Goal: Information Seeking & Learning: Learn about a topic

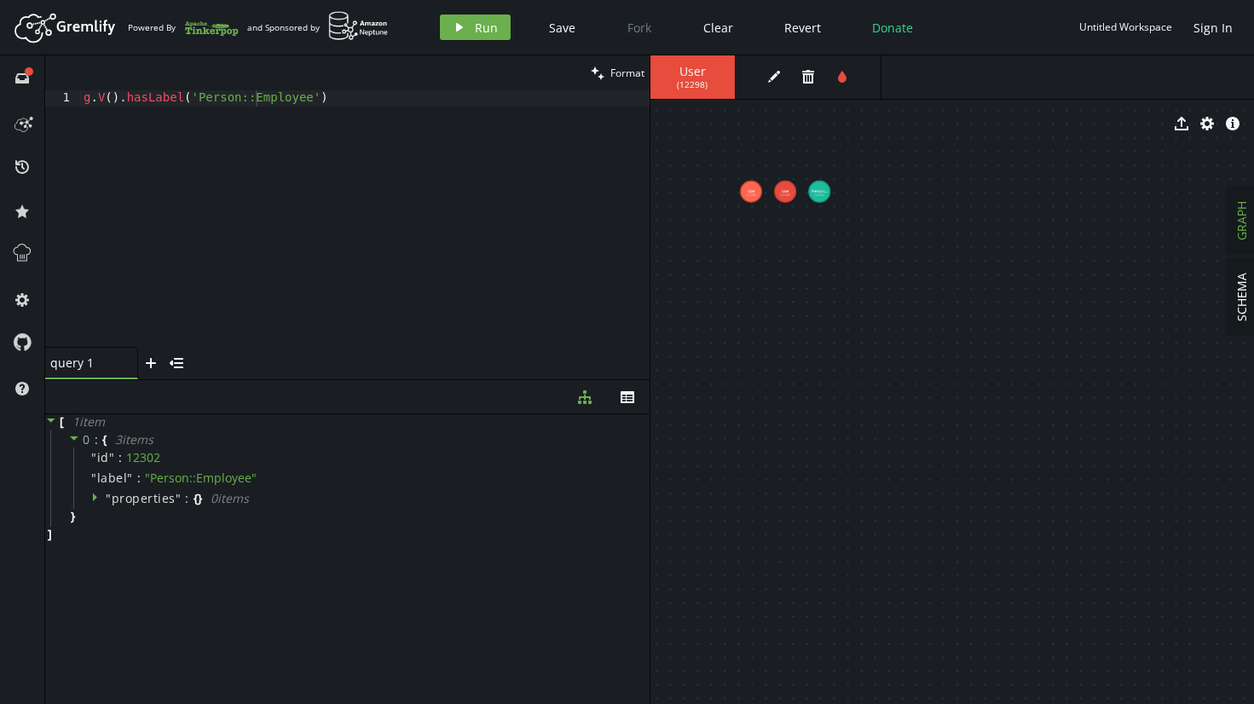
scroll to position [0, 171]
click at [101, 101] on div "g . V ( ) . hasLabel ( 'Person::Employee' )" at bounding box center [365, 235] width 570 height 290
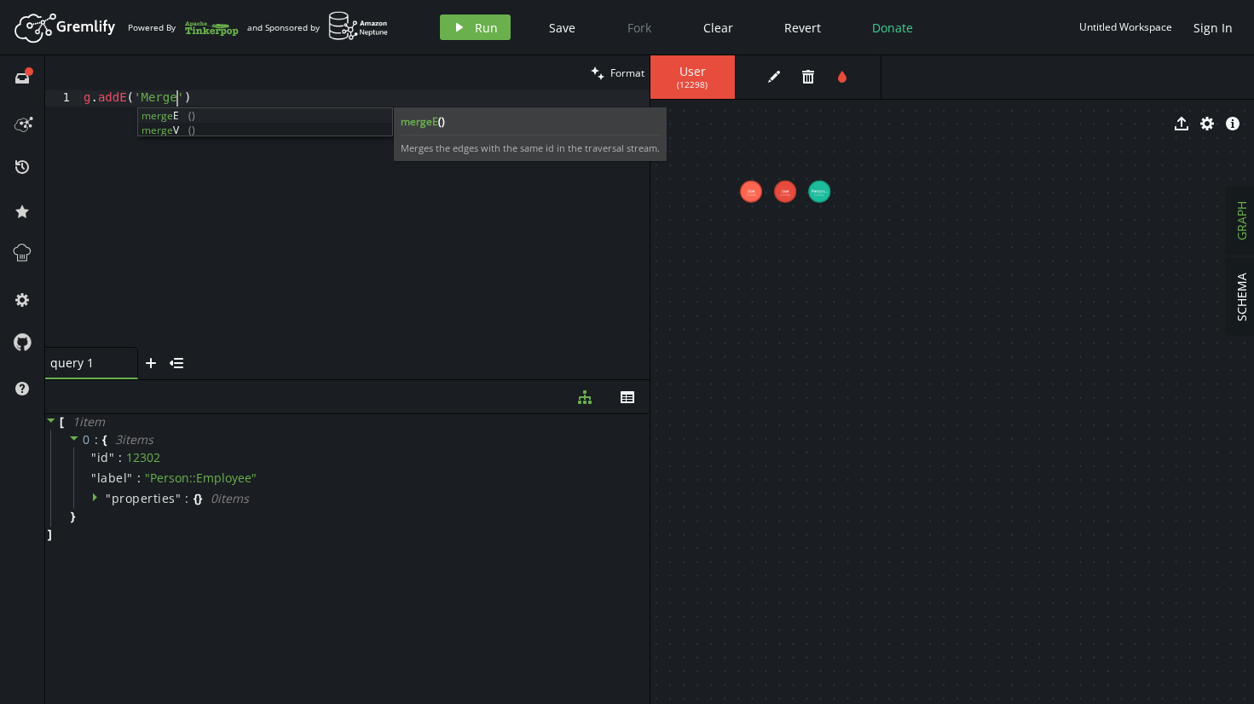
scroll to position [0, 100]
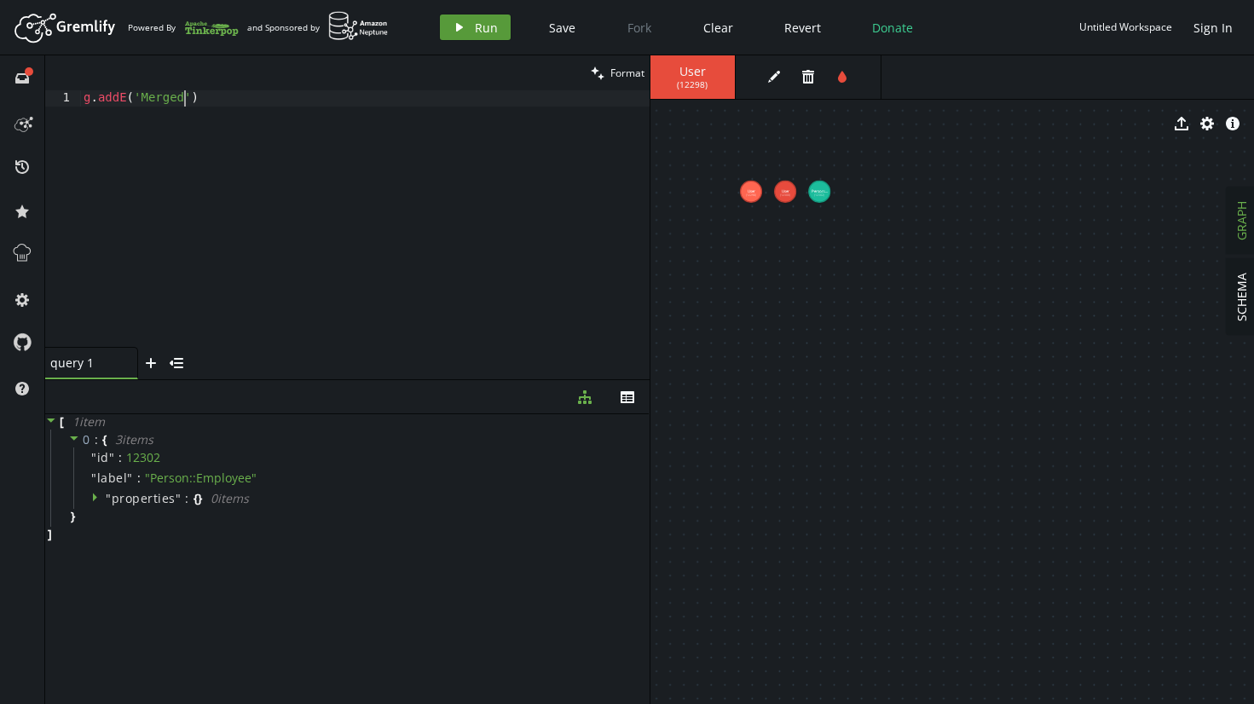
click at [466, 16] on button "play Run" at bounding box center [475, 27] width 71 height 26
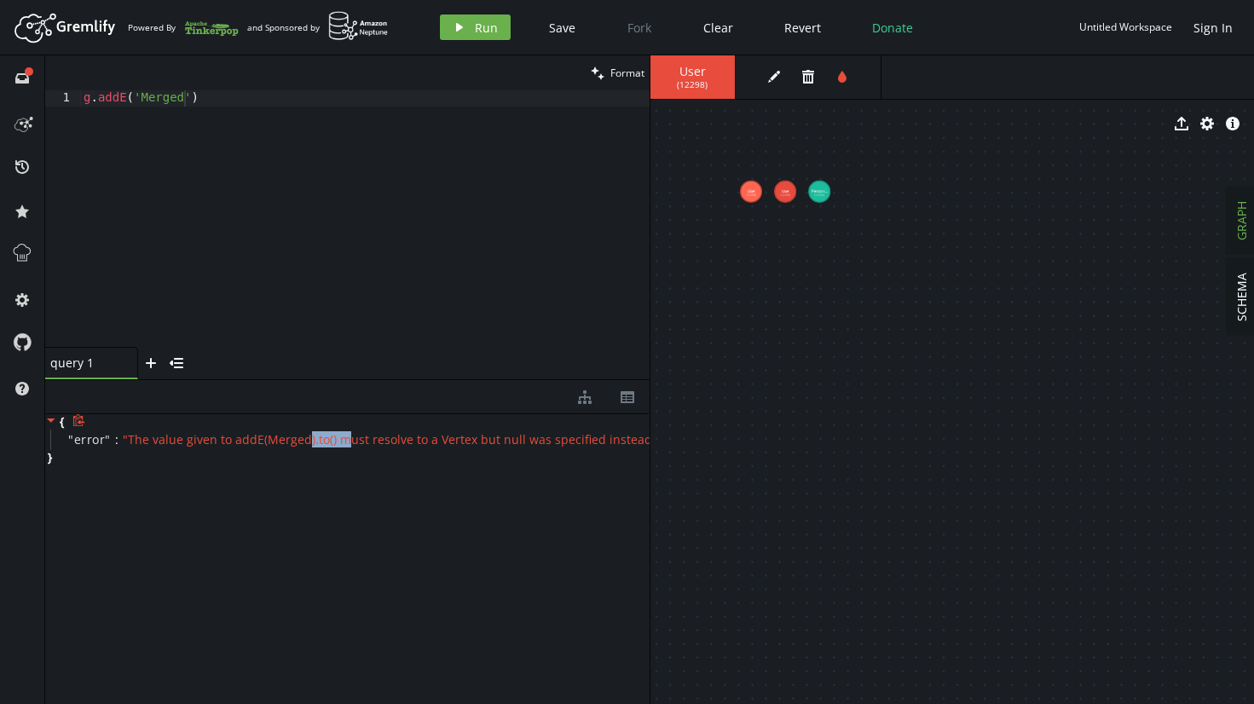
drag, startPoint x: 303, startPoint y: 437, endPoint x: 345, endPoint y: 440, distance: 42.7
click at [345, 440] on span "" The value given to addE(Merged).to() must resolve to a Vertex but null was sp…" at bounding box center [390, 439] width 535 height 16
click at [327, 218] on div "g . addE ( 'Merged' )" at bounding box center [365, 235] width 570 height 290
click at [96, 101] on div "g . addE ( 'Merged' )" at bounding box center [365, 235] width 570 height 290
click at [101, 100] on div "g . addE ( 'Merged' )" at bounding box center [365, 235] width 570 height 290
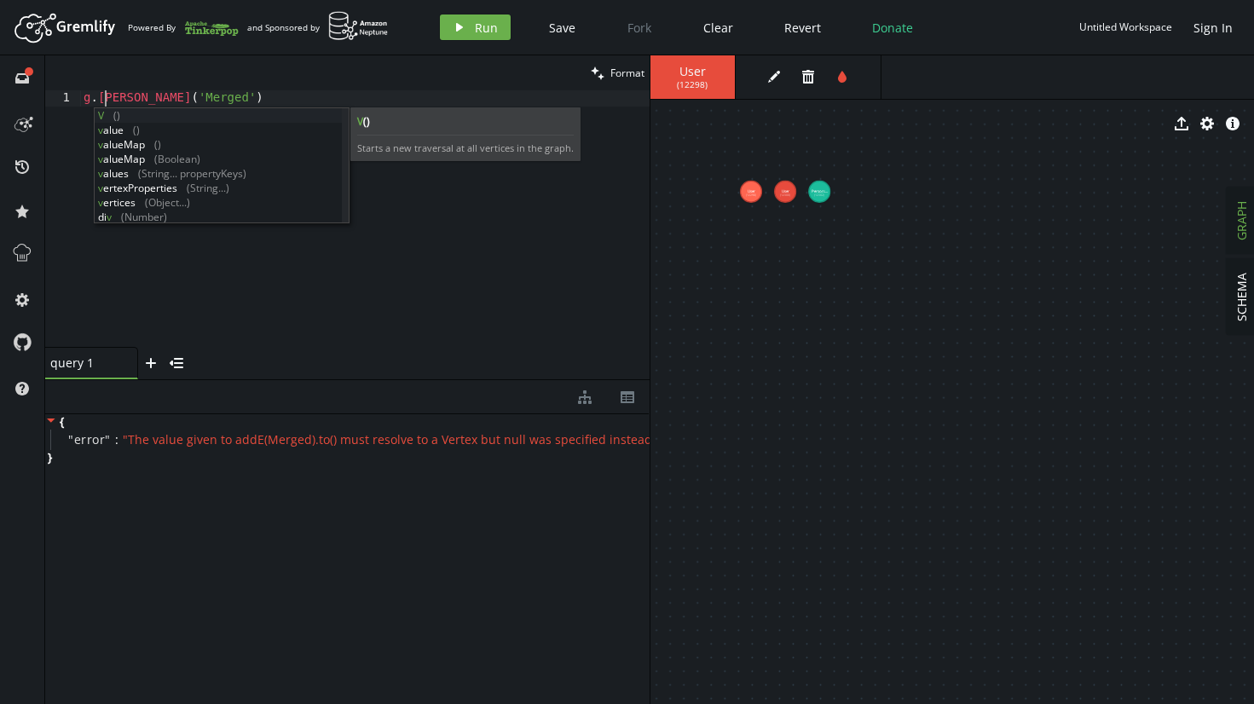
scroll to position [0, 35]
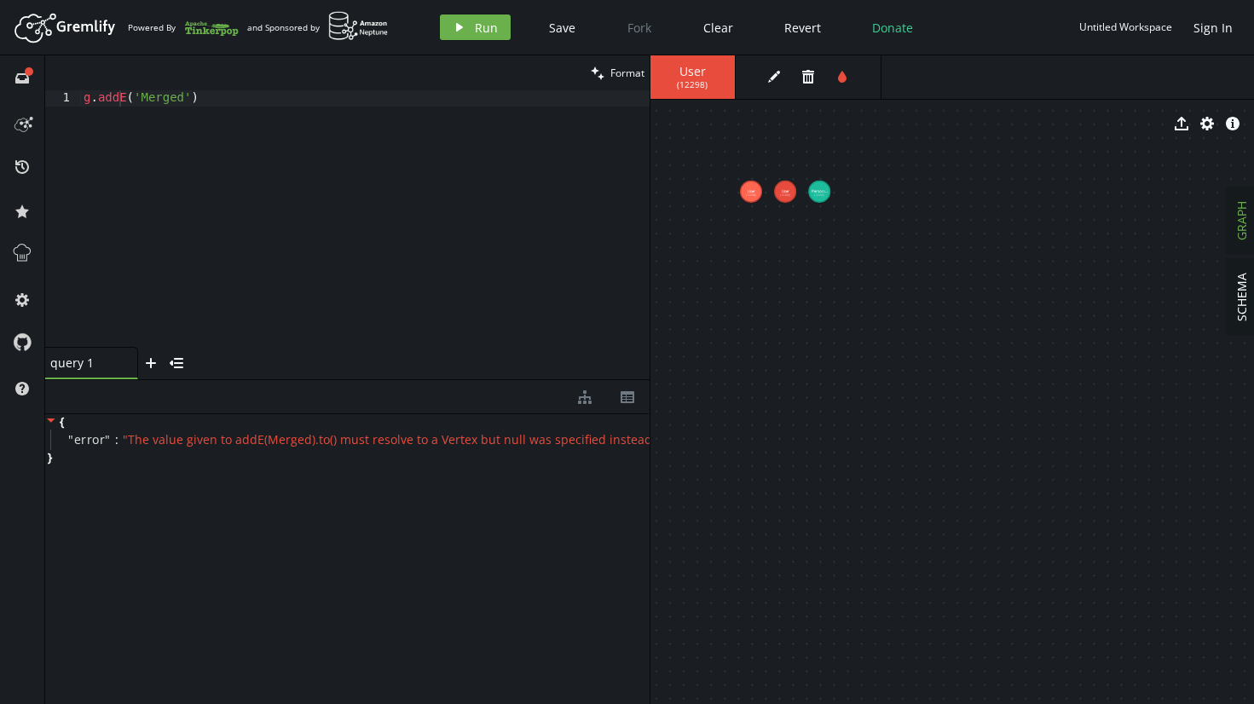
click at [91, 102] on div "g . addE ( 'Merged' )" at bounding box center [365, 235] width 570 height 290
click at [288, 106] on div "g . V ( 12298 ) . addE ( 'Merged' ) ." at bounding box center [365, 235] width 570 height 290
click at [478, 26] on span "Run" at bounding box center [486, 28] width 23 height 16
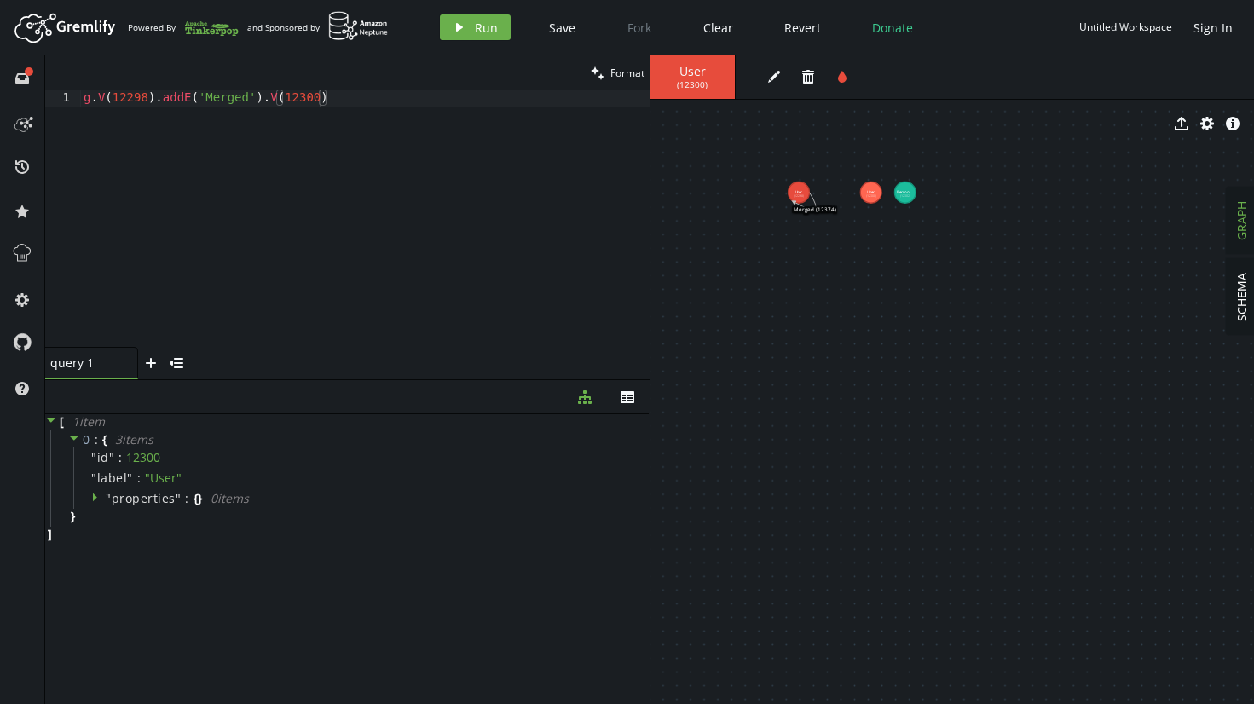
drag, startPoint x: 770, startPoint y: 206, endPoint x: 818, endPoint y: 207, distance: 47.8
click at [818, 207] on g "Merged (12374)" at bounding box center [814, 203] width 43 height 20
drag, startPoint x: 795, startPoint y: 196, endPoint x: 785, endPoint y: 228, distance: 32.9
drag, startPoint x: 803, startPoint y: 242, endPoint x: 801, endPoint y: 233, distance: 9.5
click at [801, 233] on icon at bounding box center [792, 226] width 22 height 17
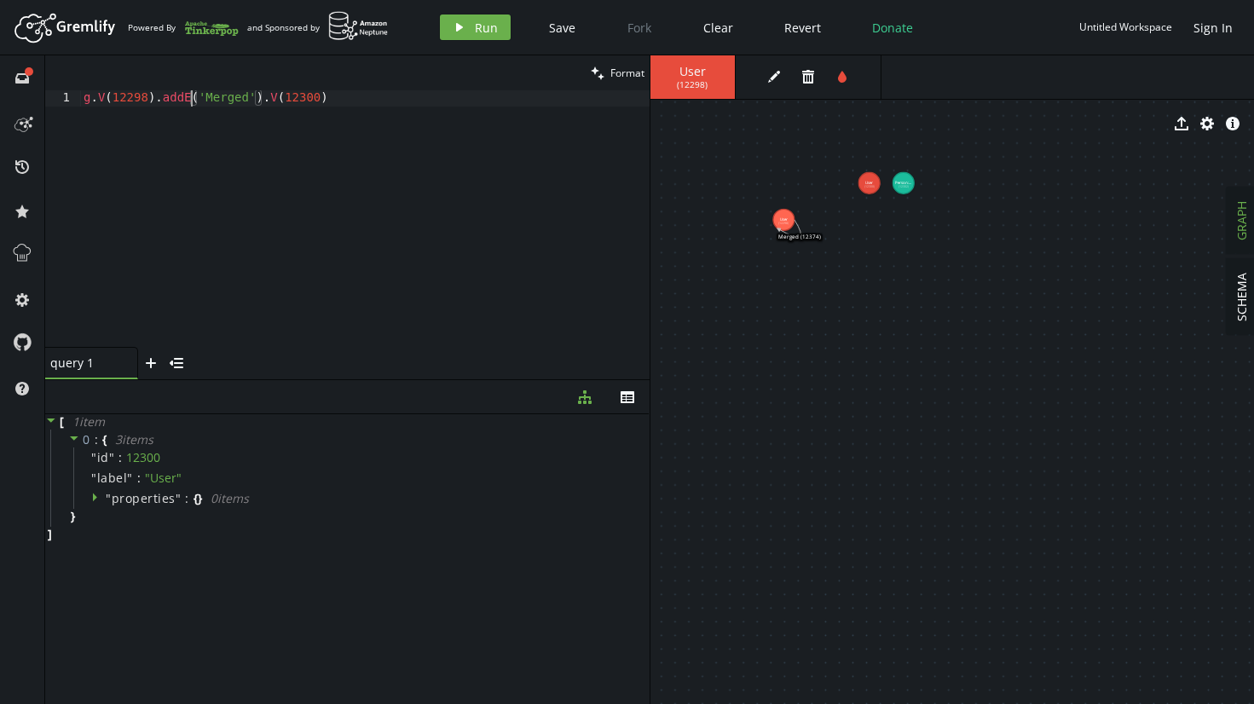
click at [189, 106] on div "g . V ( 12298 ) . addE ( 'Merged' ) . V ( 12300 )" at bounding box center [365, 235] width 570 height 290
click at [270, 102] on div "g . V ( 12298 ) . addE ( 'Merged' ) . V ( 12300 )" at bounding box center [365, 235] width 570 height 290
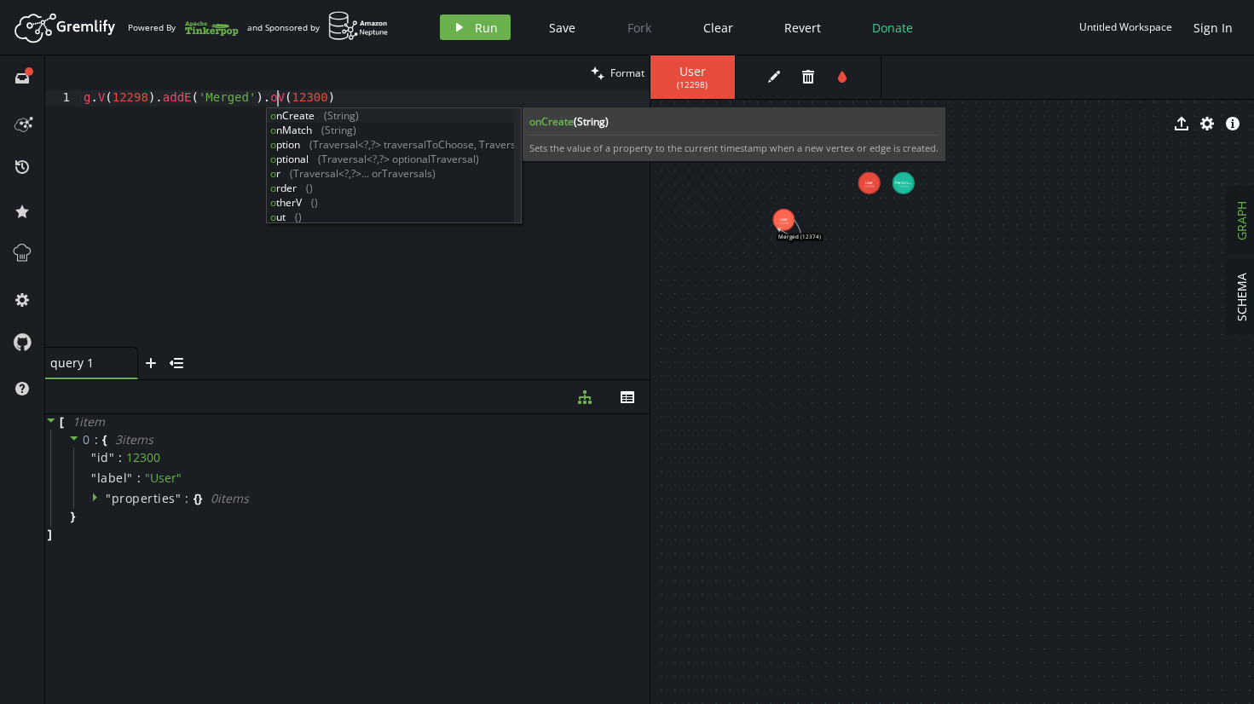
scroll to position [0, 207]
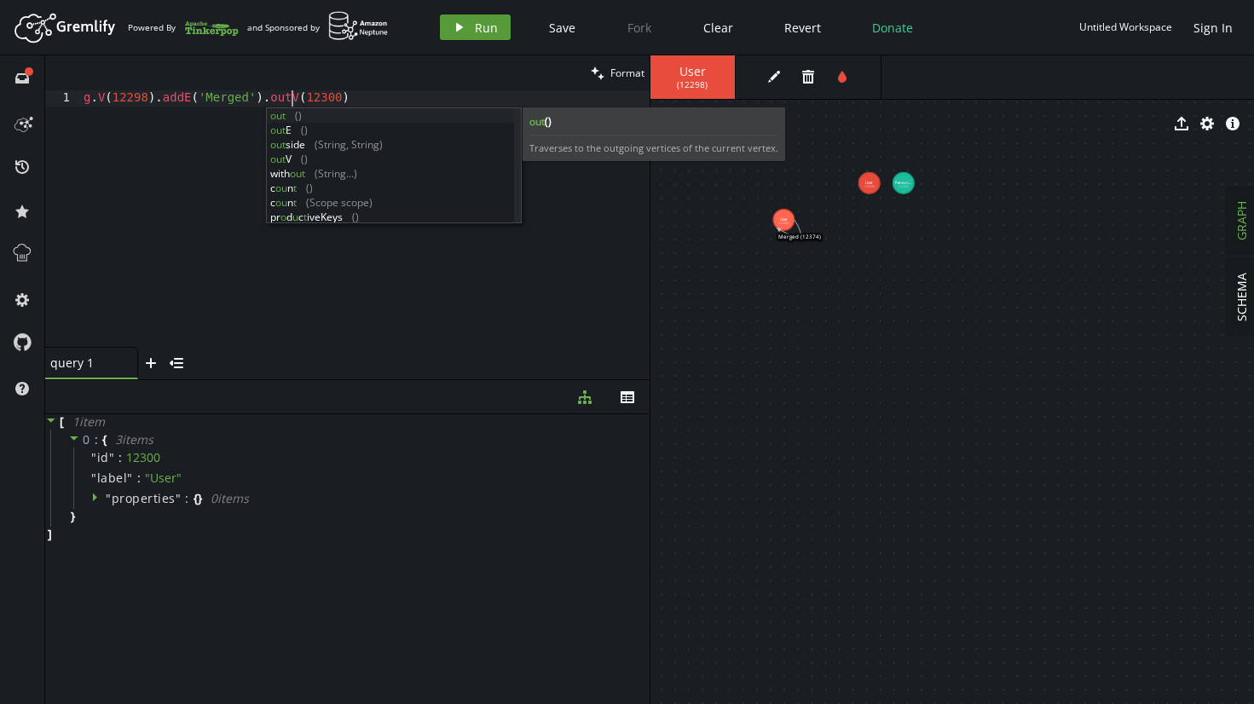
click at [483, 23] on span "Run" at bounding box center [486, 28] width 23 height 16
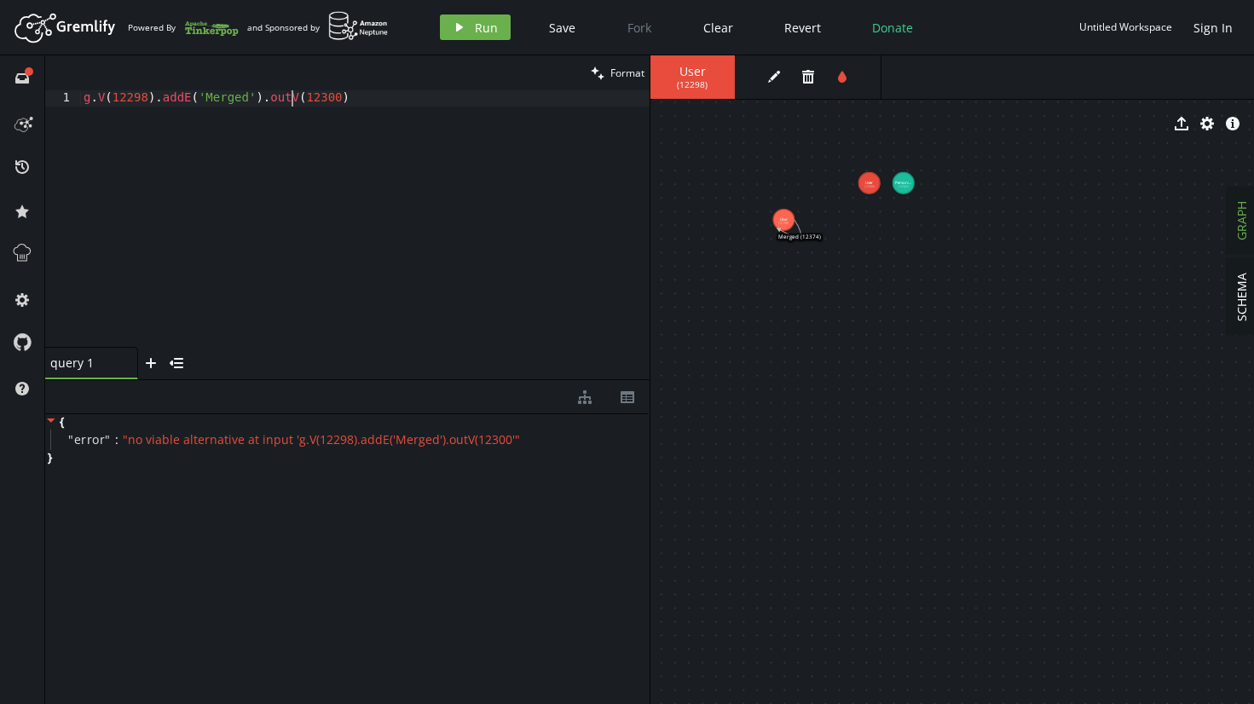
click at [288, 102] on div "g . V ( 12298 ) . addE ( 'Merged' ) . outV ( 12300 )" at bounding box center [365, 235] width 570 height 290
type textarea "g.V(12298).addE('Merged').V(12300)"
click at [797, 231] on icon at bounding box center [789, 228] width 22 height 17
drag, startPoint x: 801, startPoint y: 234, endPoint x: 813, endPoint y: 232, distance: 13.0
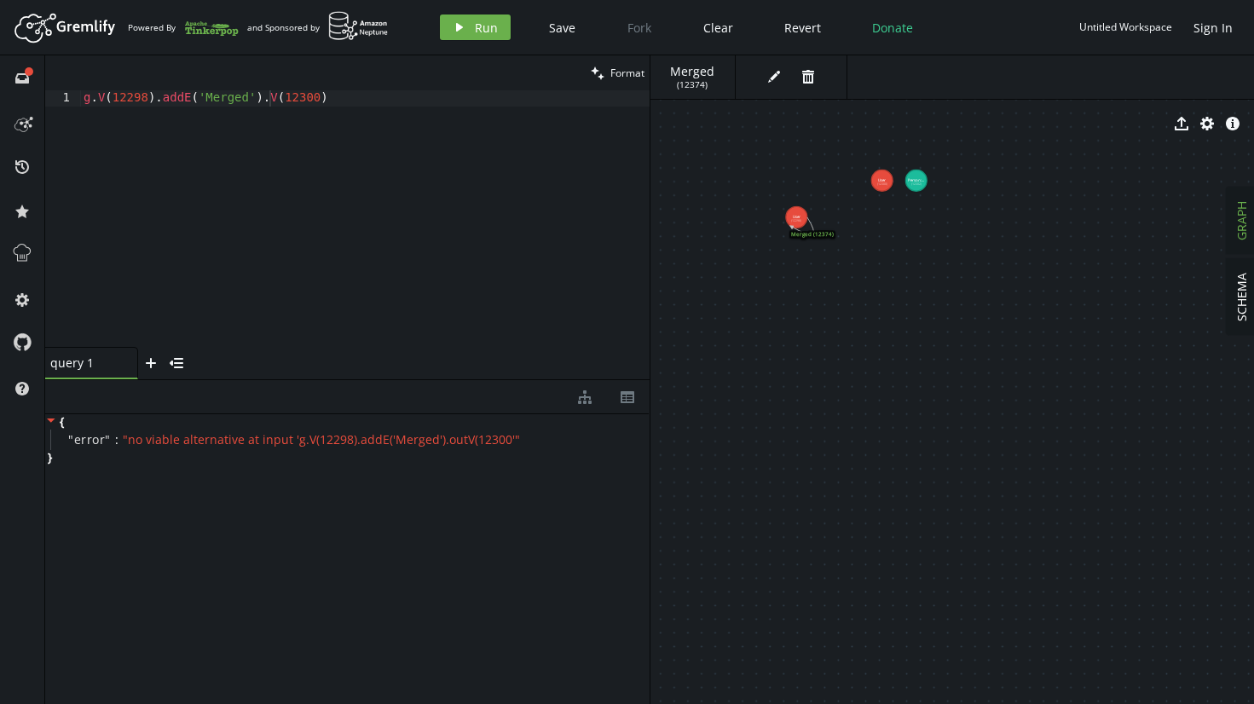
click at [813, 232] on icon at bounding box center [802, 225] width 22 height 17
drag, startPoint x: 822, startPoint y: 231, endPoint x: 833, endPoint y: 229, distance: 11.2
click at [833, 229] on text "Merged (12374)" at bounding box center [823, 232] width 43 height 8
click at [777, 73] on icon "button" at bounding box center [773, 77] width 12 height 12
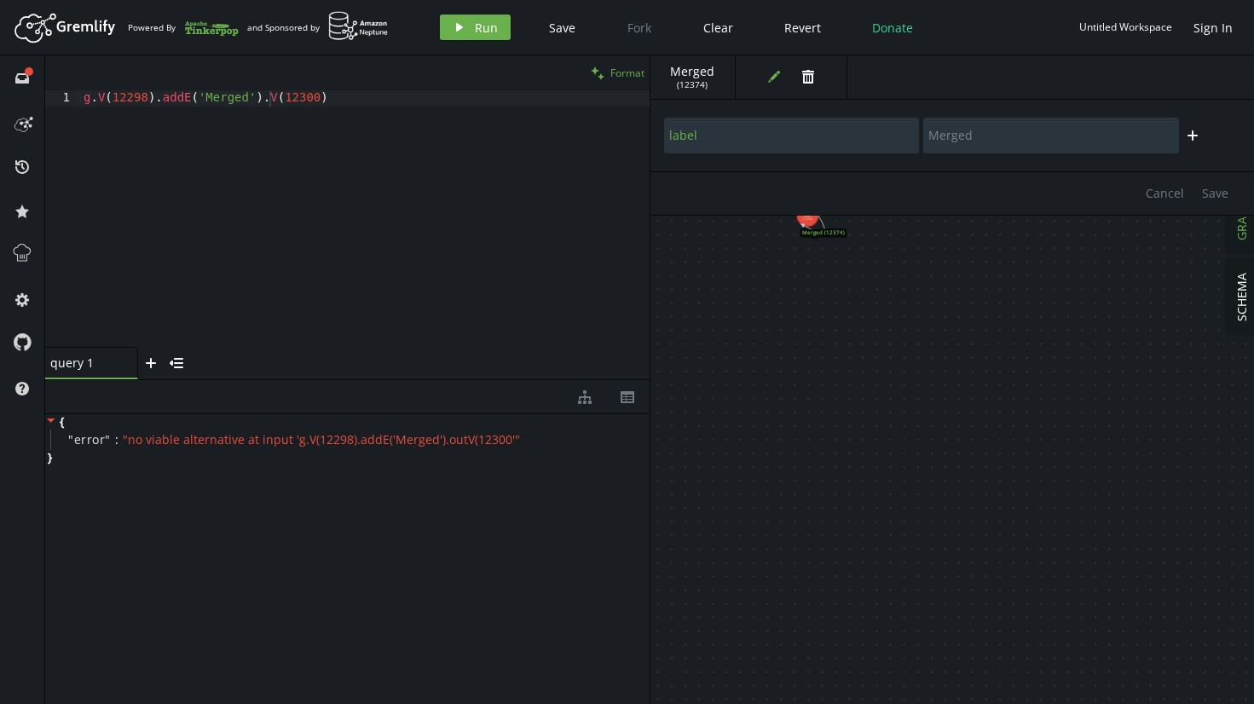
click at [607, 80] on button "clean Format" at bounding box center [618, 72] width 64 height 35
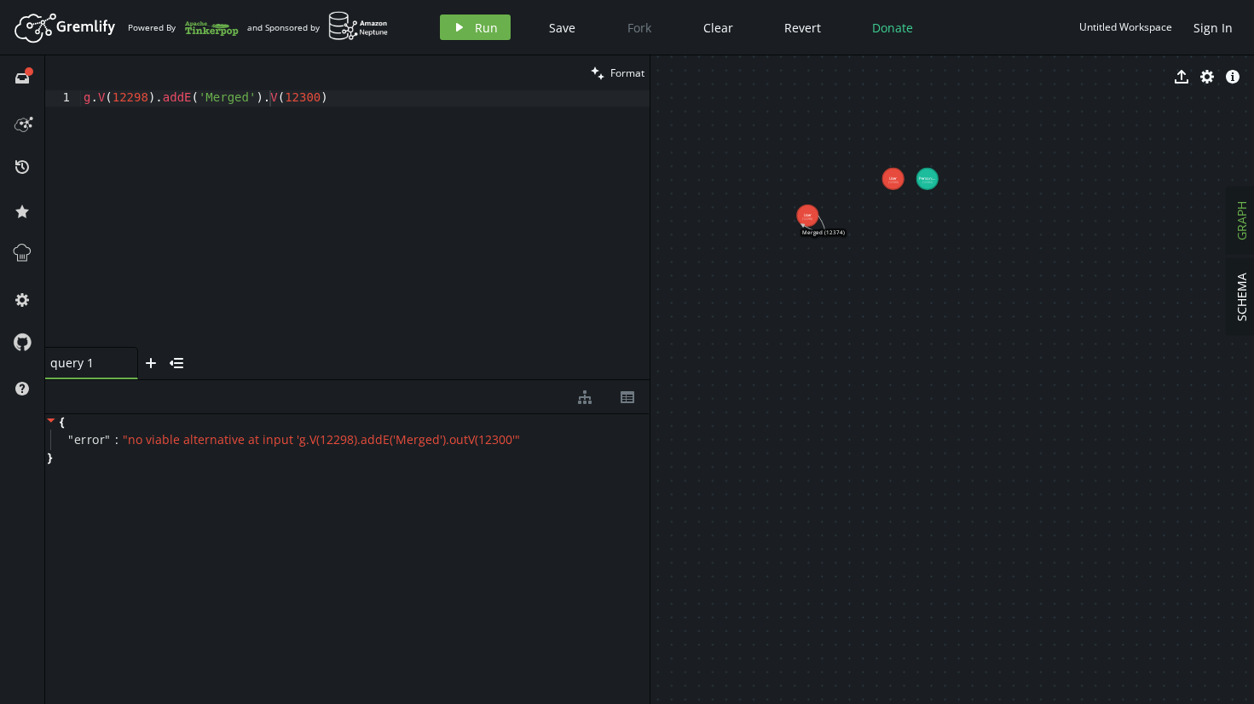
click at [807, 229] on icon at bounding box center [813, 224] width 22 height 17
click at [243, 106] on div "g . V ( 12298 ) . addE ( 'Merged' ) . V ( 12300 )" at bounding box center [365, 235] width 570 height 290
click at [194, 100] on div "g . V ( 12298 ) . addE ( 'Merged' ) . V ( 12300 )" at bounding box center [365, 235] width 570 height 290
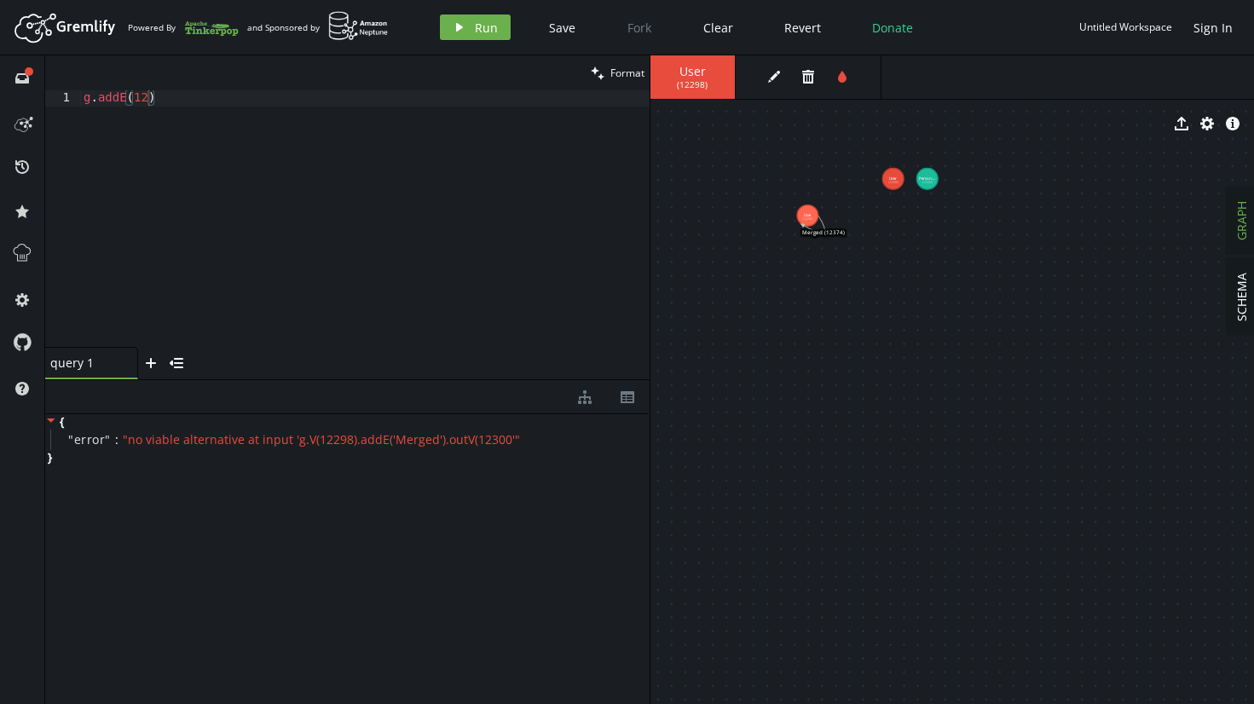
click at [151, 101] on div "g . addE ( 12 )" at bounding box center [365, 235] width 570 height 290
click at [489, 48] on header "Artboard Created with Sketch. Powered By and Sponsored by play Run Save Fork Cl…" at bounding box center [627, 27] width 1254 height 55
click at [489, 34] on span "Run" at bounding box center [486, 28] width 23 height 16
click at [828, 231] on text "Merged (12374)" at bounding box center [823, 232] width 43 height 8
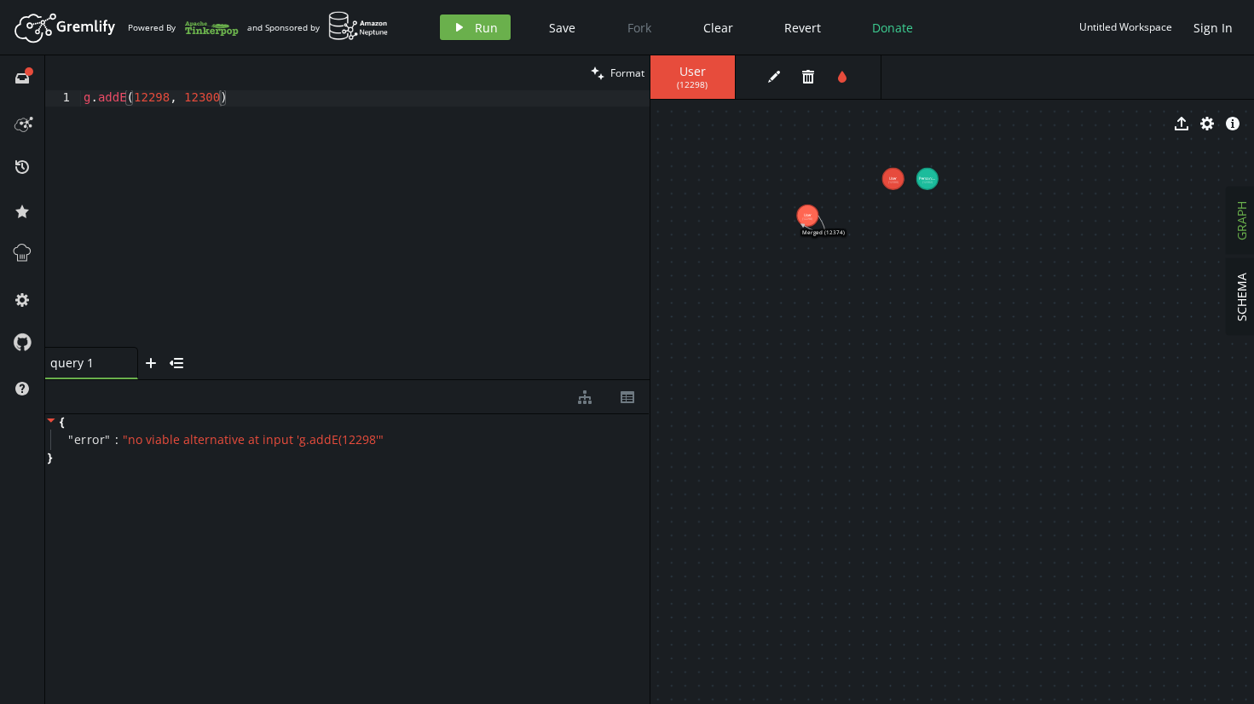
click at [824, 224] on icon at bounding box center [813, 224] width 22 height 17
click at [128, 102] on div "g . addE ( 12298 , 12300 )" at bounding box center [365, 235] width 570 height 290
click at [506, 31] on button "play Run" at bounding box center [475, 27] width 71 height 26
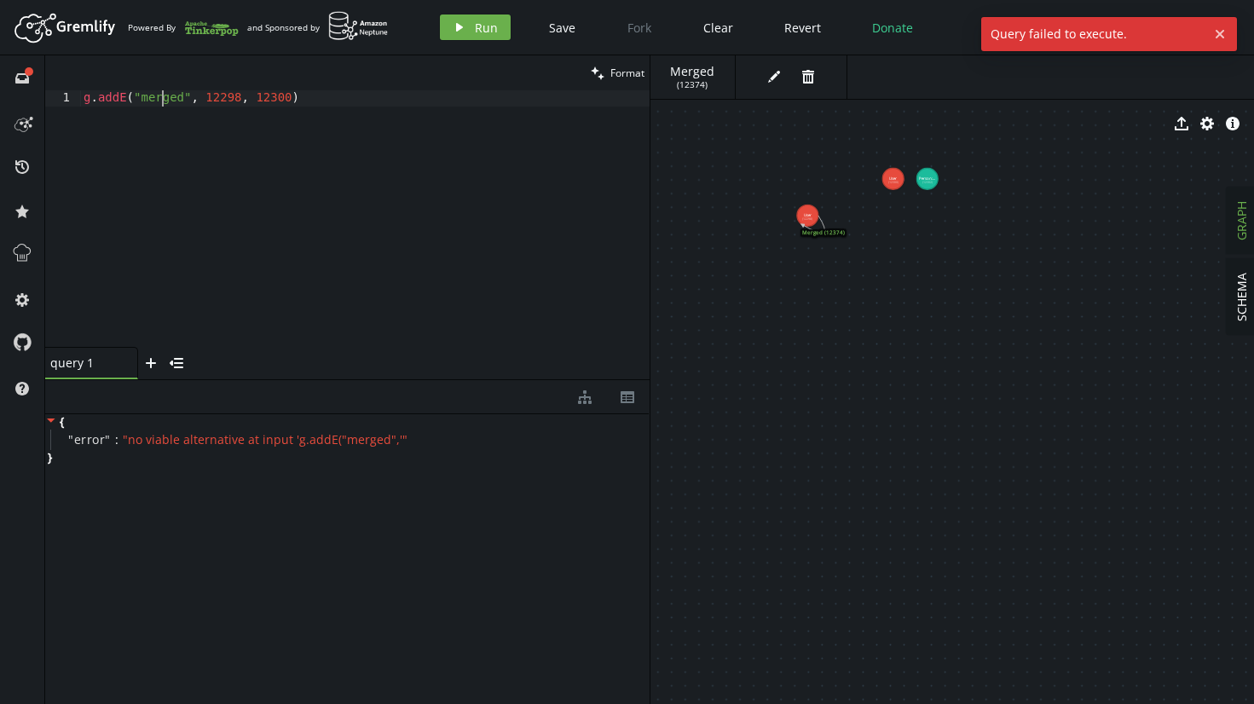
click at [165, 101] on div "g . addE ( "merged" , 12298 , 12300 )" at bounding box center [365, 235] width 570 height 290
drag, startPoint x: 127, startPoint y: 101, endPoint x: 509, endPoint y: 107, distance: 382.0
click at [509, 107] on div "g . addE ( "merged" , 12298 , 12300 )" at bounding box center [365, 235] width 570 height 290
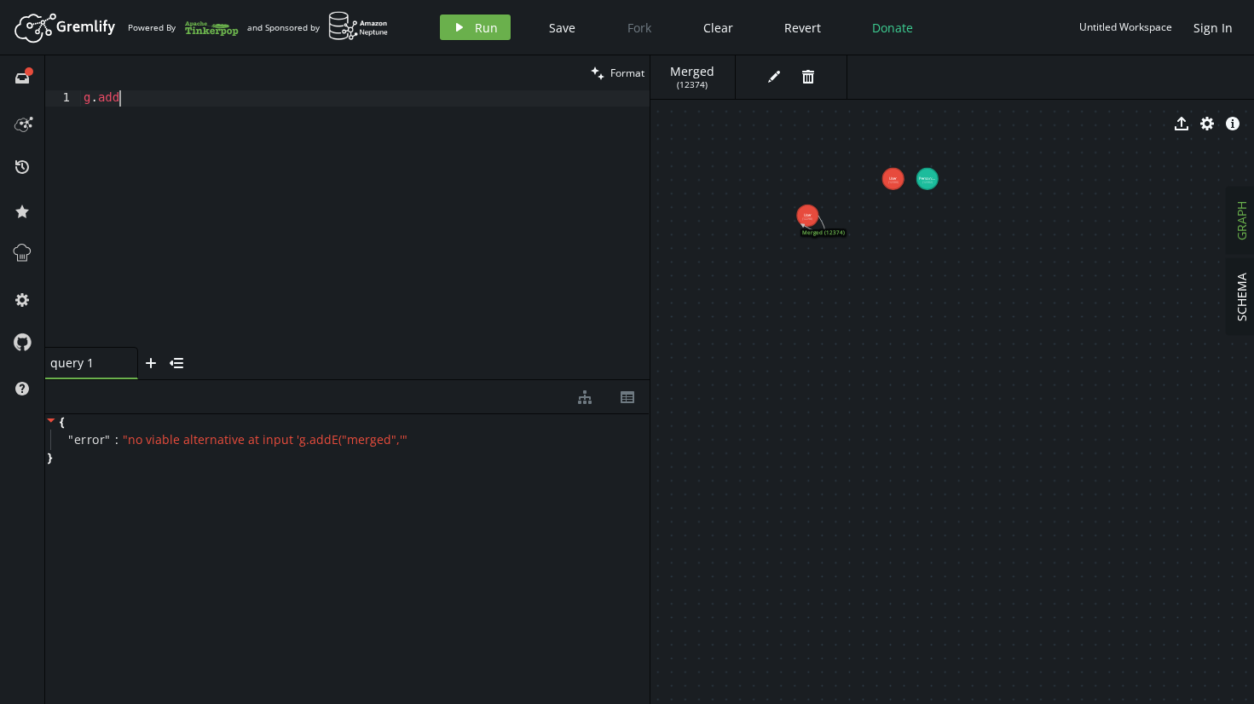
scroll to position [0, 42]
click at [182, 96] on div "g . addE" at bounding box center [365, 235] width 570 height 290
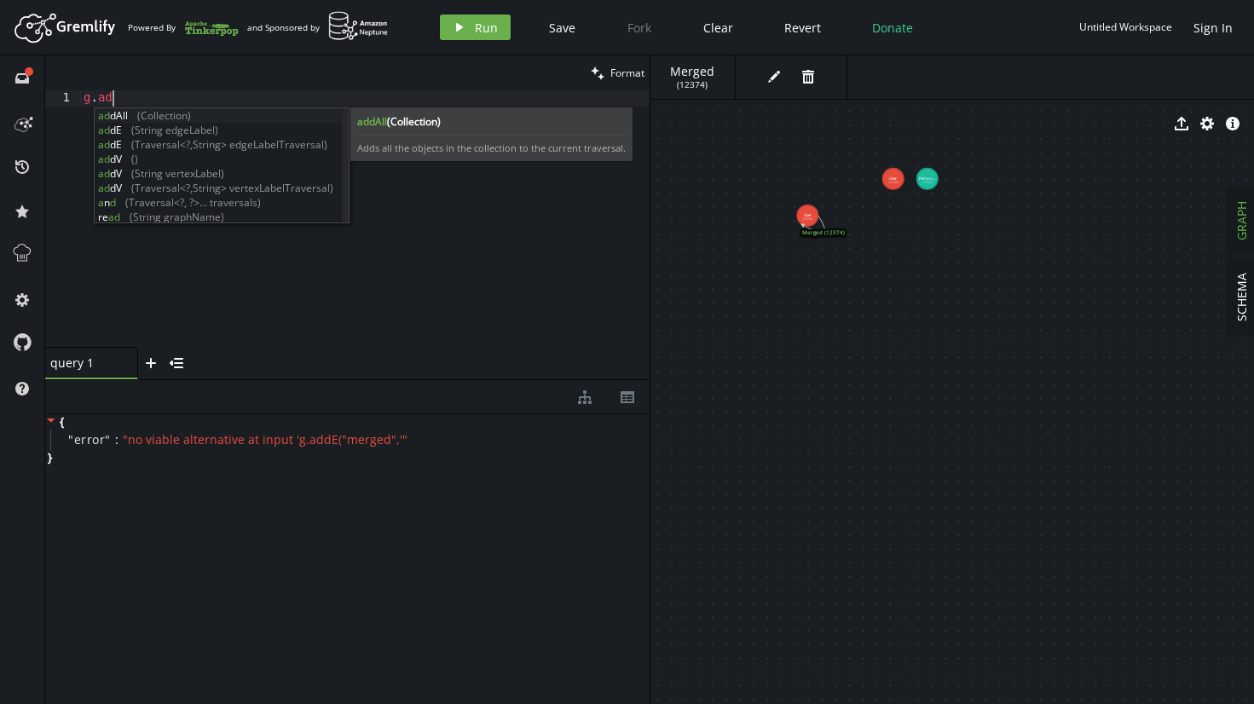
type textarea "g.add"
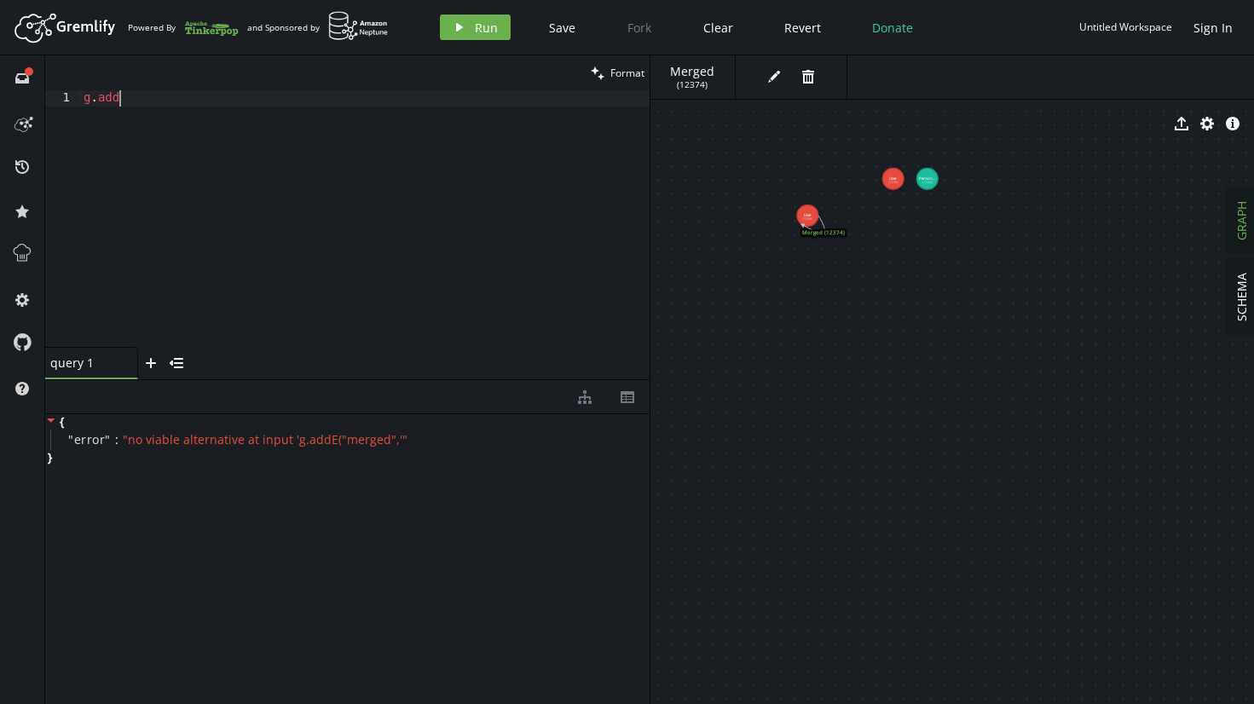
scroll to position [0, 0]
click at [811, 84] on button "trash" at bounding box center [808, 77] width 26 height 26
click at [327, 150] on div at bounding box center [365, 235] width 570 height 290
click at [475, 32] on span "Run" at bounding box center [486, 28] width 23 height 16
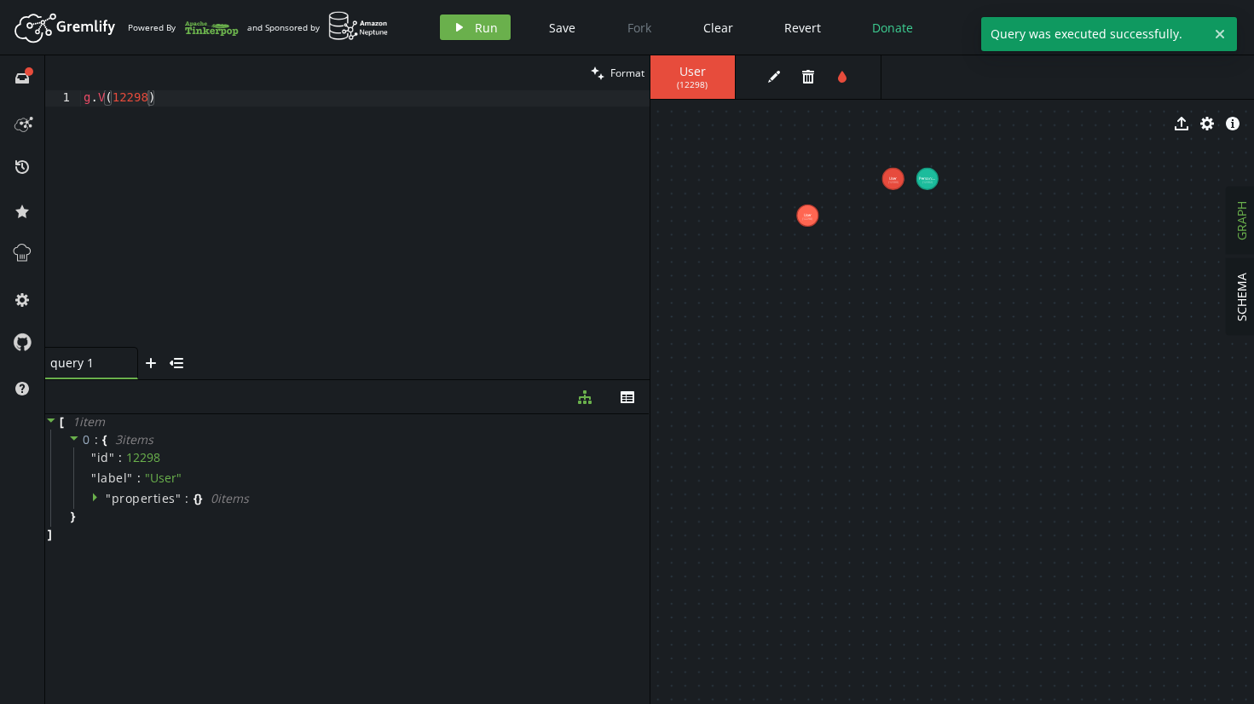
click at [162, 94] on div "g . V ( 12298 )" at bounding box center [365, 235] width 570 height 290
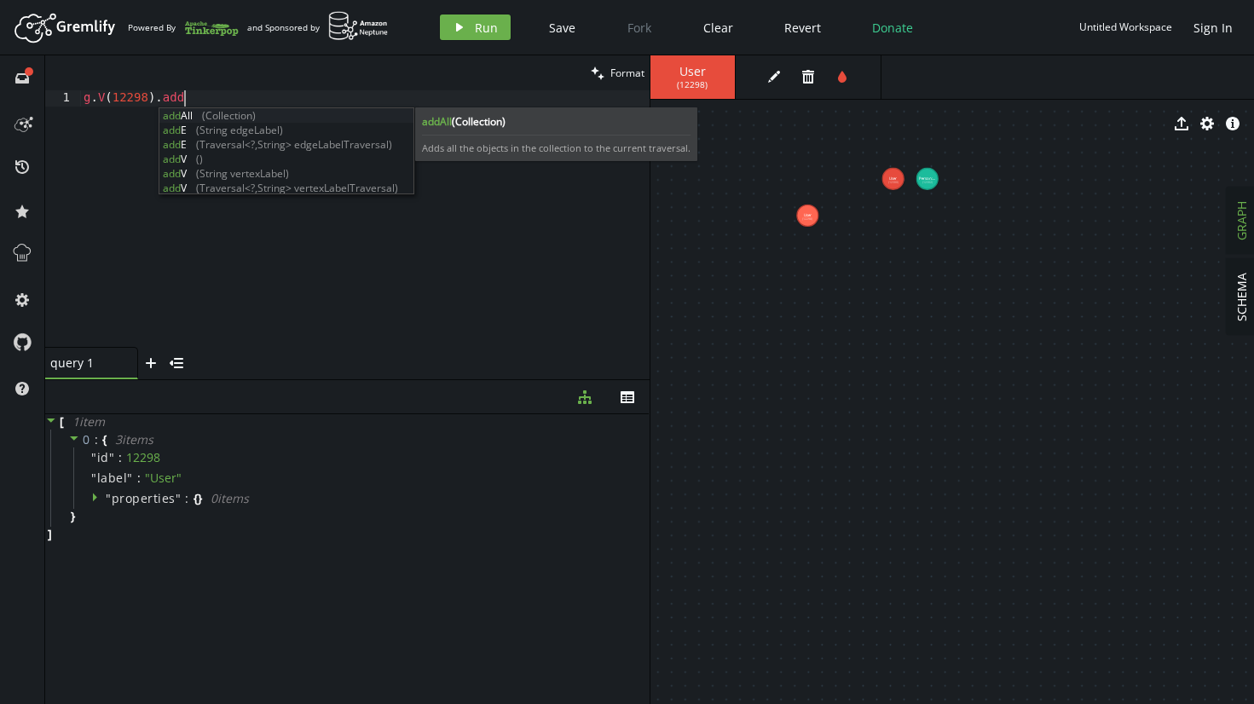
scroll to position [0, 107]
click at [619, 78] on span "Format" at bounding box center [627, 73] width 34 height 14
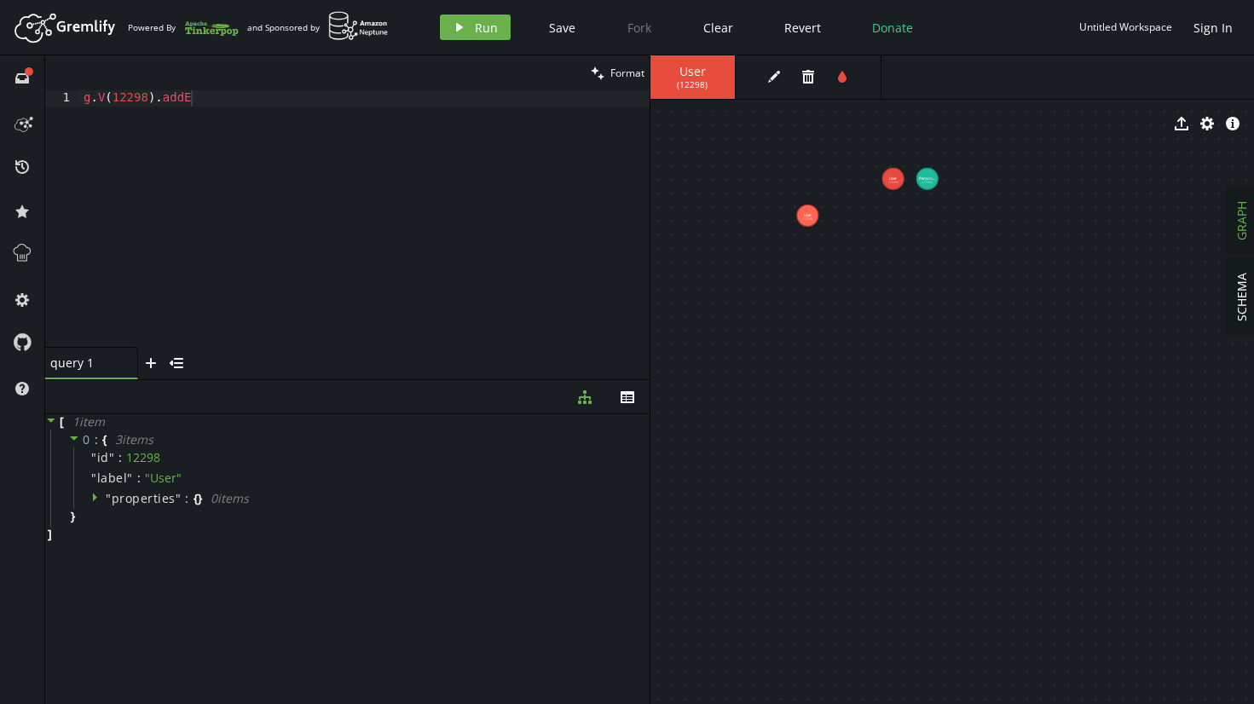
click at [137, 112] on div "g . V ( 12298 ) . addE" at bounding box center [365, 235] width 570 height 290
click at [200, 100] on div "g . V ( 12298 ) . addE" at bounding box center [365, 235] width 570 height 290
click at [482, 27] on span "Run" at bounding box center [486, 28] width 23 height 16
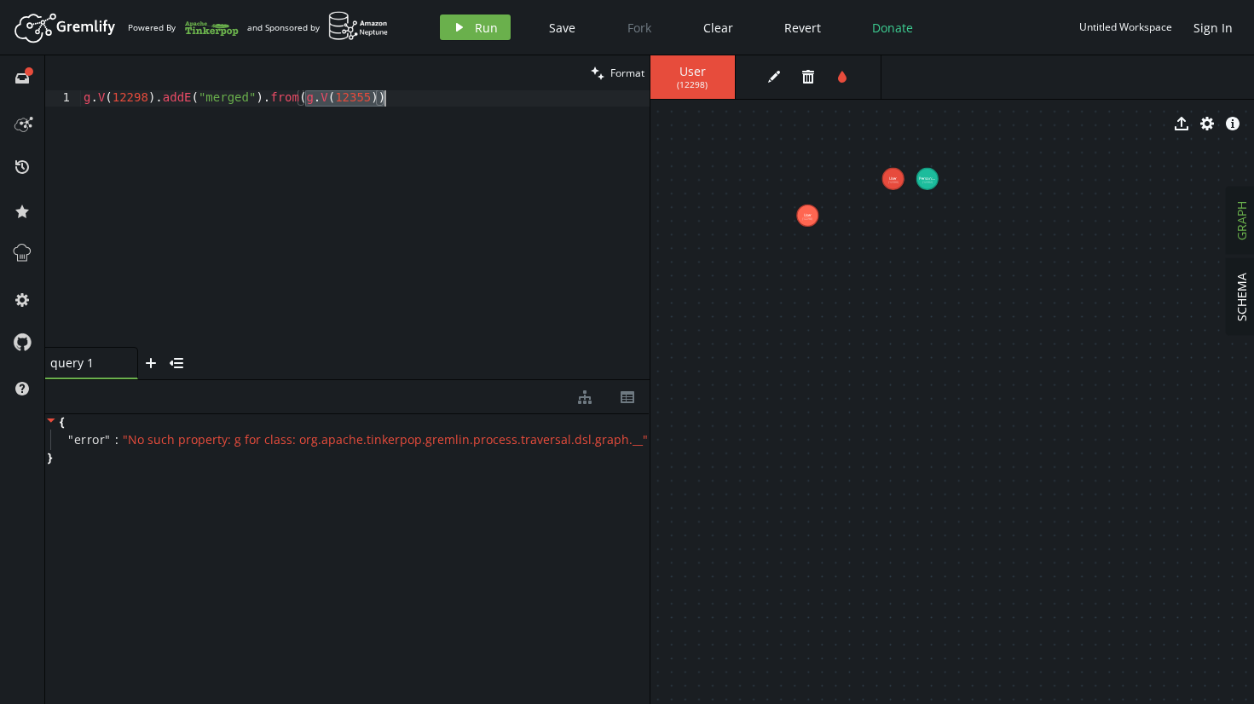
drag, startPoint x: 306, startPoint y: 99, endPoint x: 389, endPoint y: 99, distance: 82.7
click at [386, 102] on div "g . V ( 12298 ) . addE ( "merged" ) . from ( g . V ( 12355 ))" at bounding box center [365, 235] width 570 height 290
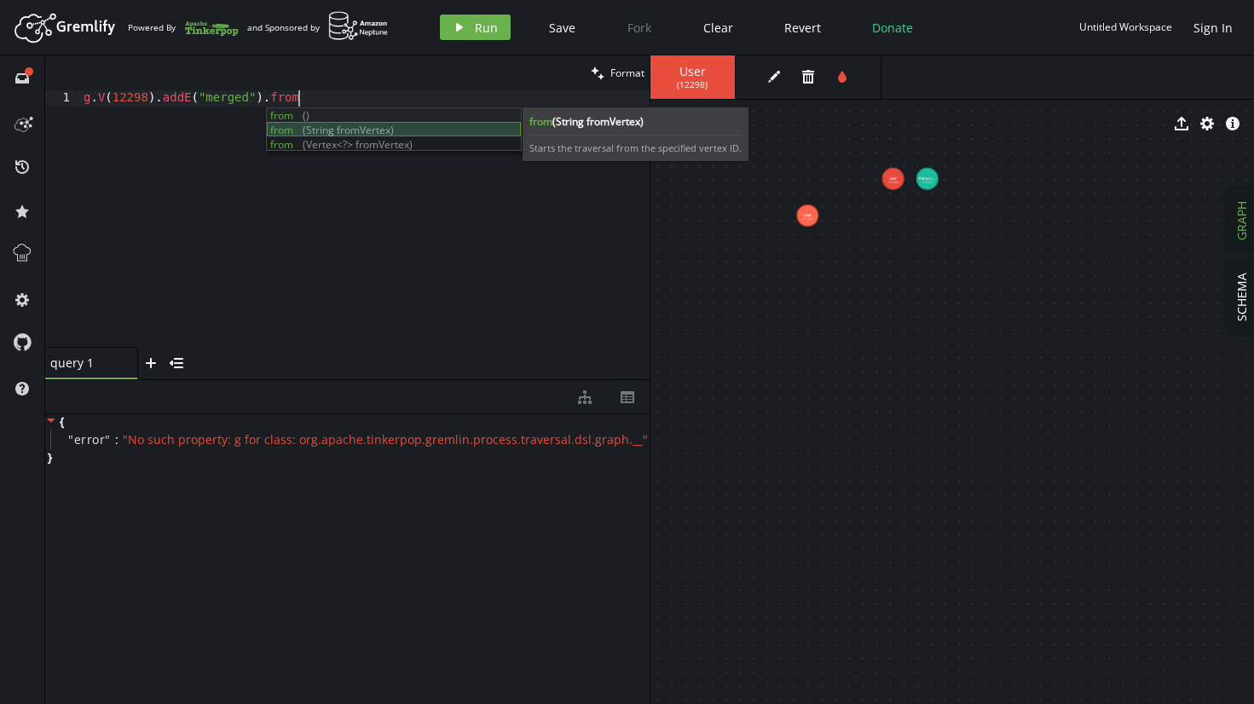
click at [352, 131] on div "from () from (String fromVertex) from (Vertex<?> fromVertex)" at bounding box center [394, 144] width 254 height 72
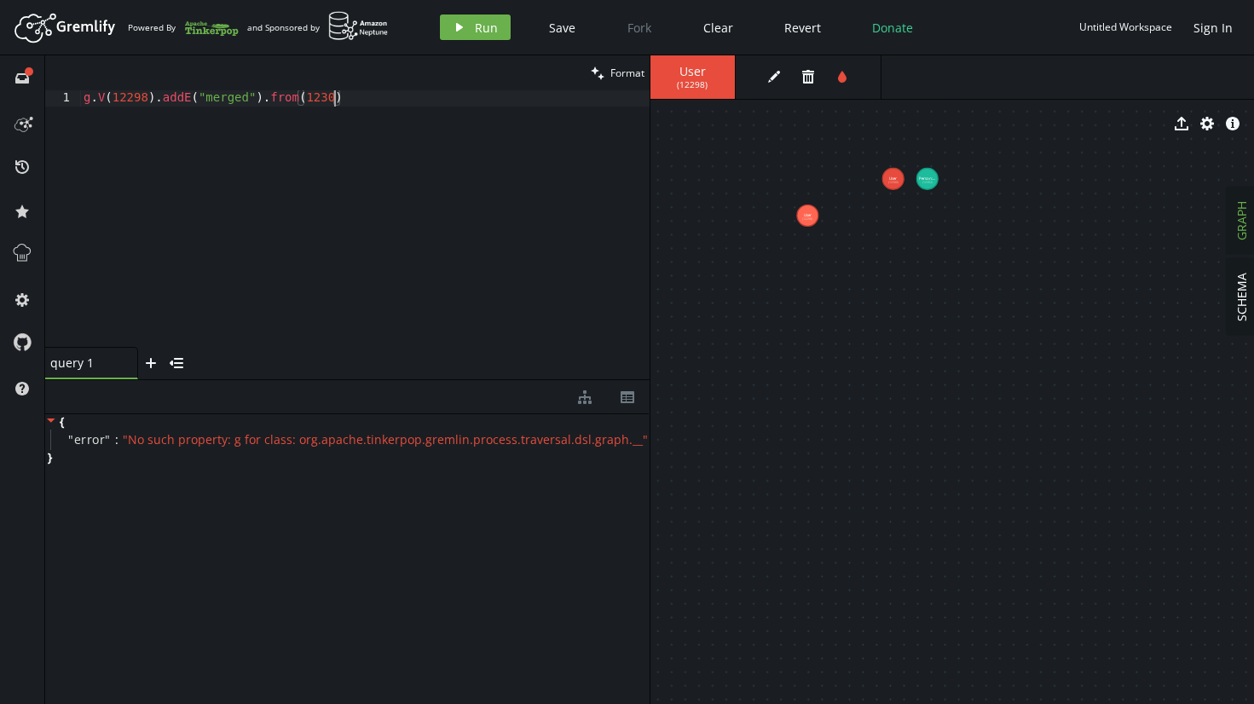
scroll to position [0, 257]
click at [483, 28] on span "Run" at bounding box center [486, 28] width 23 height 16
click at [363, 103] on div "g . V ( 12298 ) . addE ( "merged" ) . from ( 12300 )" at bounding box center [365, 235] width 570 height 290
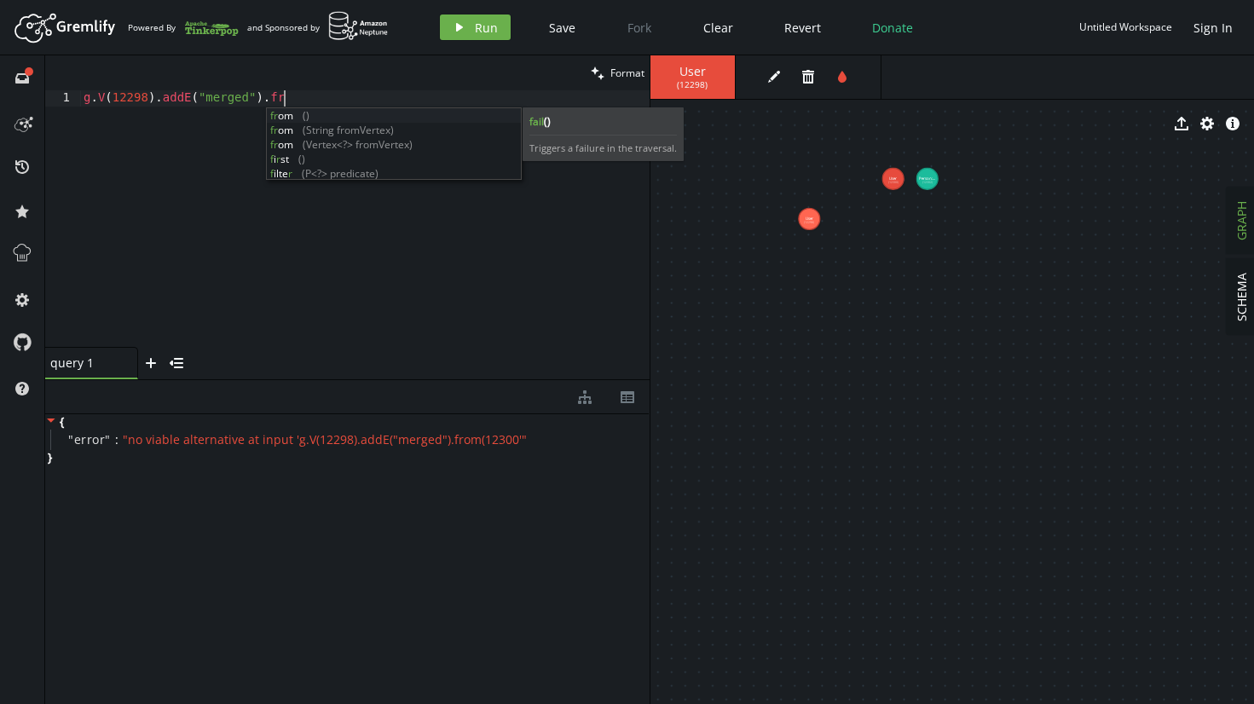
scroll to position [0, 200]
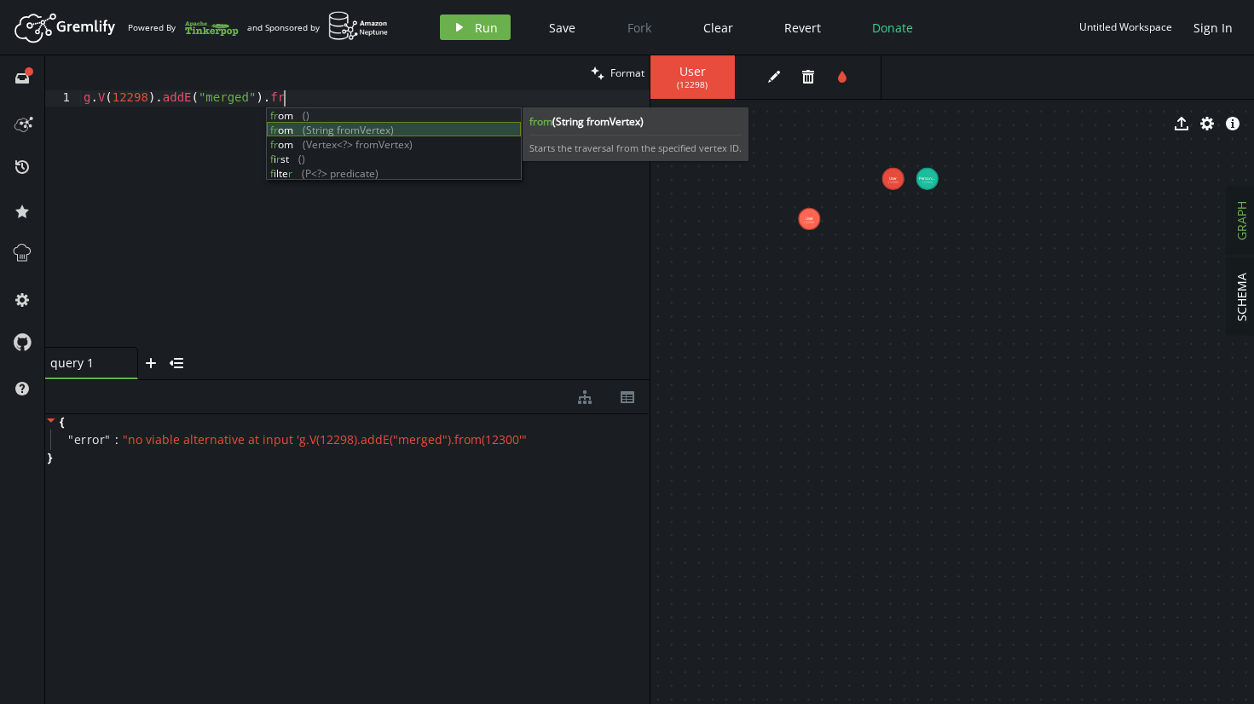
click at [365, 136] on div "fr om () fr om (String fromVertex) fr om (Vertex<?> fromVertex) f i r st () f i…" at bounding box center [394, 158] width 254 height 101
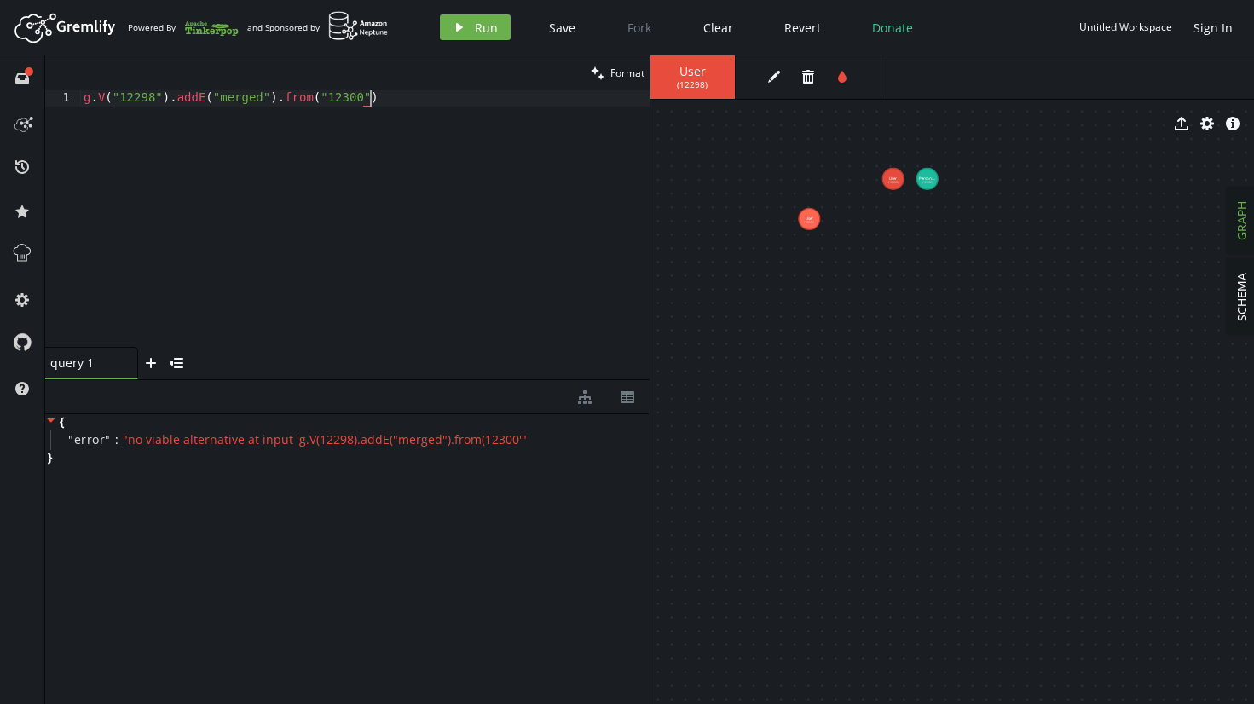
scroll to position [0, 286]
click at [497, 31] on button "play Run" at bounding box center [475, 27] width 71 height 26
click at [327, 105] on div "g . V ( "12298" ) . addE ( "merged" ) . from ( "12300" )" at bounding box center [365, 235] width 570 height 290
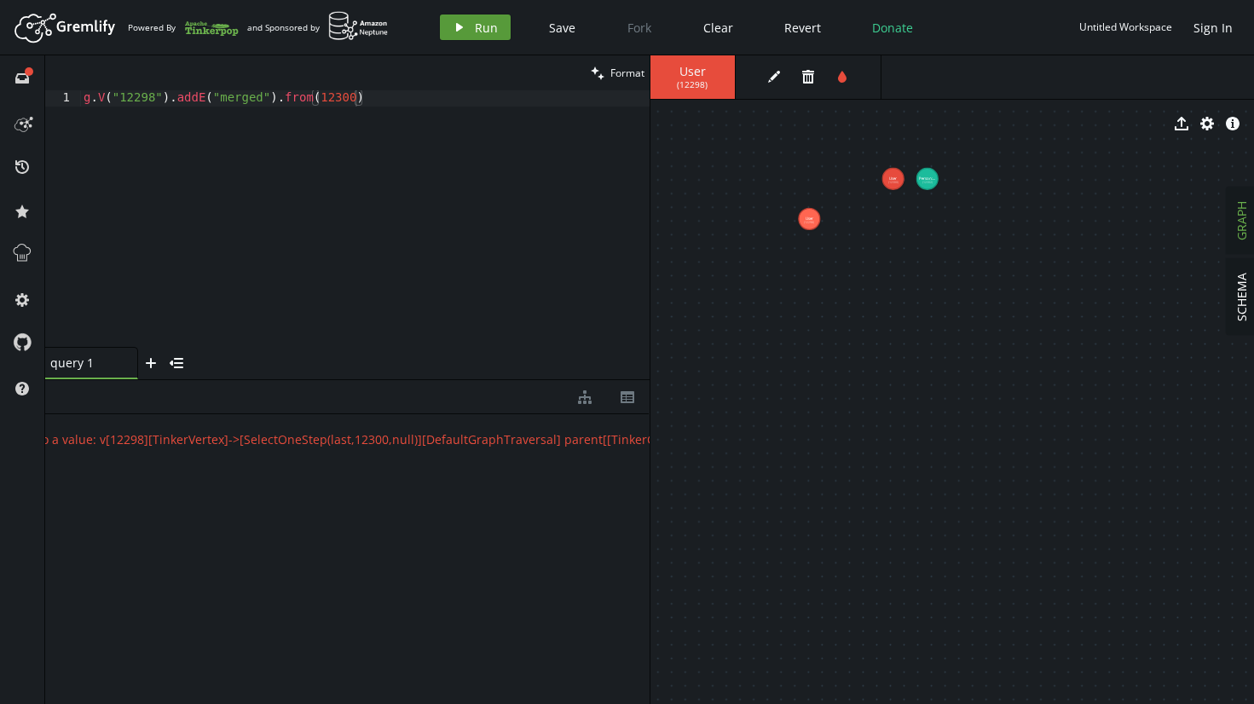
click at [484, 25] on span "Run" at bounding box center [486, 28] width 23 height 16
click at [118, 101] on div "g . V ( "12298" ) . addE ( "merged" ) . from ( 12300 )" at bounding box center [365, 235] width 570 height 290
click at [459, 23] on icon "play" at bounding box center [460, 27] width 14 height 14
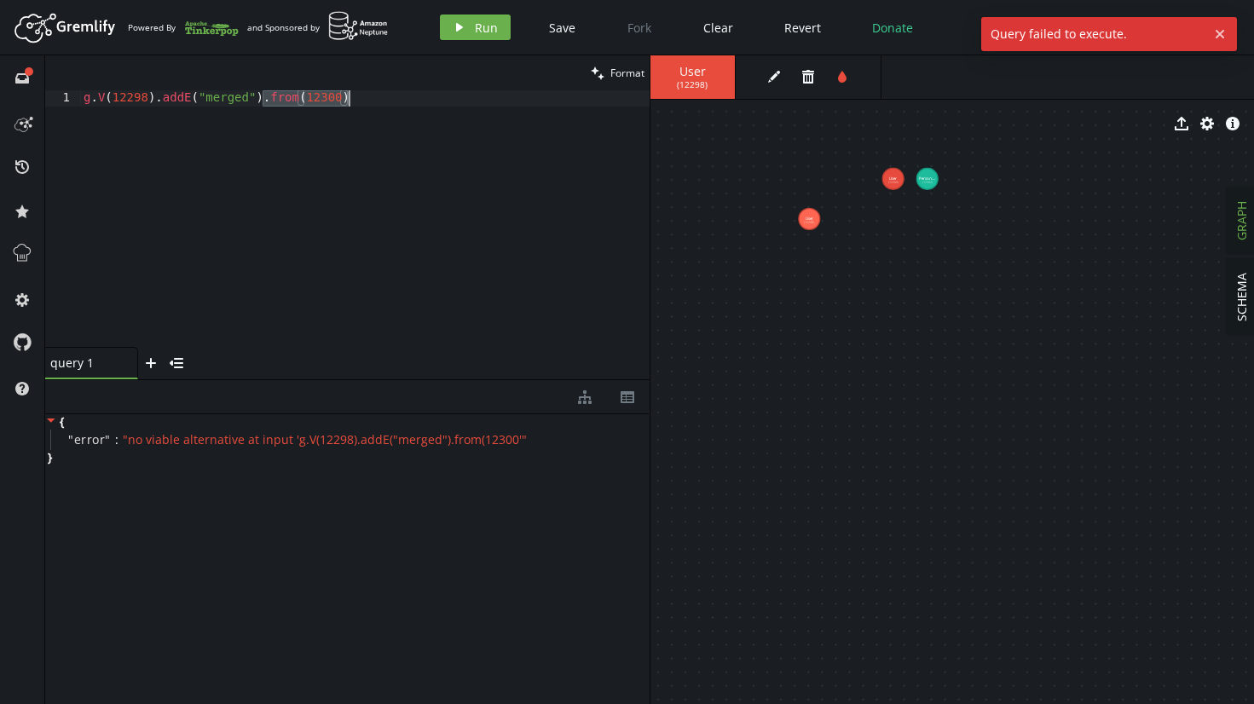
drag, startPoint x: 262, startPoint y: 98, endPoint x: 384, endPoint y: 92, distance: 122.1
click at [383, 94] on div "g . V ( 12298 ) . addE ( "merged" ) . from ( 12300 )" at bounding box center [365, 235] width 570 height 290
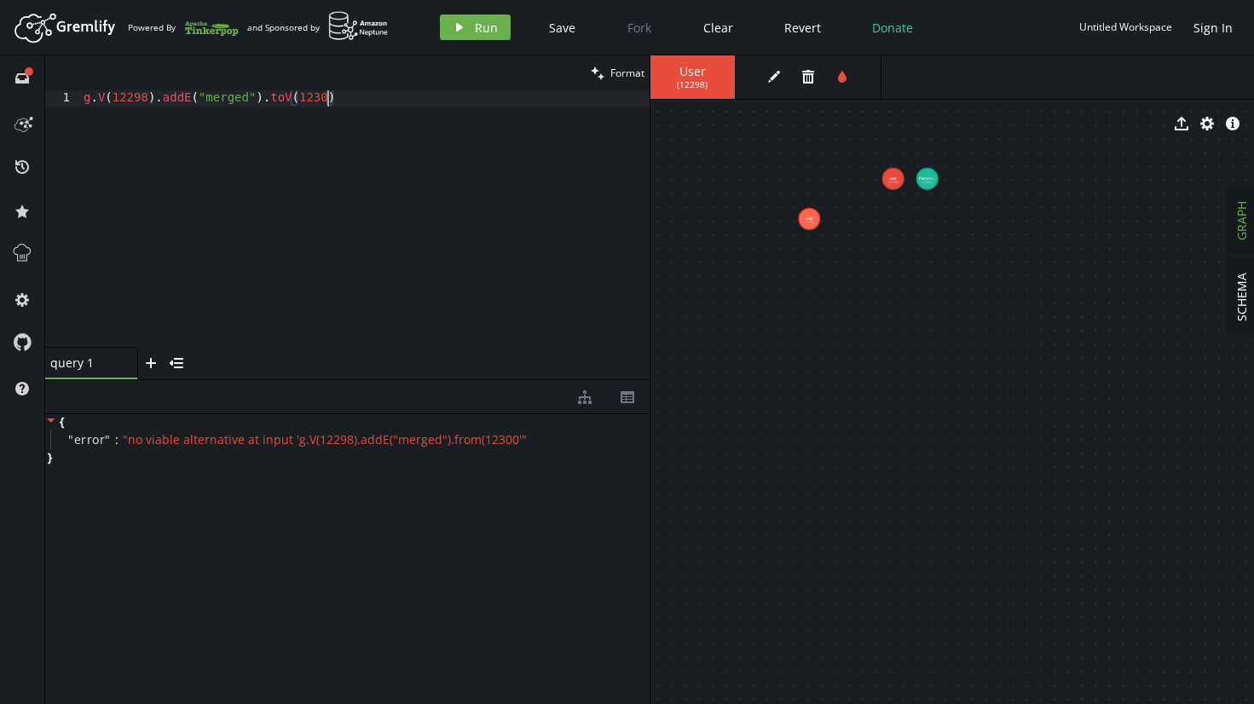
scroll to position [0, 250]
click at [490, 32] on span "Run" at bounding box center [486, 28] width 23 height 16
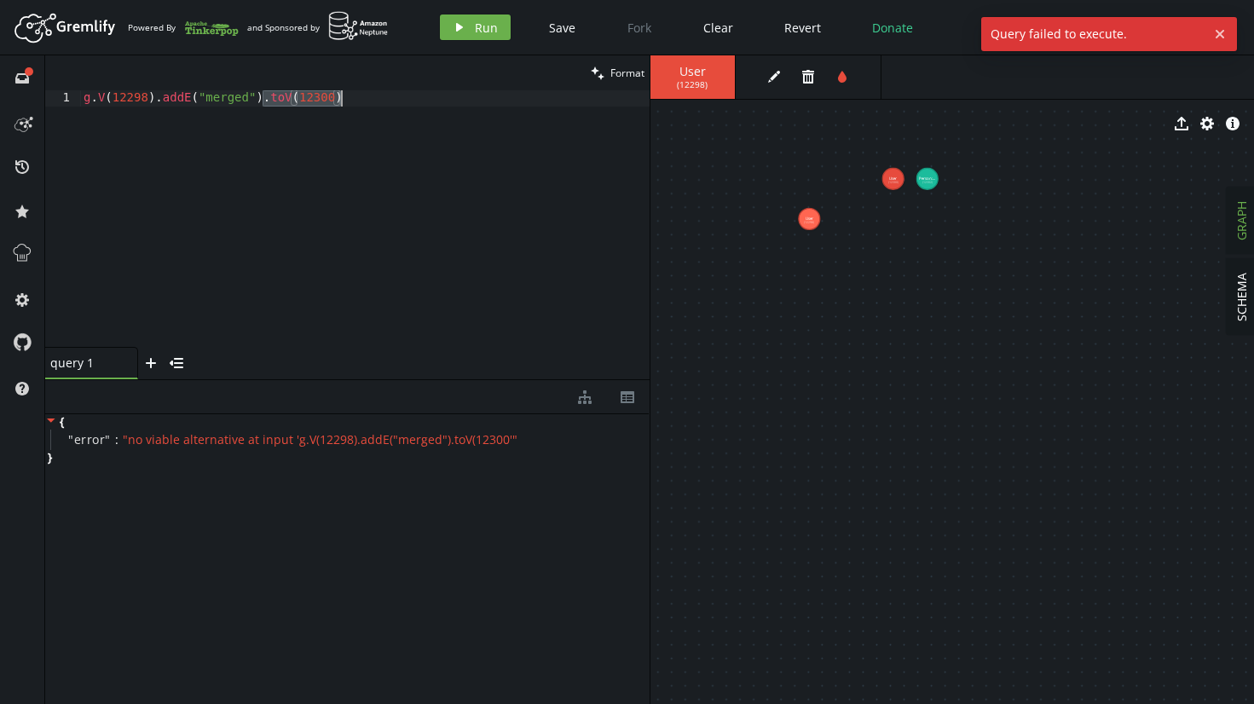
drag, startPoint x: 264, startPoint y: 99, endPoint x: 367, endPoint y: 96, distance: 102.3
click at [367, 96] on div "g . V ( 12298 ) . addE ( "merged" ) . toV ( 12300 )" at bounding box center [365, 235] width 570 height 290
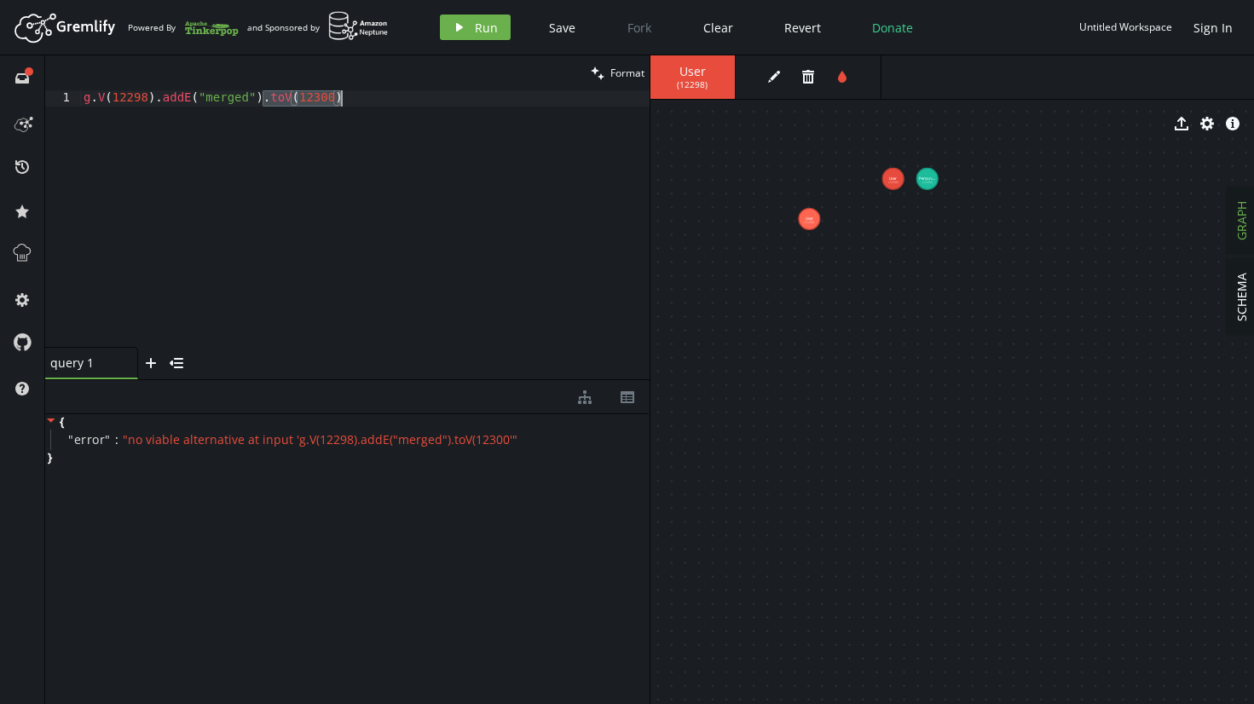
scroll to position [0, 178]
click at [466, 31] on button "play Run" at bounding box center [475, 27] width 71 height 26
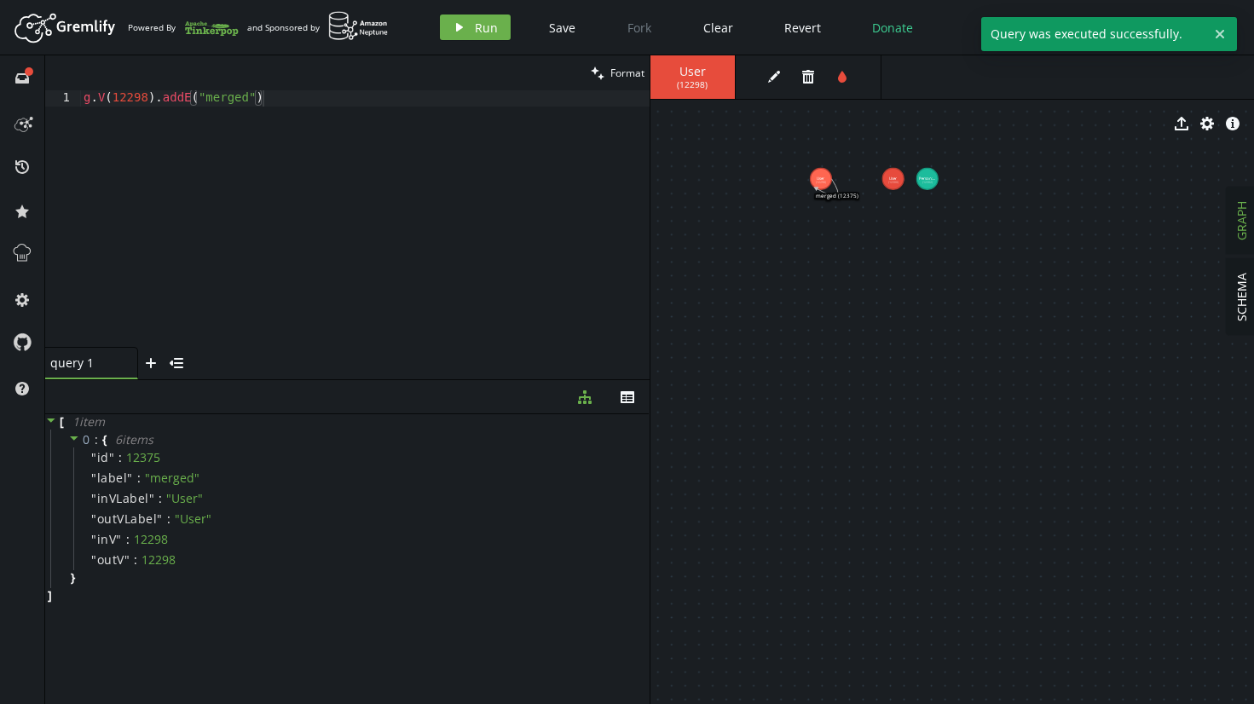
click at [837, 195] on icon at bounding box center [826, 187] width 22 height 17
click at [807, 80] on icon "button" at bounding box center [807, 77] width 12 height 14
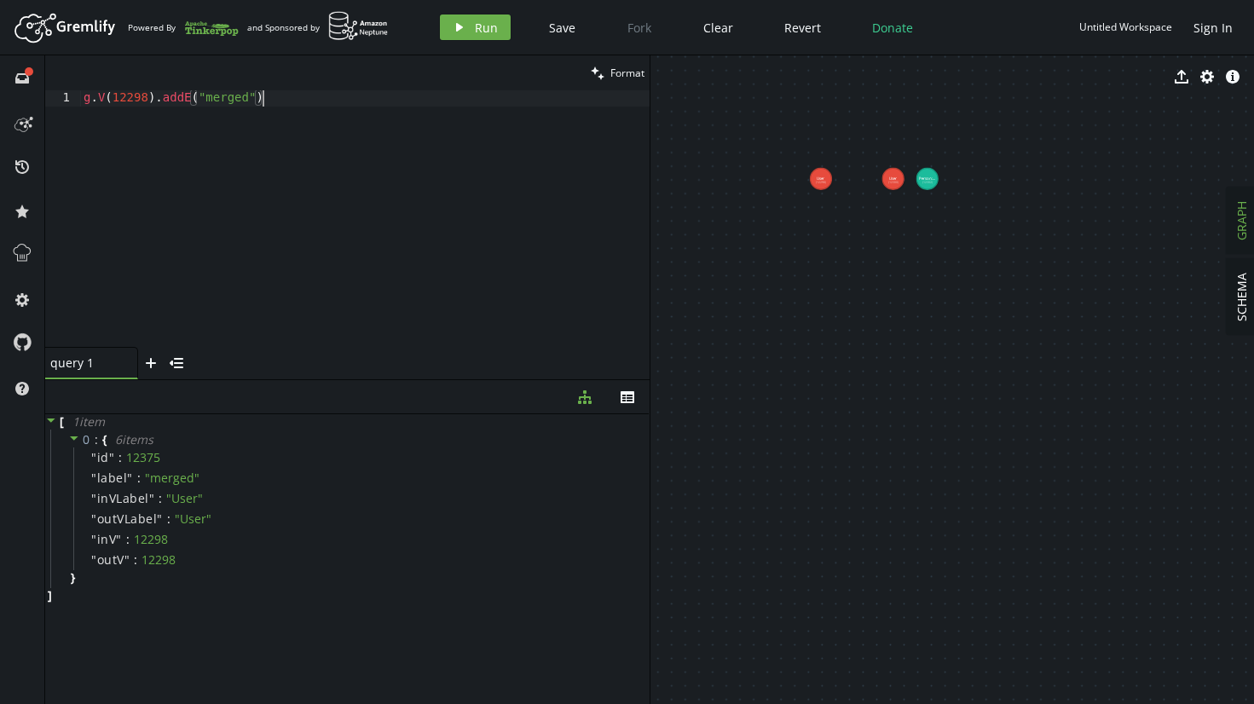
click at [280, 106] on div "g . V ( 12298 ) . addE ( "merged" )" at bounding box center [365, 235] width 570 height 290
click at [501, 30] on button "play Run" at bounding box center [475, 27] width 71 height 26
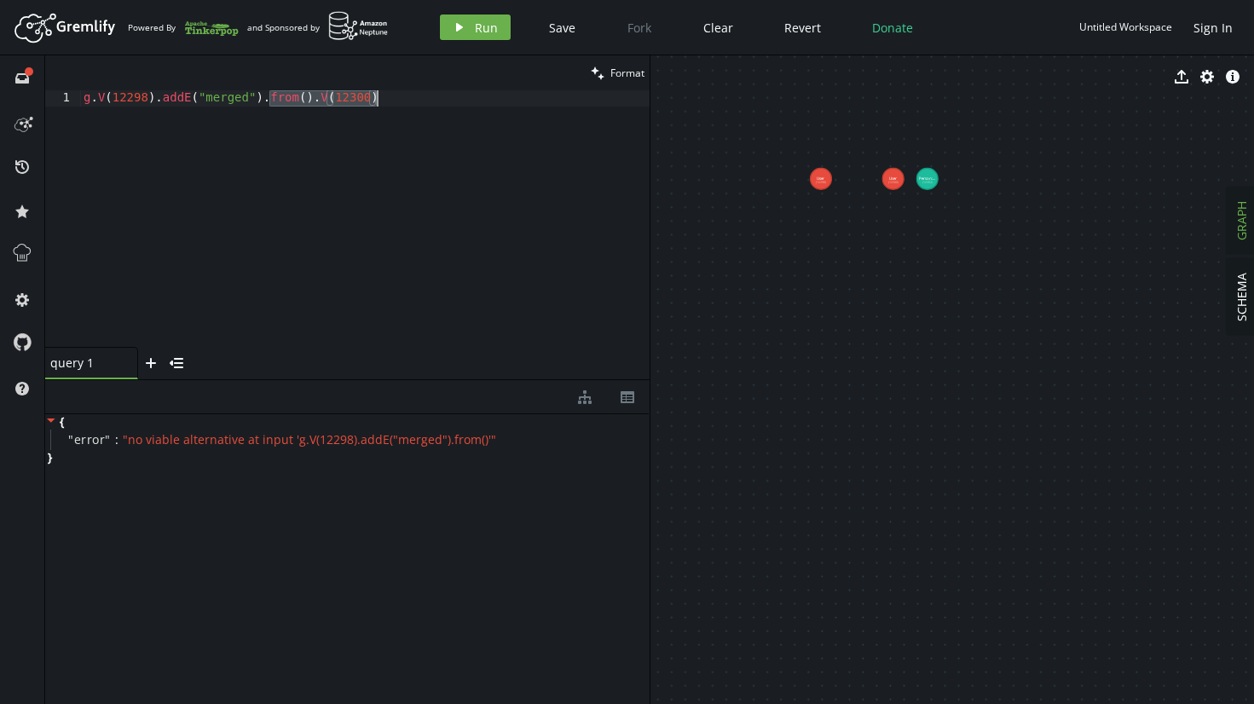
drag, startPoint x: 267, startPoint y: 103, endPoint x: 428, endPoint y: 108, distance: 161.2
click at [427, 110] on div "g . V ( 12298 ) . addE ( "merged" ) . from ( ) . V ( 12300 )" at bounding box center [365, 235] width 570 height 290
click at [477, 24] on span "Run" at bounding box center [486, 28] width 23 height 16
click at [306, 103] on div "g . V ( 12298 ) . addE ( "merged" ) . to ( g . V ( 12300 ))" at bounding box center [365, 235] width 570 height 290
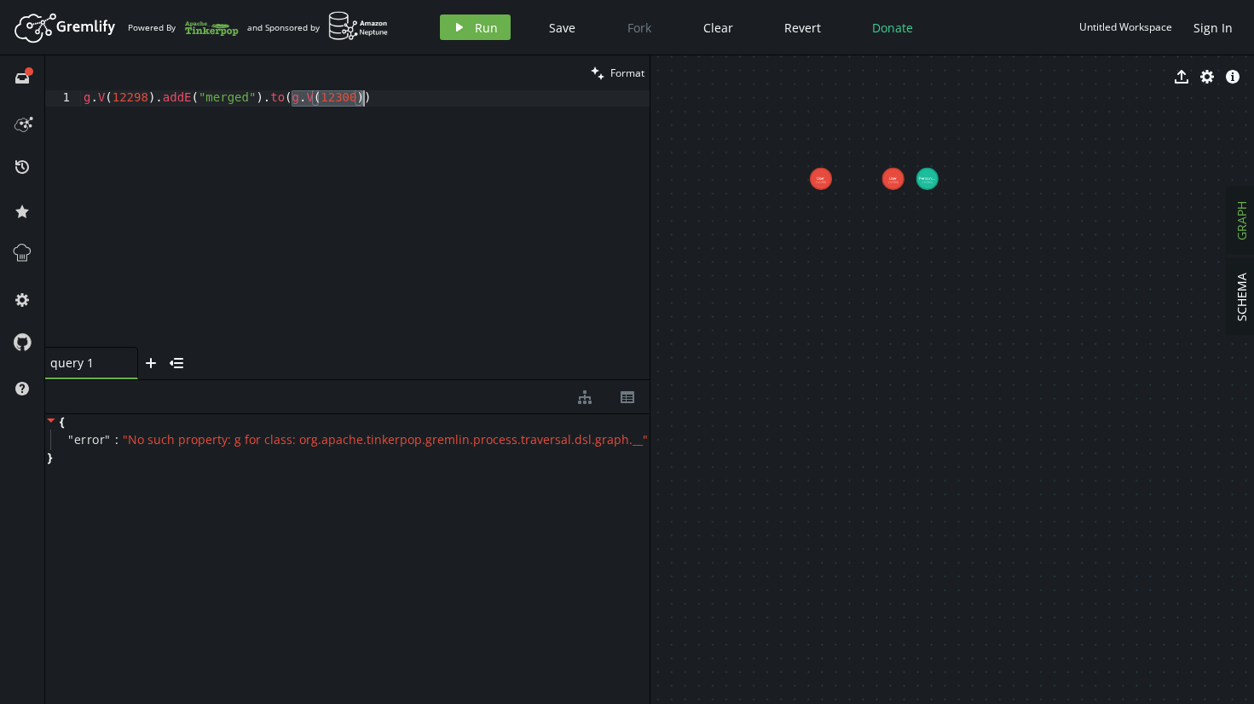
scroll to position [0, 214]
paste textarea "g.V(12300)"
click at [477, 23] on span "Run" at bounding box center [486, 28] width 23 height 16
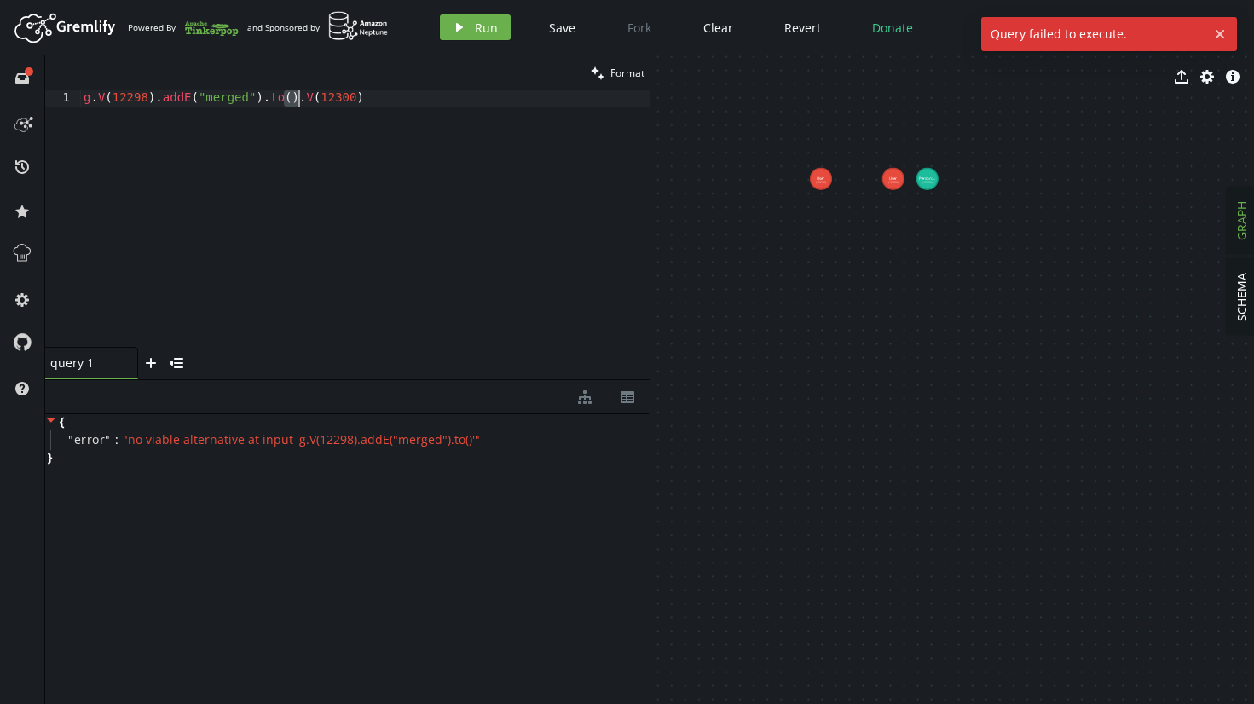
drag, startPoint x: 284, startPoint y: 97, endPoint x: 300, endPoint y: 98, distance: 16.2
click at [300, 98] on div "g . V ( 12298 ) . addE ( "merged" ) . to ( ) . V ( 12300 )" at bounding box center [365, 235] width 570 height 290
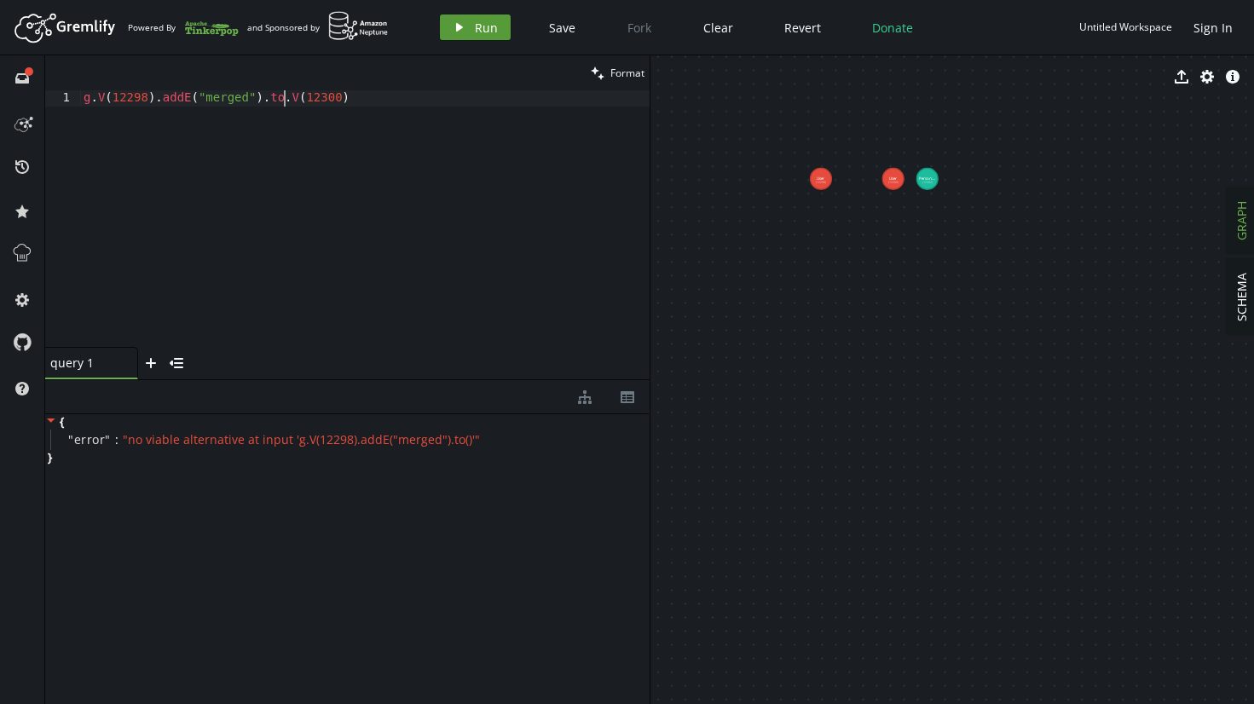
click at [486, 39] on button "play Run" at bounding box center [475, 27] width 71 height 26
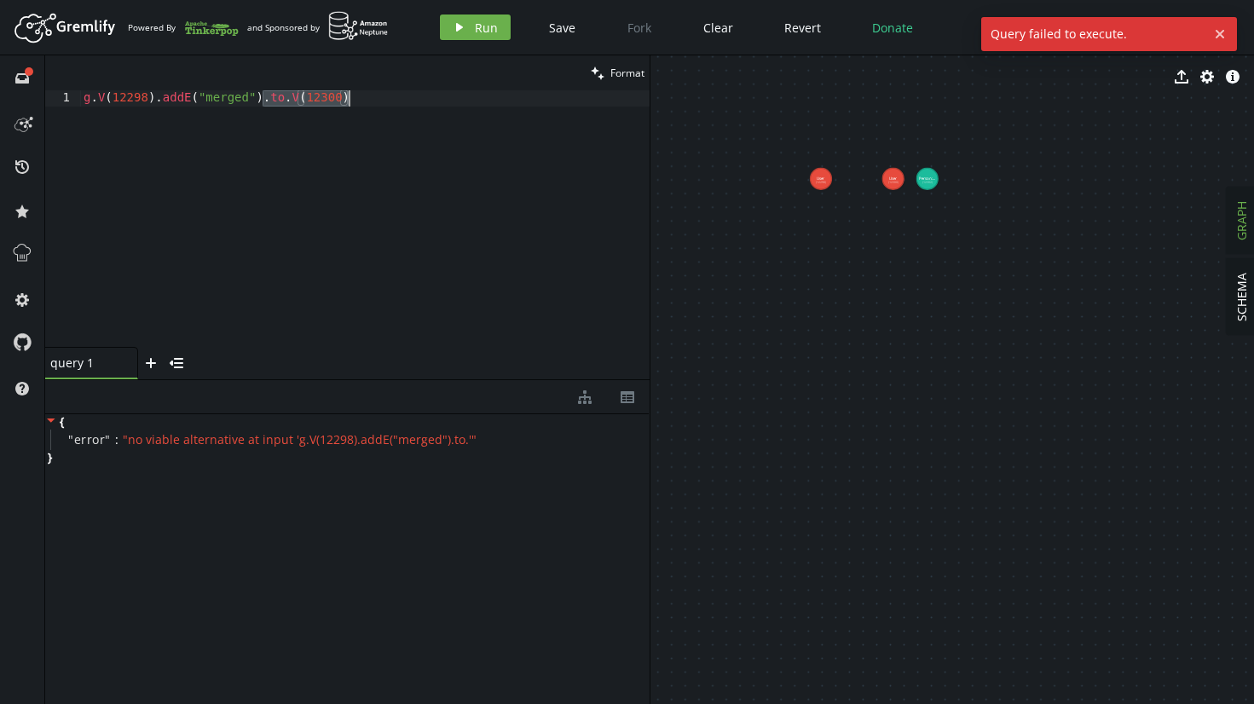
drag, startPoint x: 264, startPoint y: 104, endPoint x: 478, endPoint y: 90, distance: 214.4
click at [477, 92] on div "g . V ( 12298 ) . addE ( "merged" ) . to . V ( 12300 )" at bounding box center [365, 235] width 570 height 290
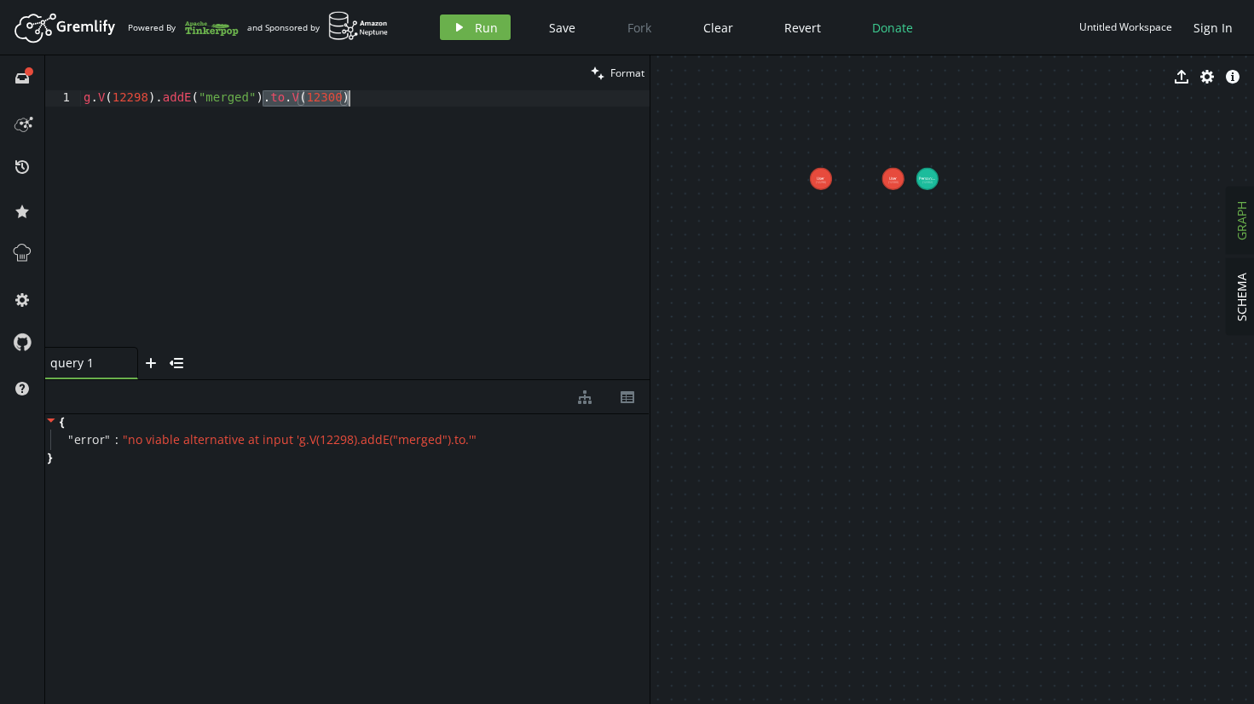
scroll to position [0, 178]
click at [471, 100] on div "g . V ( 12298 ) . addE ( "merged" )" at bounding box center [365, 235] width 570 height 290
click at [645, 75] on button "clean Format" at bounding box center [618, 72] width 64 height 35
click at [520, 106] on div "g . V ( 12298 ) . addE ( 'merged' ) . to ( 12300 )" at bounding box center [365, 235] width 570 height 290
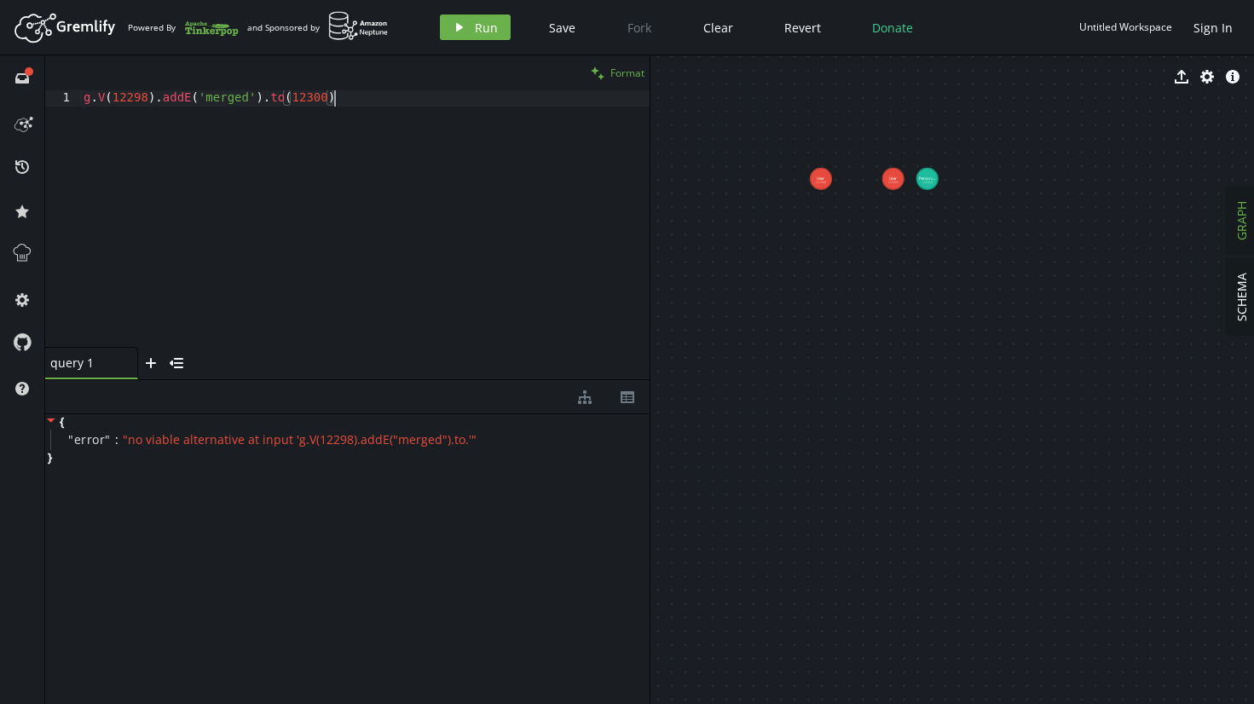
click at [631, 76] on span "Format" at bounding box center [627, 73] width 34 height 14
click at [29, 213] on button "star" at bounding box center [22, 210] width 27 height 27
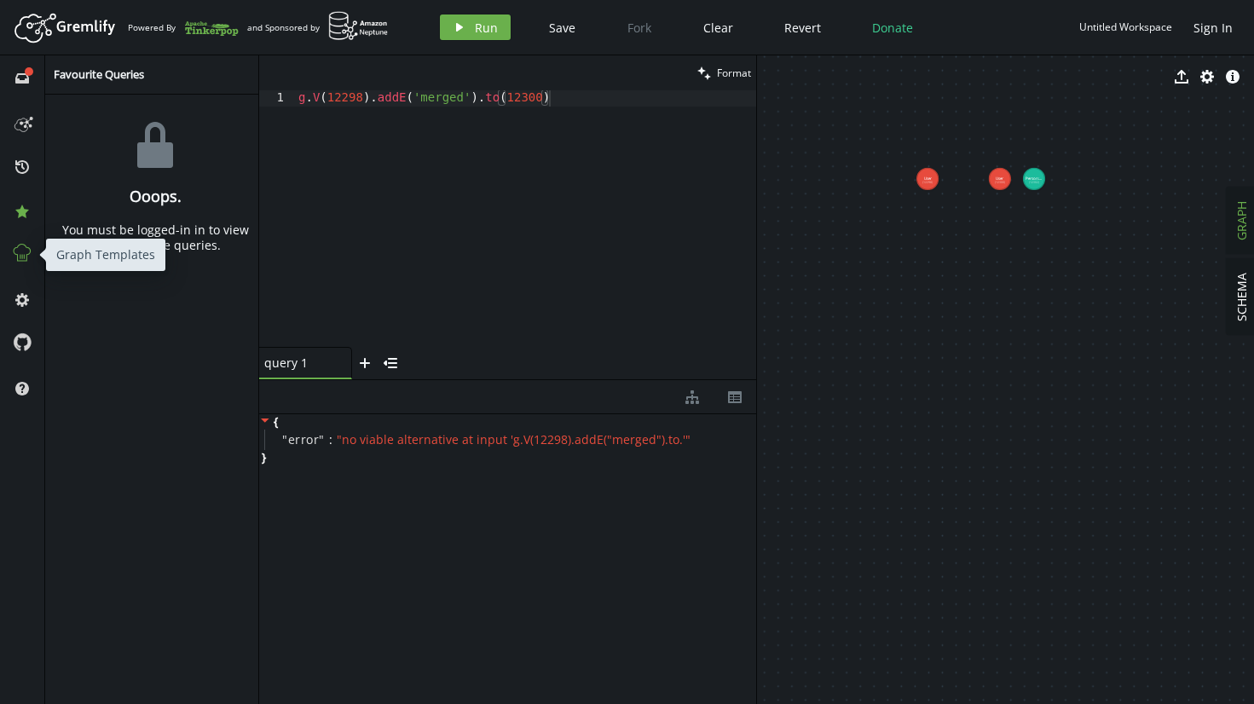
click at [22, 252] on icon at bounding box center [22, 253] width 22 height 22
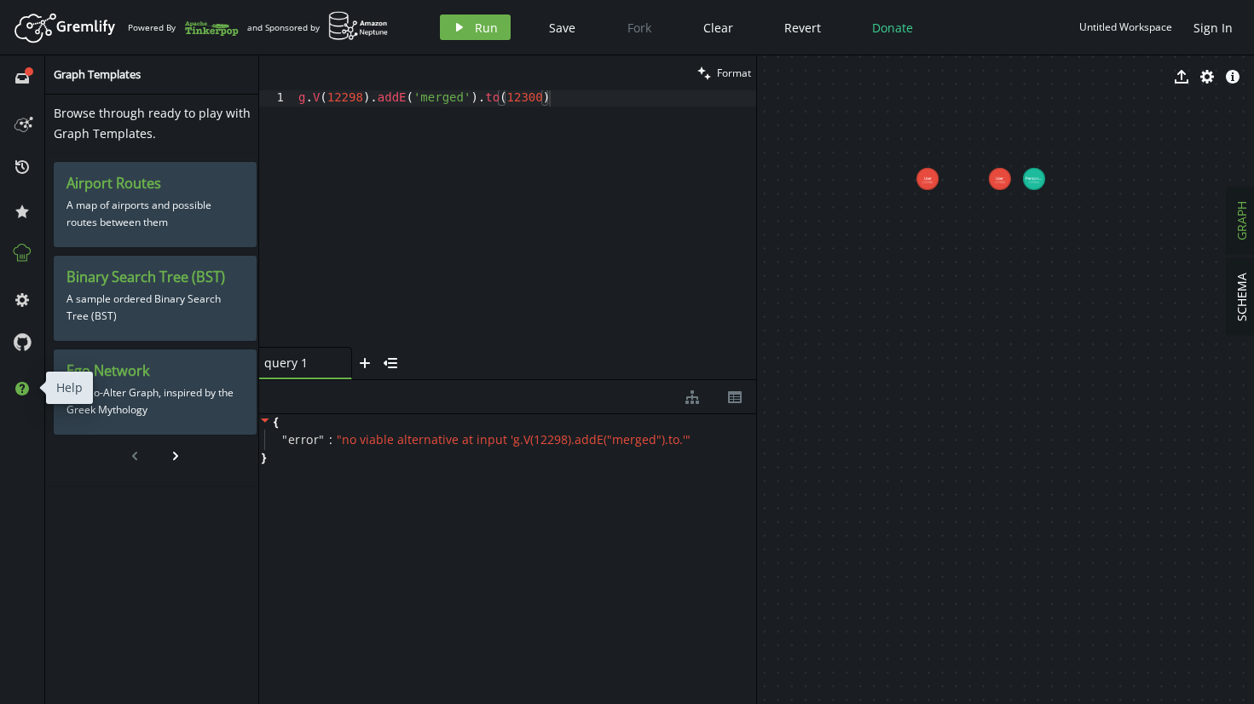
click at [24, 385] on icon "help" at bounding box center [22, 389] width 14 height 14
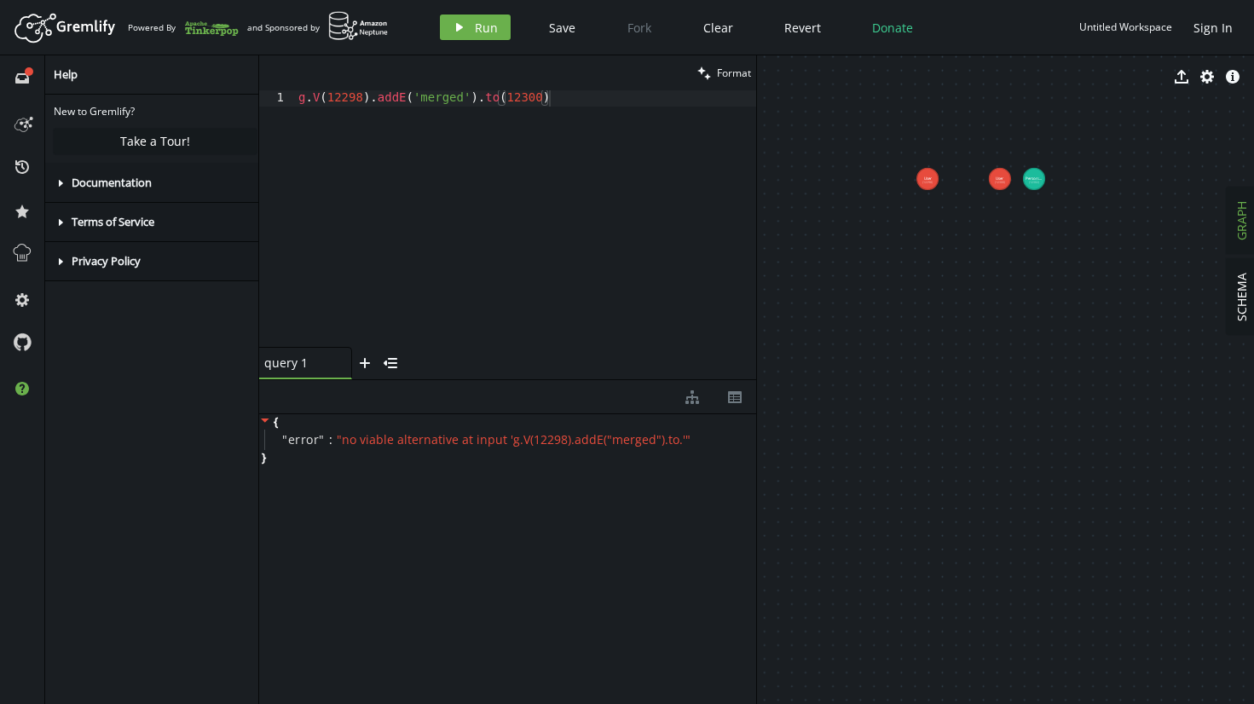
click at [138, 186] on span "Documentation" at bounding box center [112, 182] width 80 height 15
click at [62, 280] on icon "caret-right" at bounding box center [61, 283] width 14 height 14
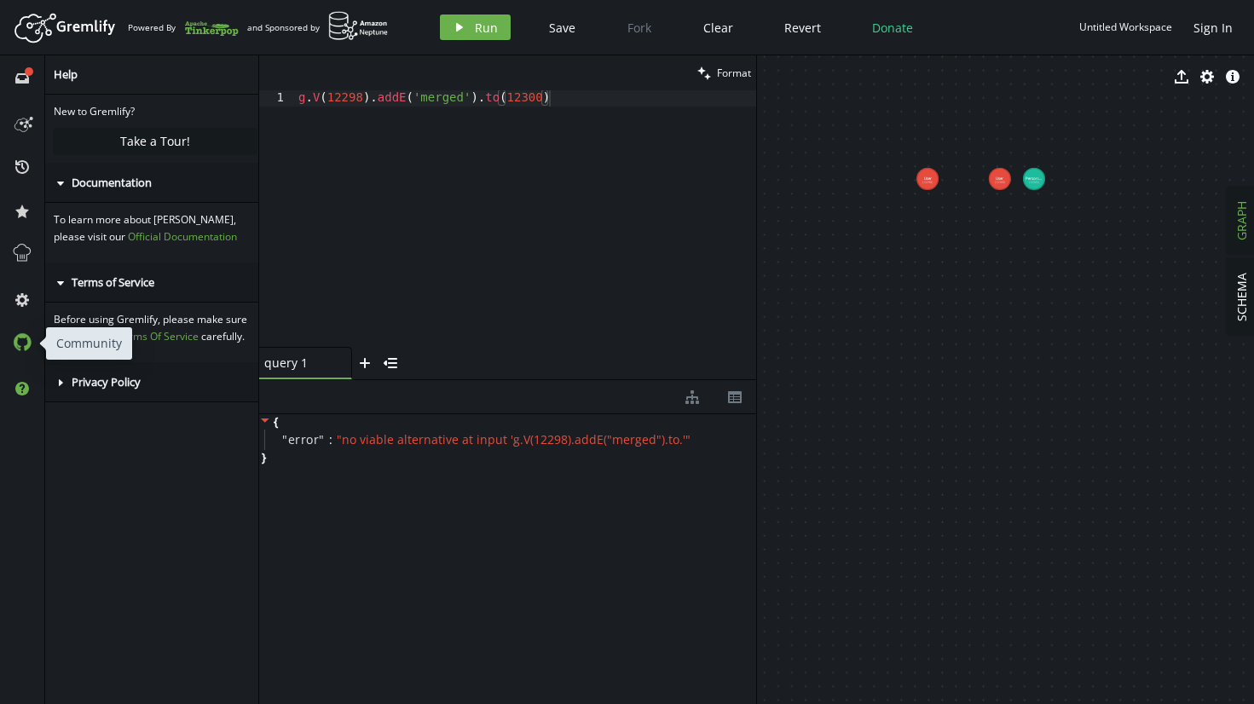
click at [20, 340] on icon at bounding box center [22, 342] width 19 height 19
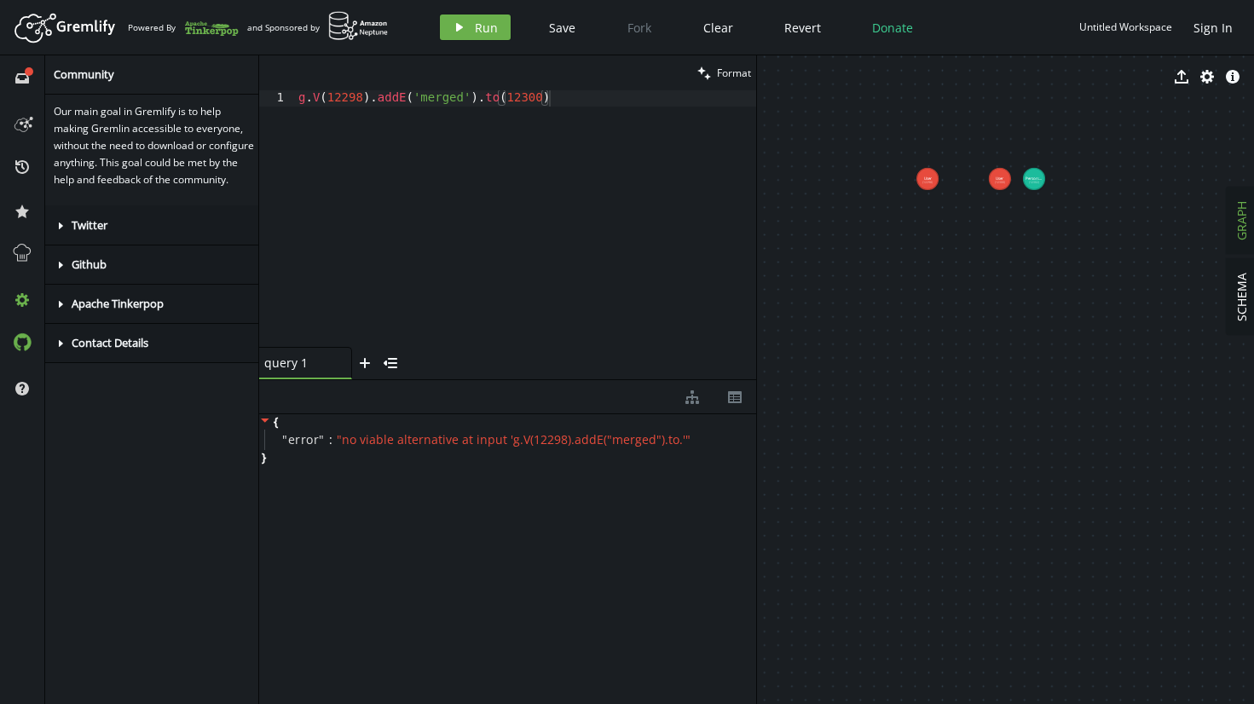
click at [23, 310] on button "cog" at bounding box center [22, 299] width 27 height 27
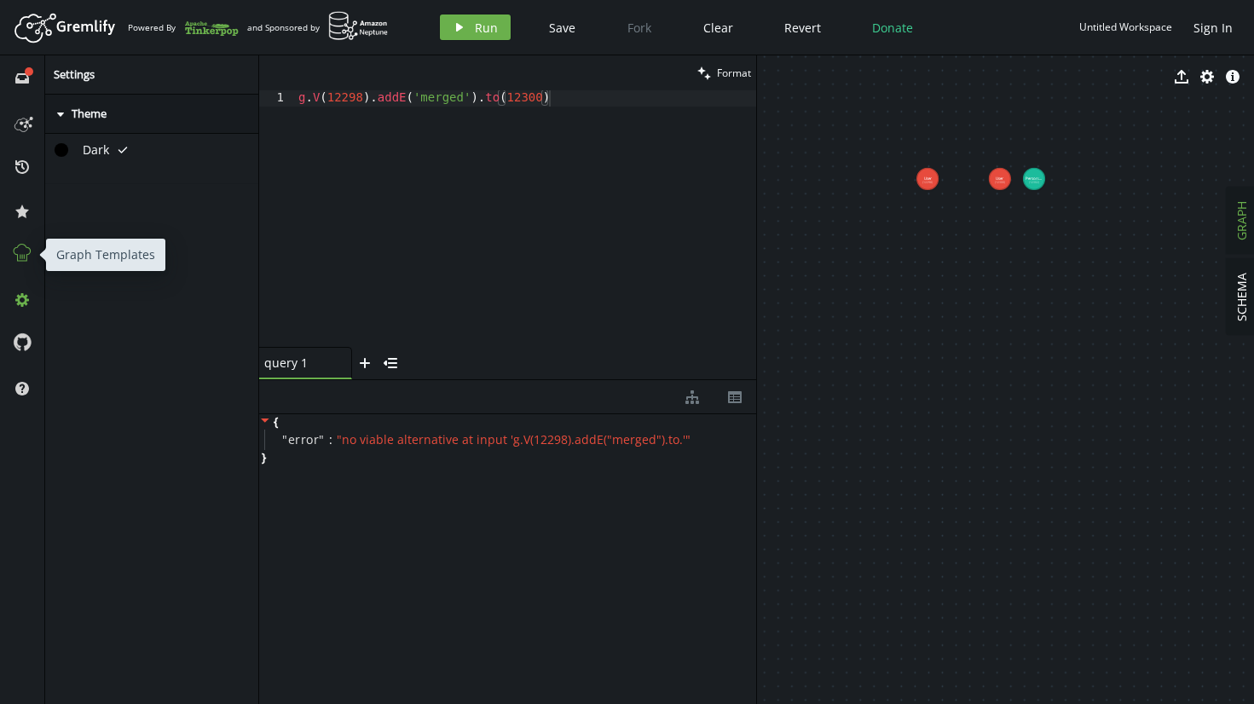
click at [17, 251] on icon at bounding box center [22, 253] width 22 height 22
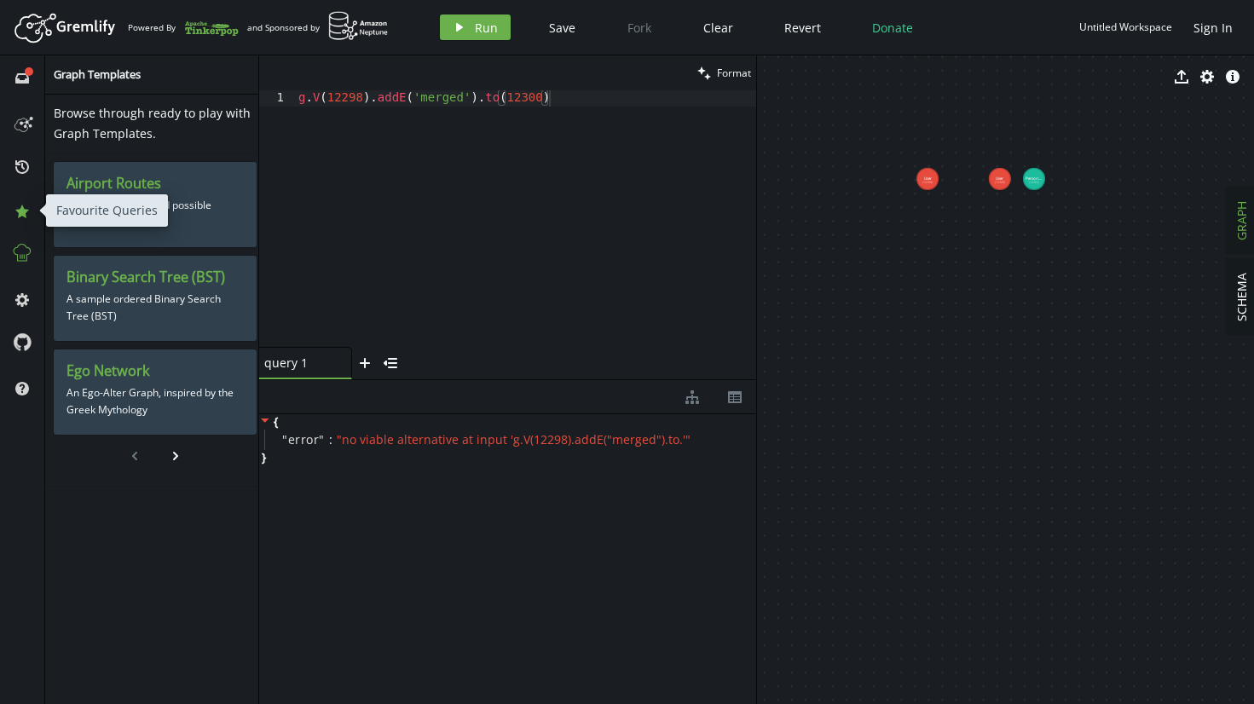
click at [16, 217] on icon "star" at bounding box center [22, 212] width 14 height 14
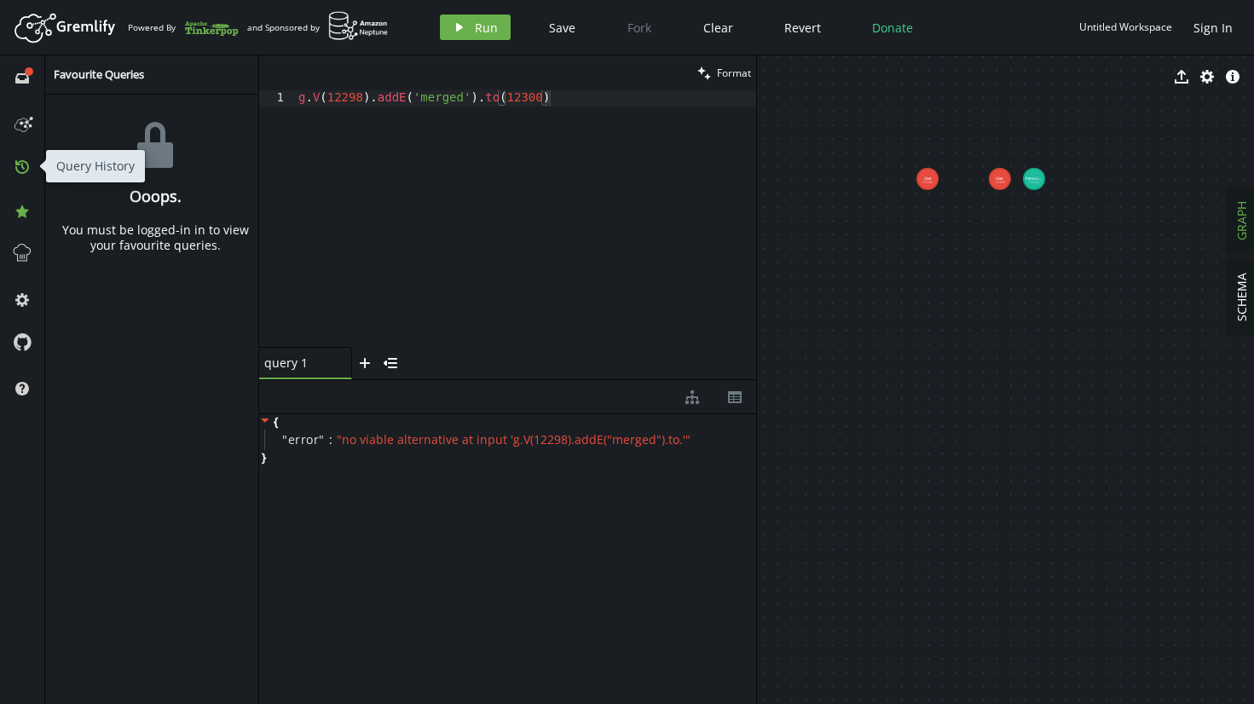
click at [26, 159] on button "history" at bounding box center [22, 166] width 27 height 27
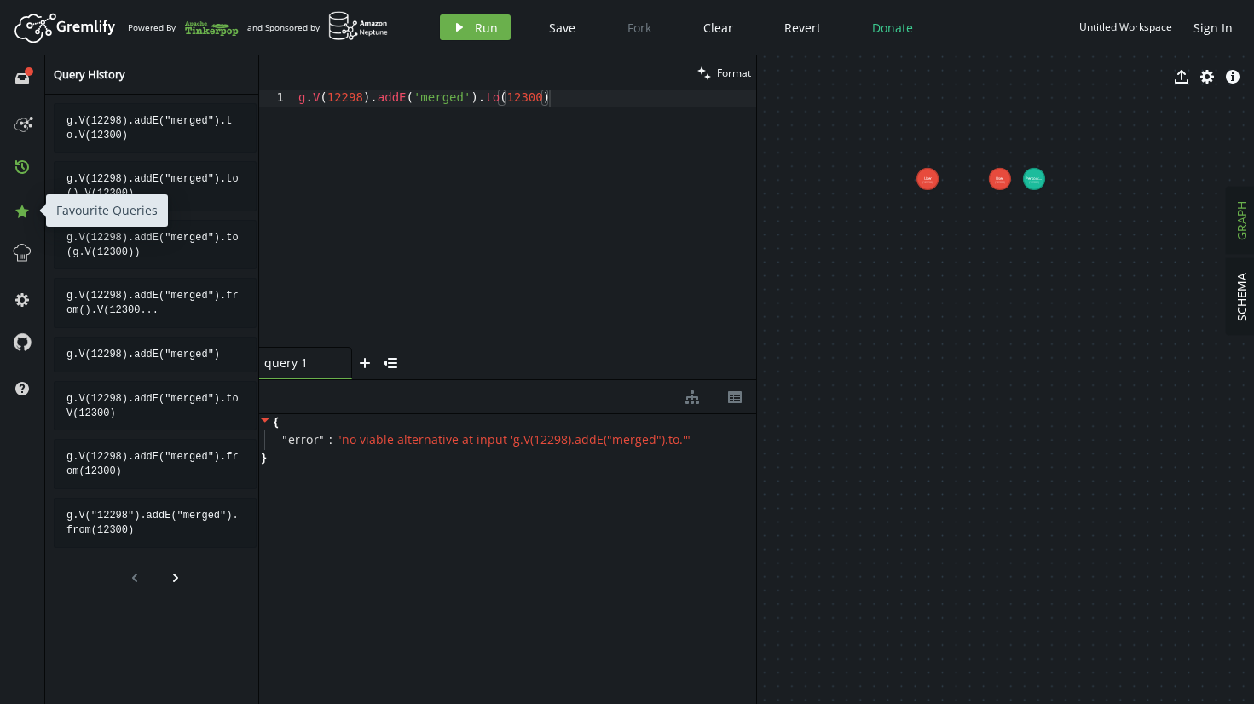
click at [16, 211] on icon "star" at bounding box center [22, 212] width 14 height 14
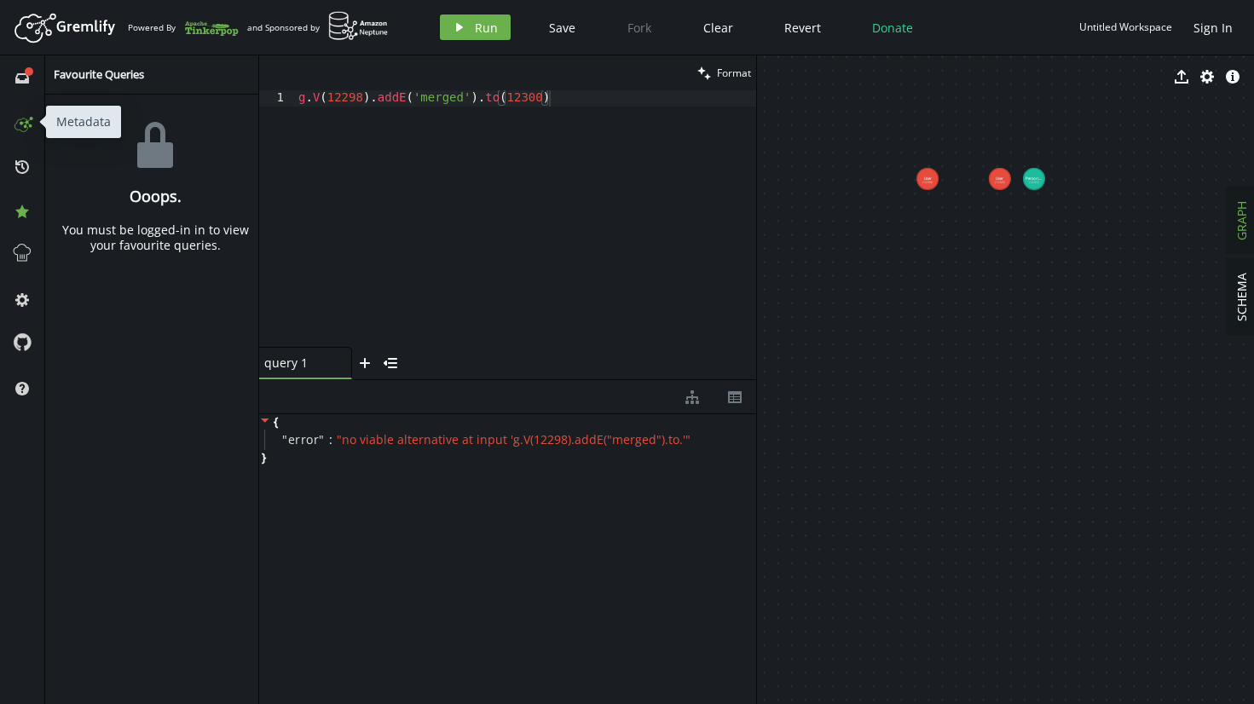
click at [25, 125] on circle at bounding box center [26, 126] width 2 height 2
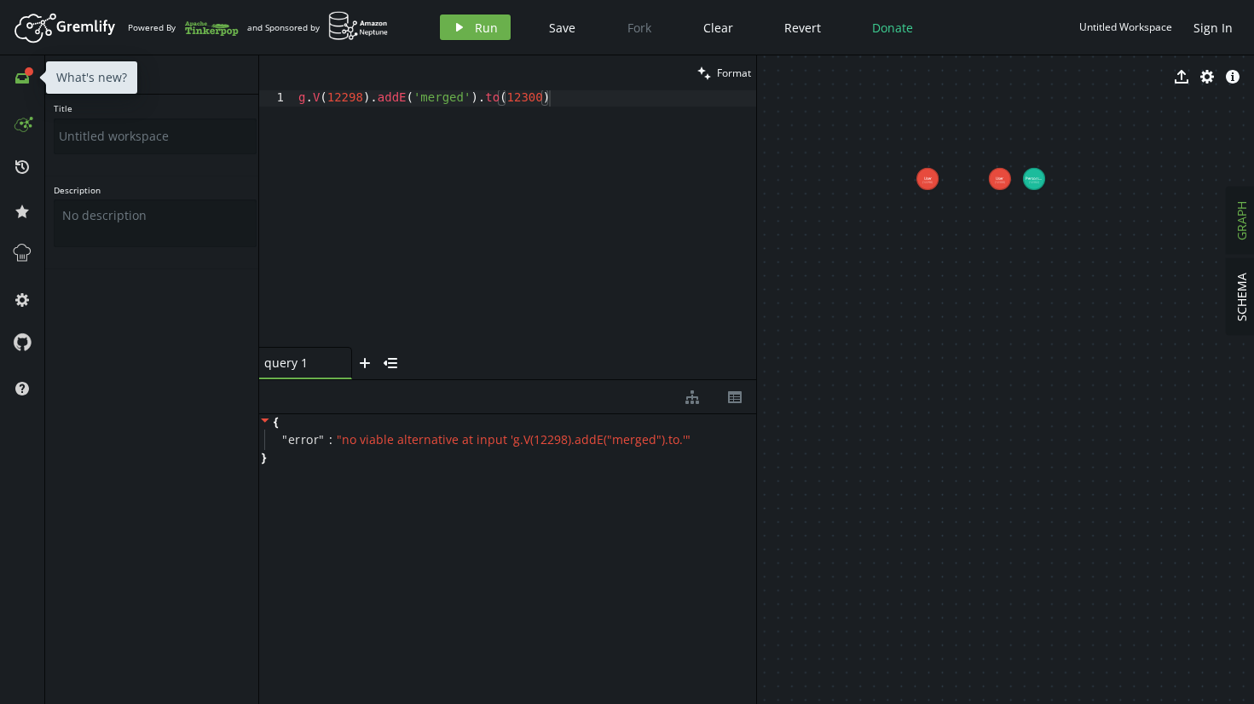
click at [14, 71] on div "full-circle inbox" at bounding box center [22, 77] width 27 height 15
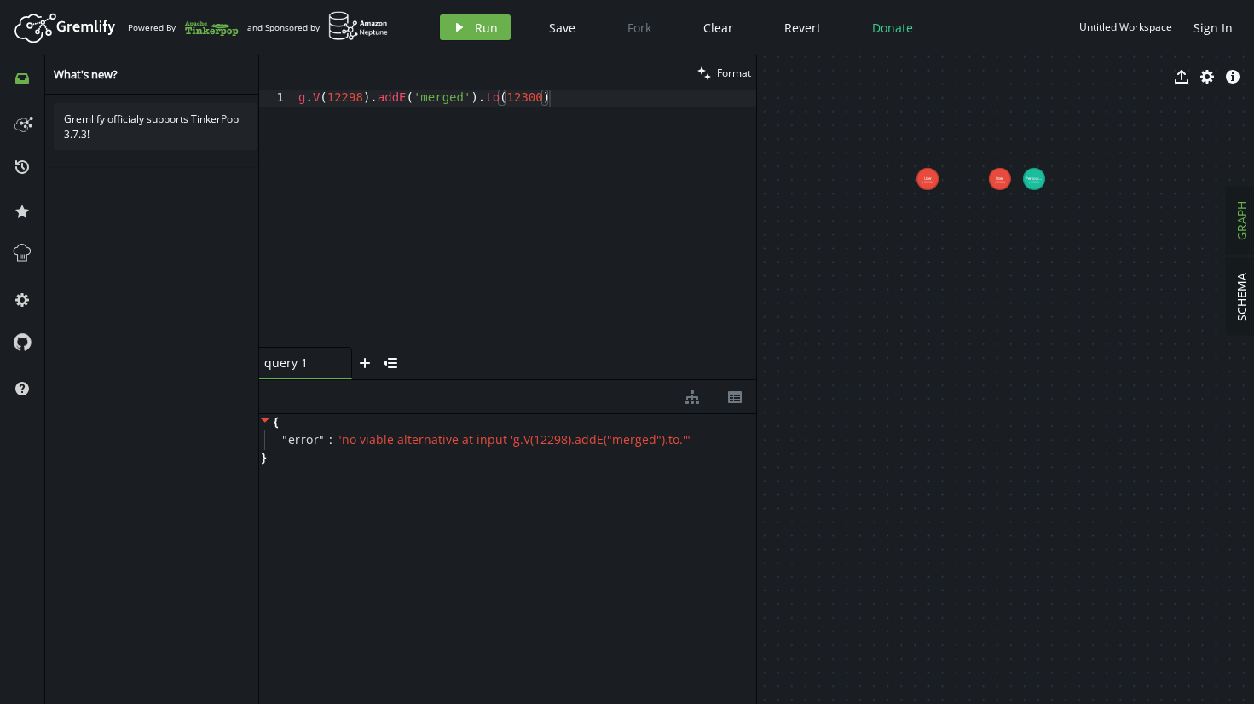
click at [20, 82] on icon at bounding box center [22, 78] width 14 height 10
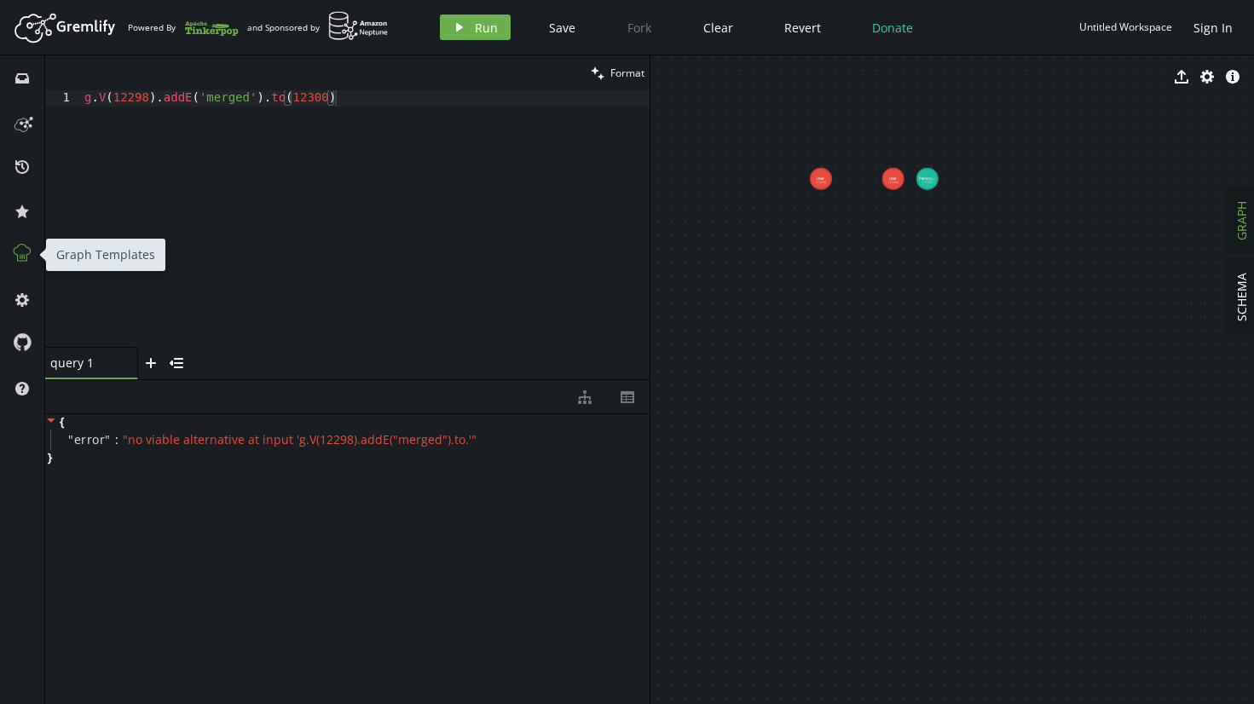
click at [25, 265] on button at bounding box center [22, 254] width 27 height 27
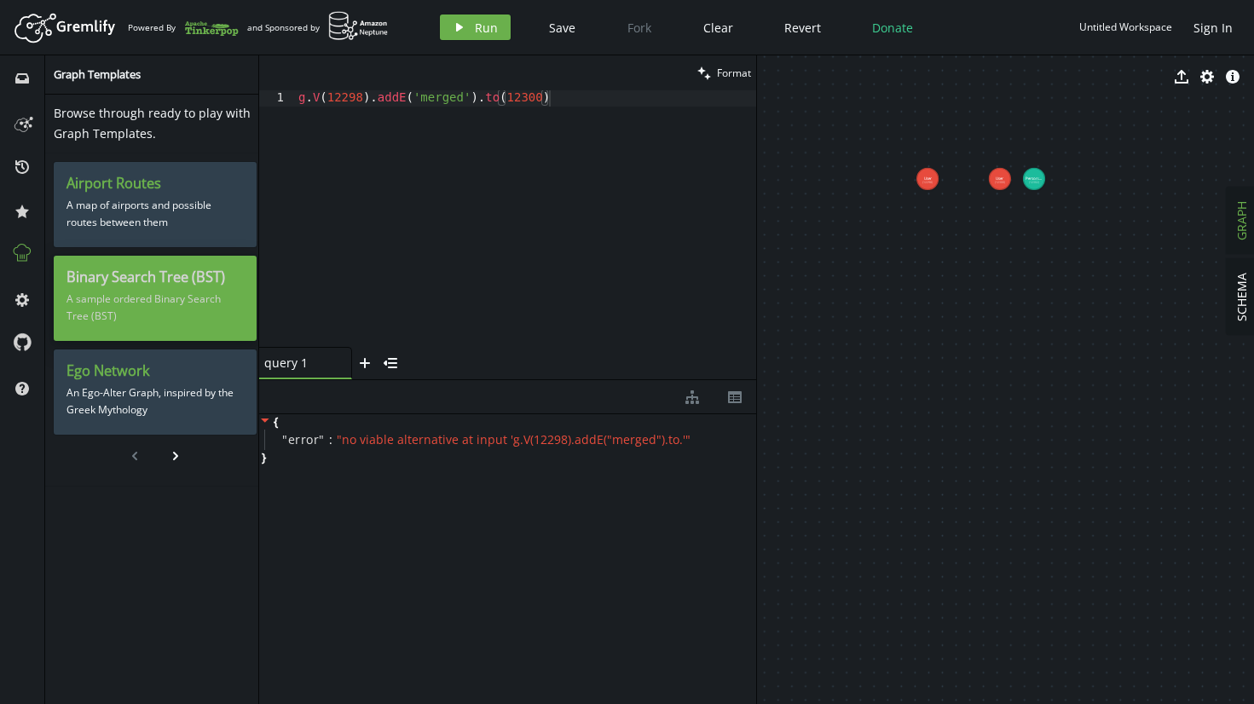
click at [121, 284] on h3 "Binary Search Tree (BST)" at bounding box center [155, 278] width 177 height 18
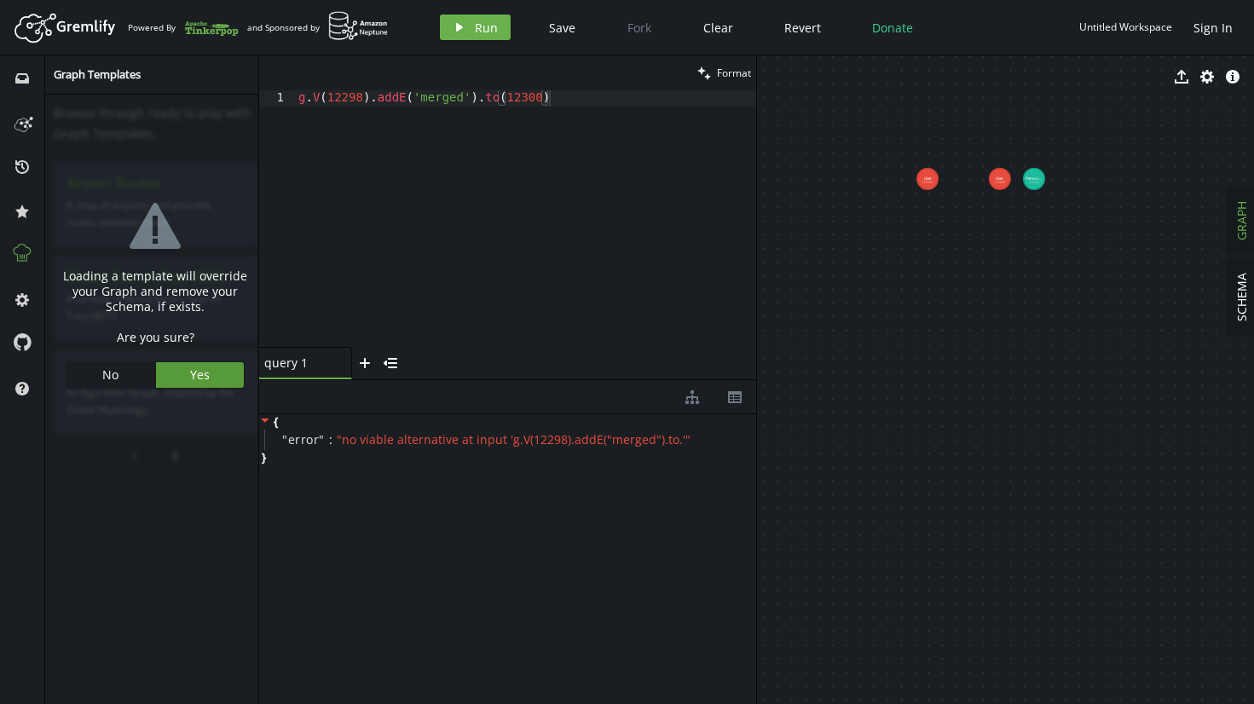
click at [182, 370] on button "Yes" at bounding box center [200, 375] width 89 height 26
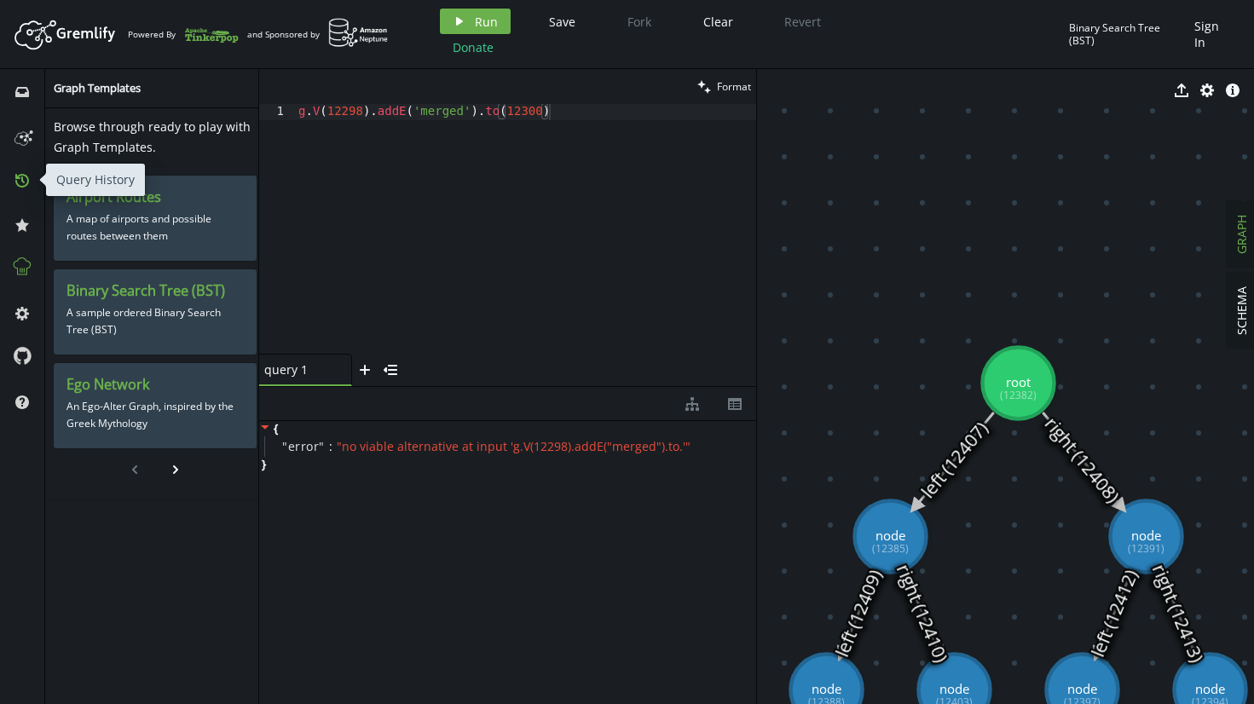
click at [24, 186] on icon at bounding box center [22, 181] width 14 height 14
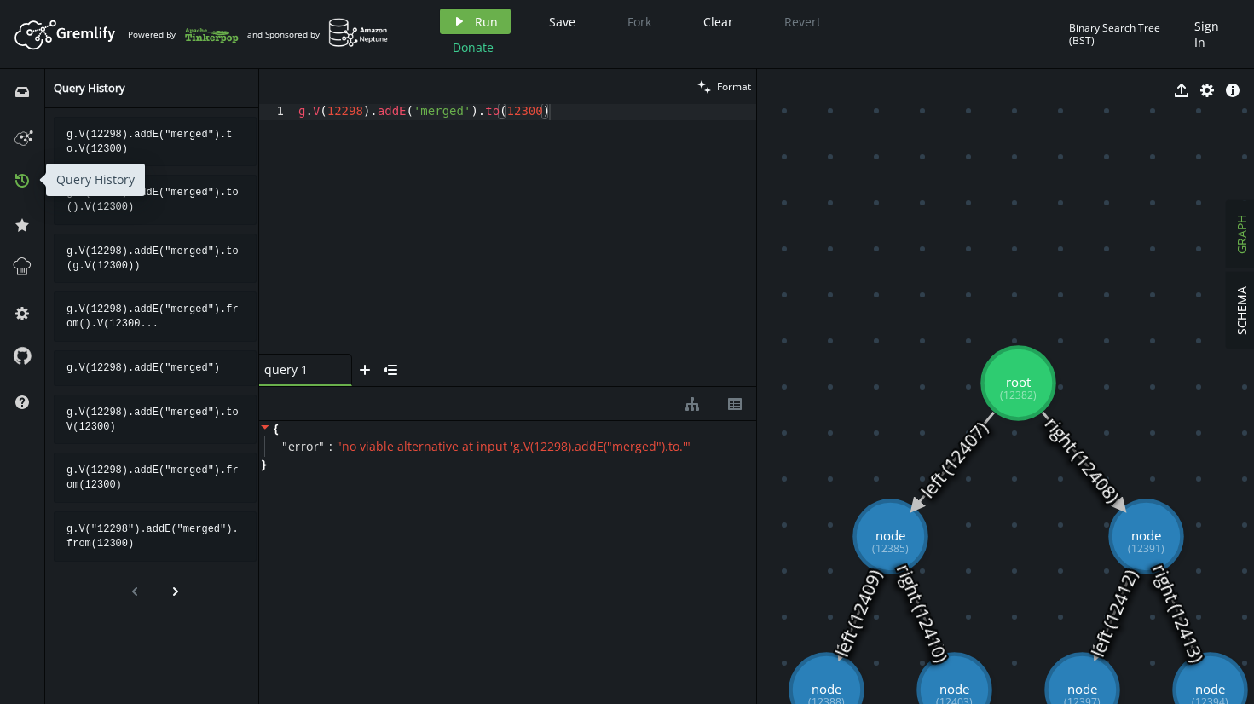
click at [23, 185] on icon at bounding box center [22, 181] width 14 height 14
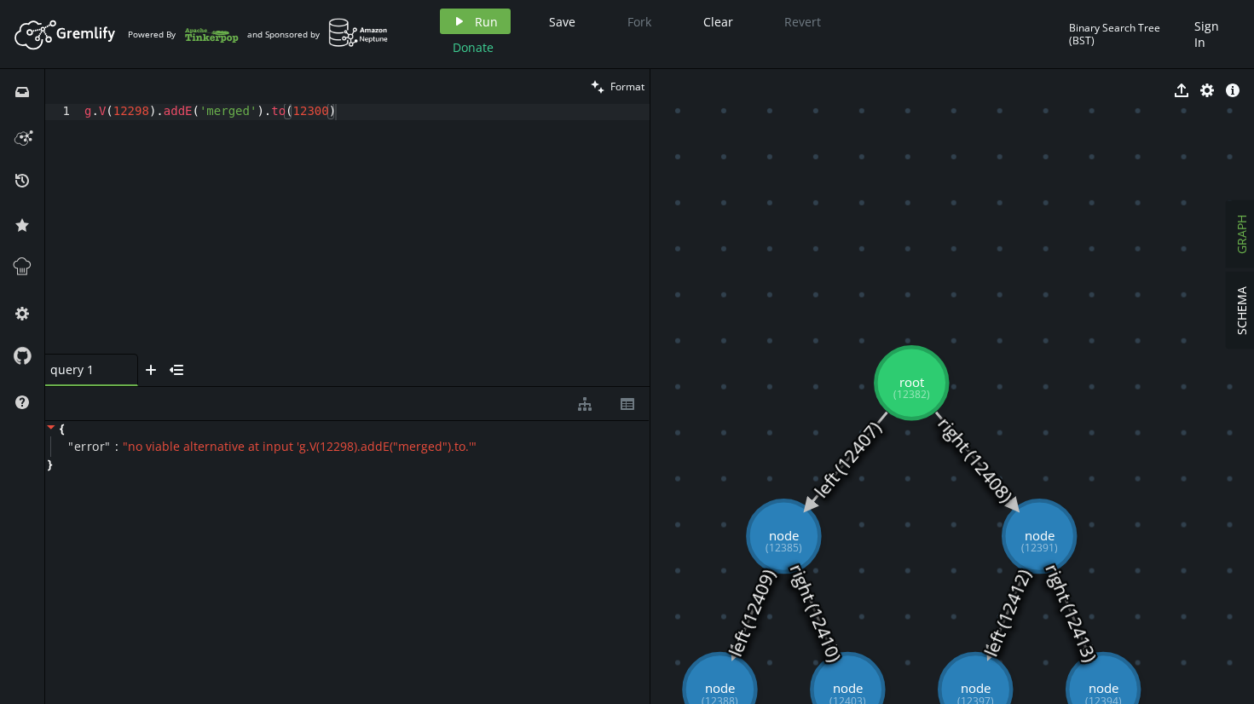
click at [853, 457] on icon at bounding box center [847, 460] width 78 height 95
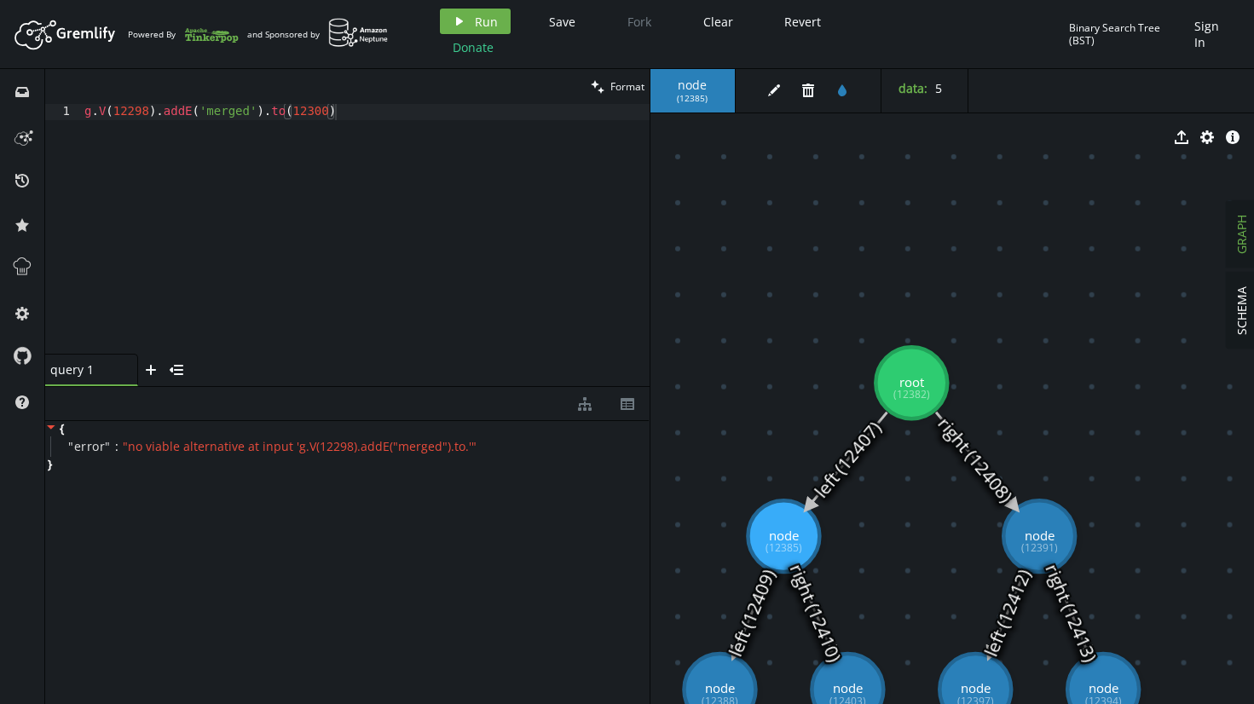
click at [954, 429] on icon at bounding box center [975, 460] width 78 height 95
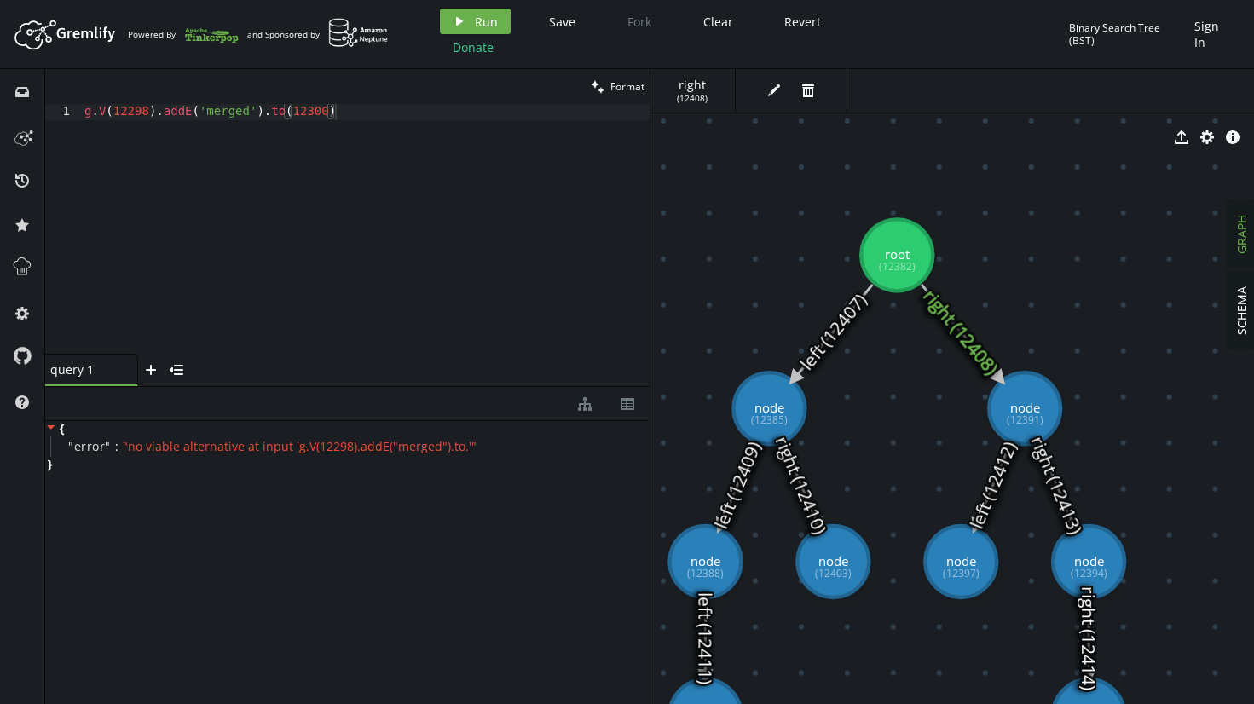
drag, startPoint x: 836, startPoint y: 386, endPoint x: 822, endPoint y: 258, distance: 128.7
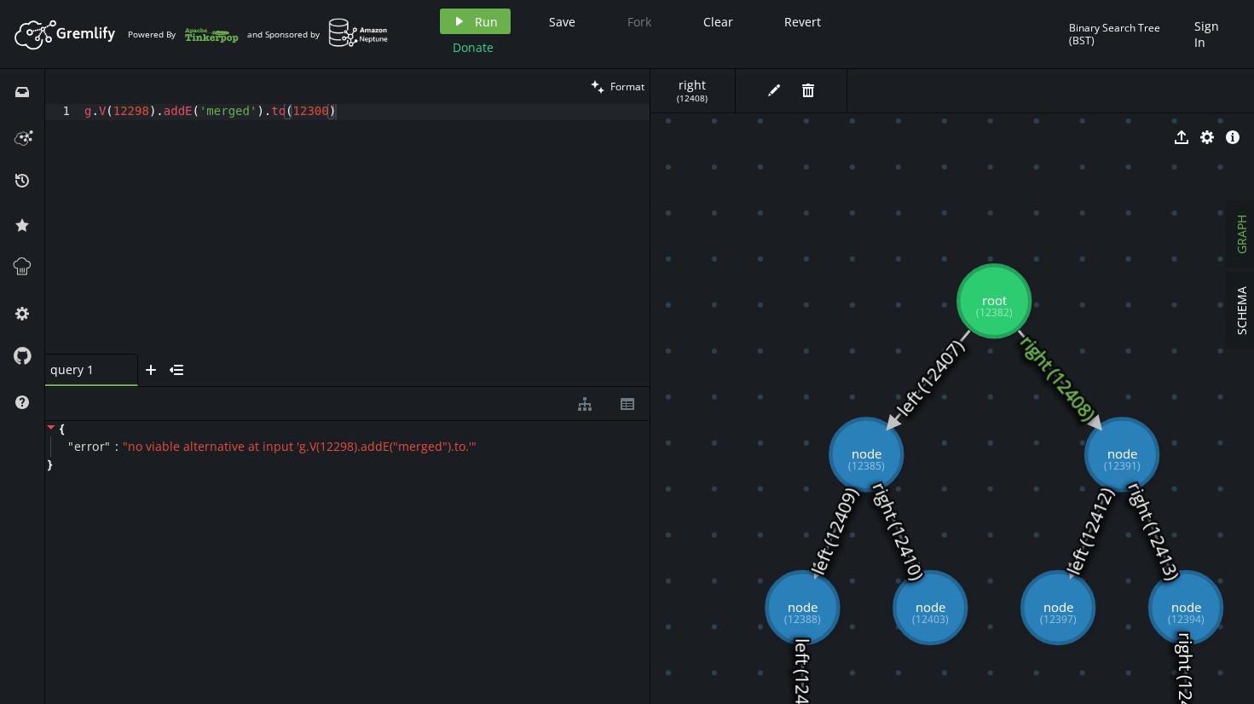
drag, startPoint x: 822, startPoint y: 258, endPoint x: 928, endPoint y: 318, distance: 122.1
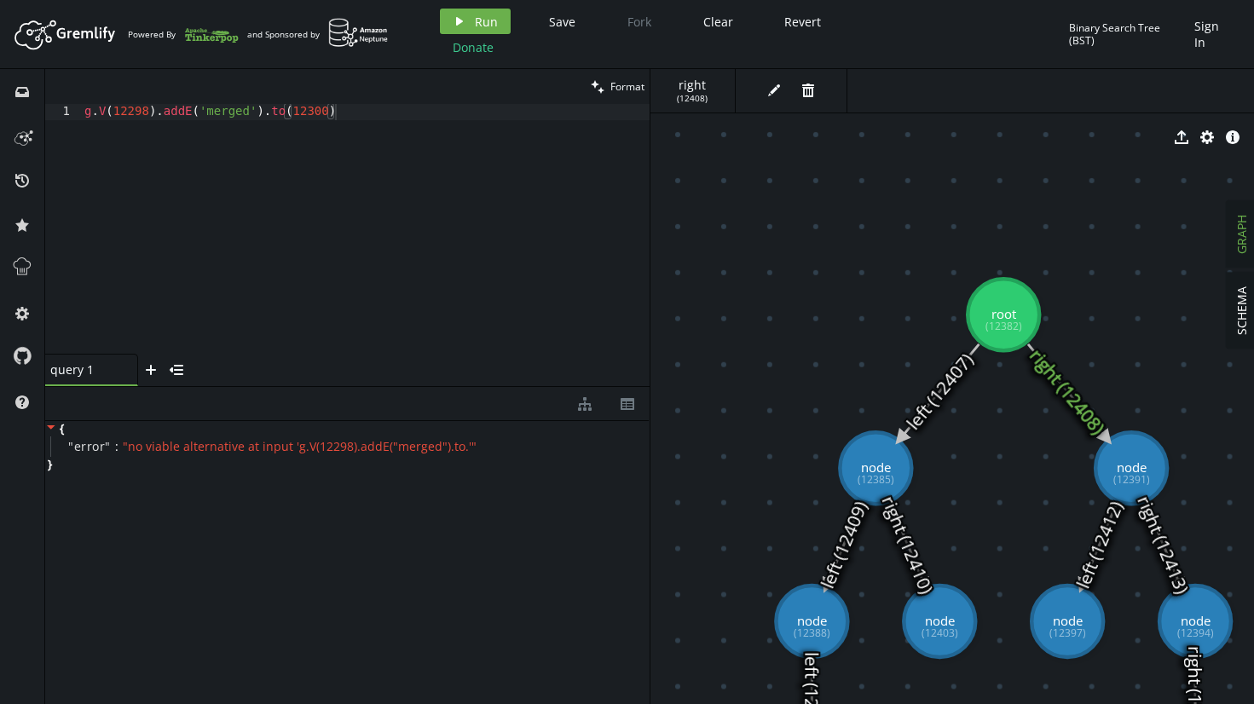
click at [389, 263] on div "g . V ( 12298 ) . addE ( 'merged' ) . to ( 12300 )" at bounding box center [365, 245] width 569 height 282
click at [337, 178] on div "g . V ( 12298 ) . addE ( 'merged' ) . to ( 12300 )" at bounding box center [365, 245] width 569 height 282
drag, startPoint x: 366, startPoint y: 104, endPoint x: 263, endPoint y: 112, distance: 102.6
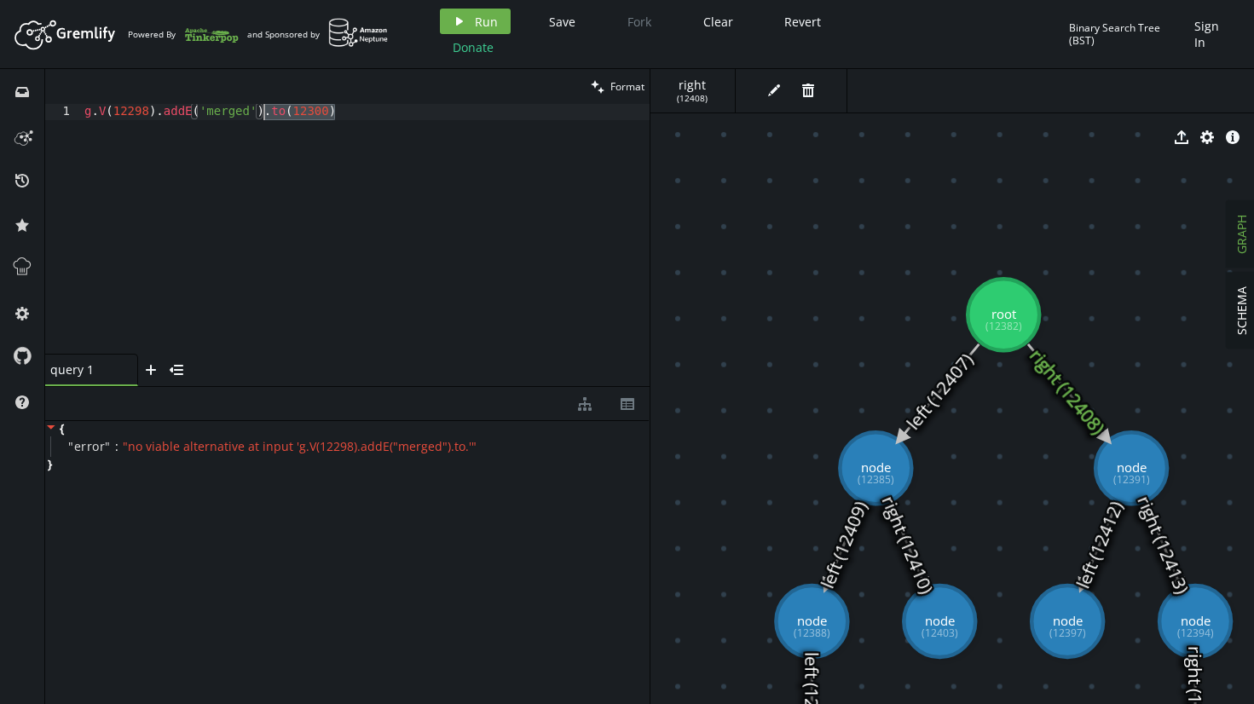
click at [263, 112] on div "g . V ( 12298 ) . addE ( 'merged' ) . to ( 12300 )" at bounding box center [365, 245] width 569 height 282
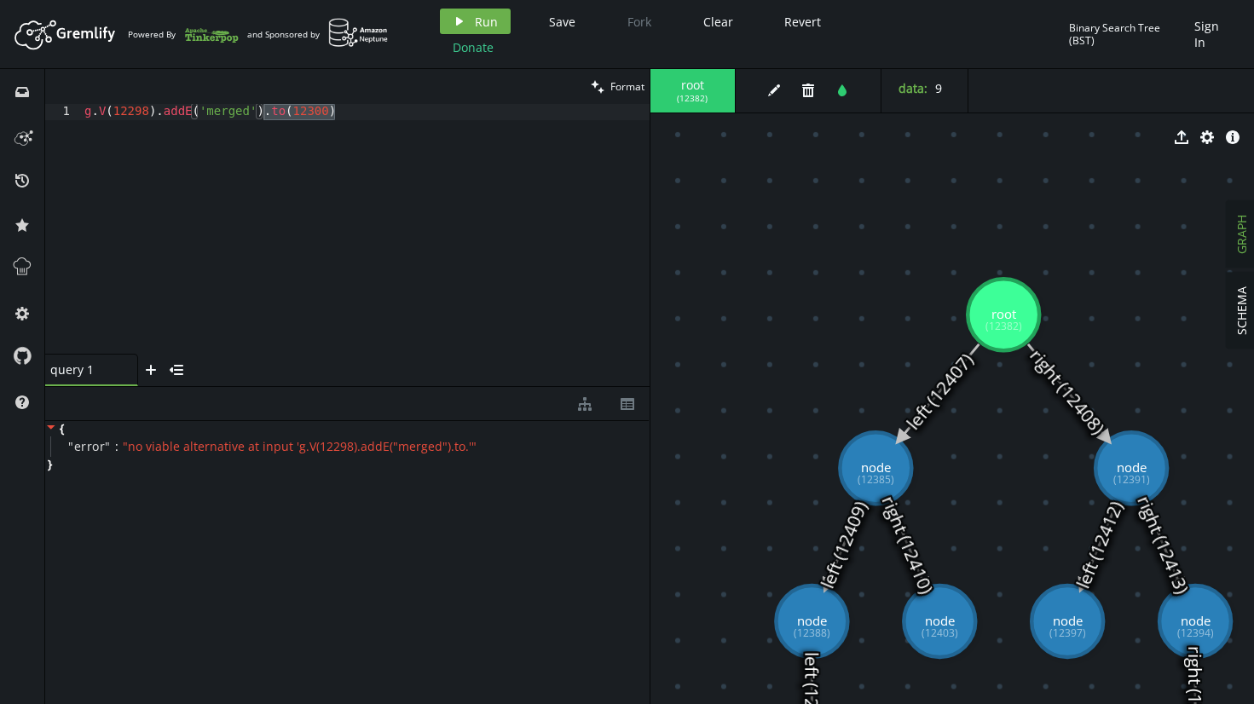
click at [138, 116] on div "g . V ( 12298 ) . addE ( 'merged' ) . to ( 12300 )" at bounding box center [365, 245] width 569 height 282
drag, startPoint x: 364, startPoint y: 119, endPoint x: 265, endPoint y: 119, distance: 98.9
click at [265, 119] on div "g . V ( 12382 ) . addE ( 'merged' ) . to ( 12300 )" at bounding box center [365, 245] width 569 height 282
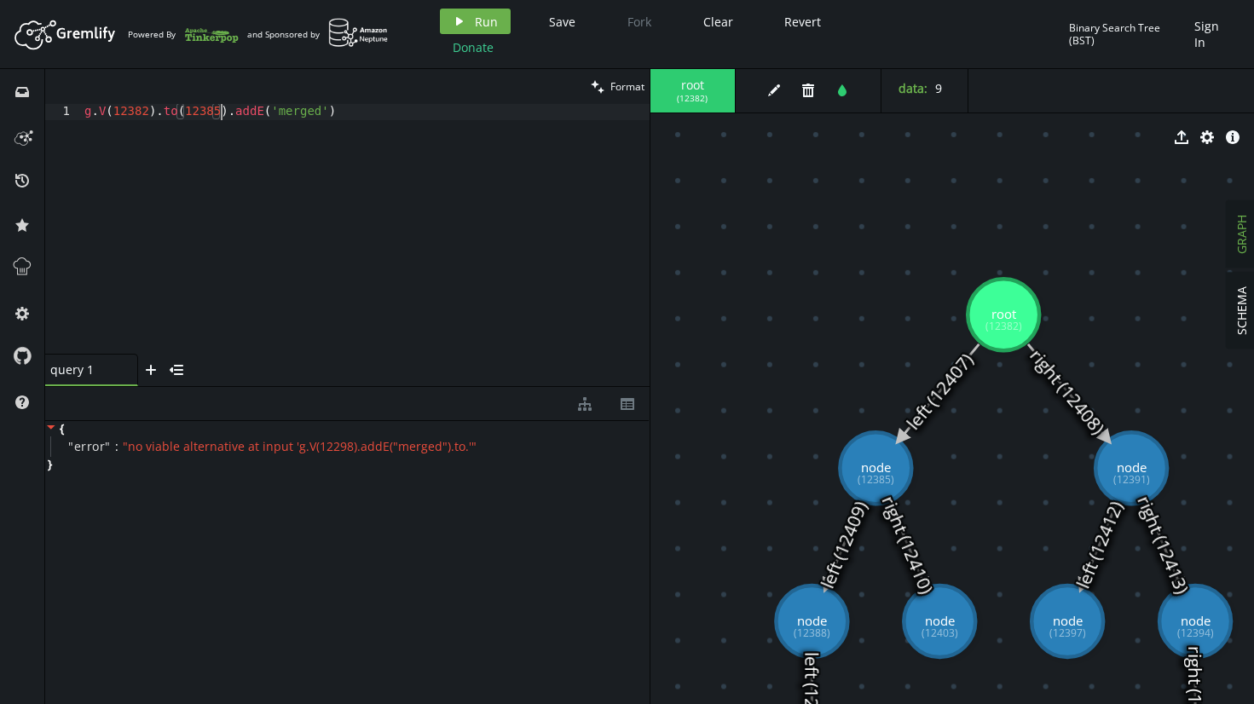
scroll to position [0, 136]
click at [694, 105] on div "root ( 12382 )" at bounding box center [693, 90] width 85 height 43
click at [456, 15] on icon "play" at bounding box center [460, 21] width 14 height 14
drag, startPoint x: 159, startPoint y: 119, endPoint x: 229, endPoint y: 107, distance: 70.9
click at [228, 108] on div "g . V ( 12382 ) . to ( 12385 ) . addE ( 'merged' )" at bounding box center [365, 245] width 569 height 282
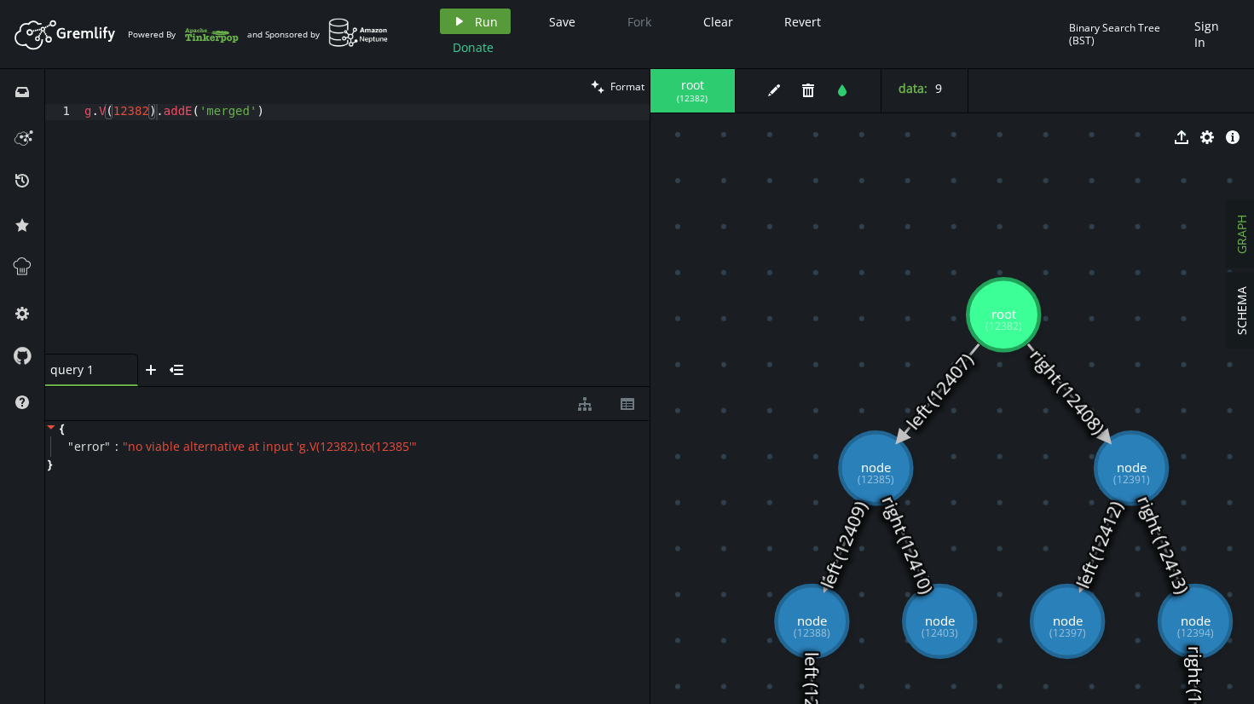
click at [483, 23] on span "Run" at bounding box center [486, 22] width 23 height 16
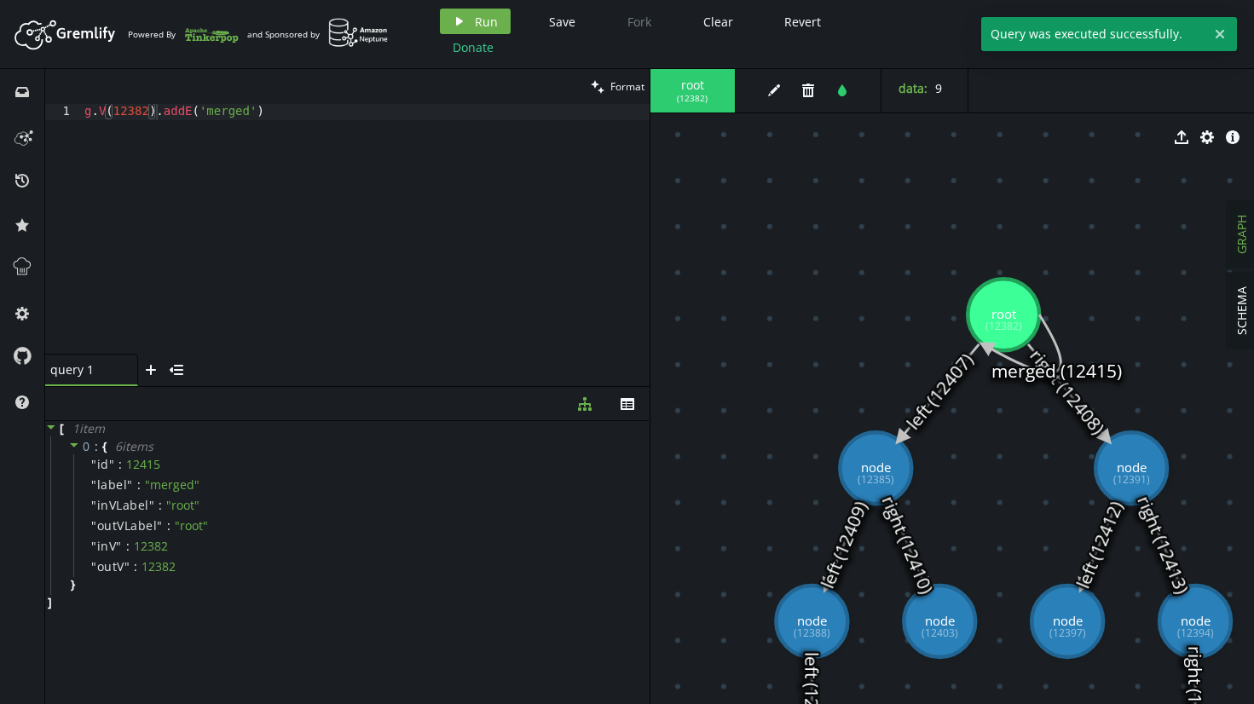
click at [1061, 341] on icon at bounding box center [1023, 344] width 75 height 58
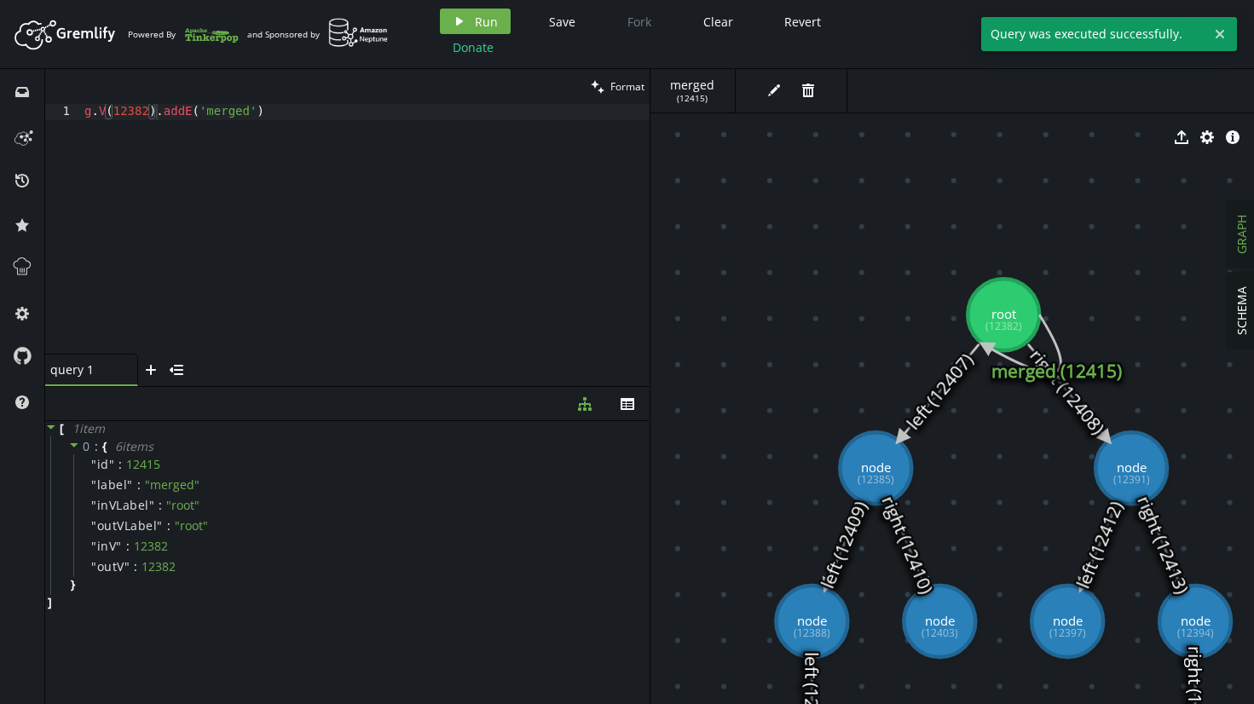
click at [1059, 351] on icon at bounding box center [1023, 344] width 75 height 58
click at [815, 99] on button "trash" at bounding box center [808, 91] width 26 height 26
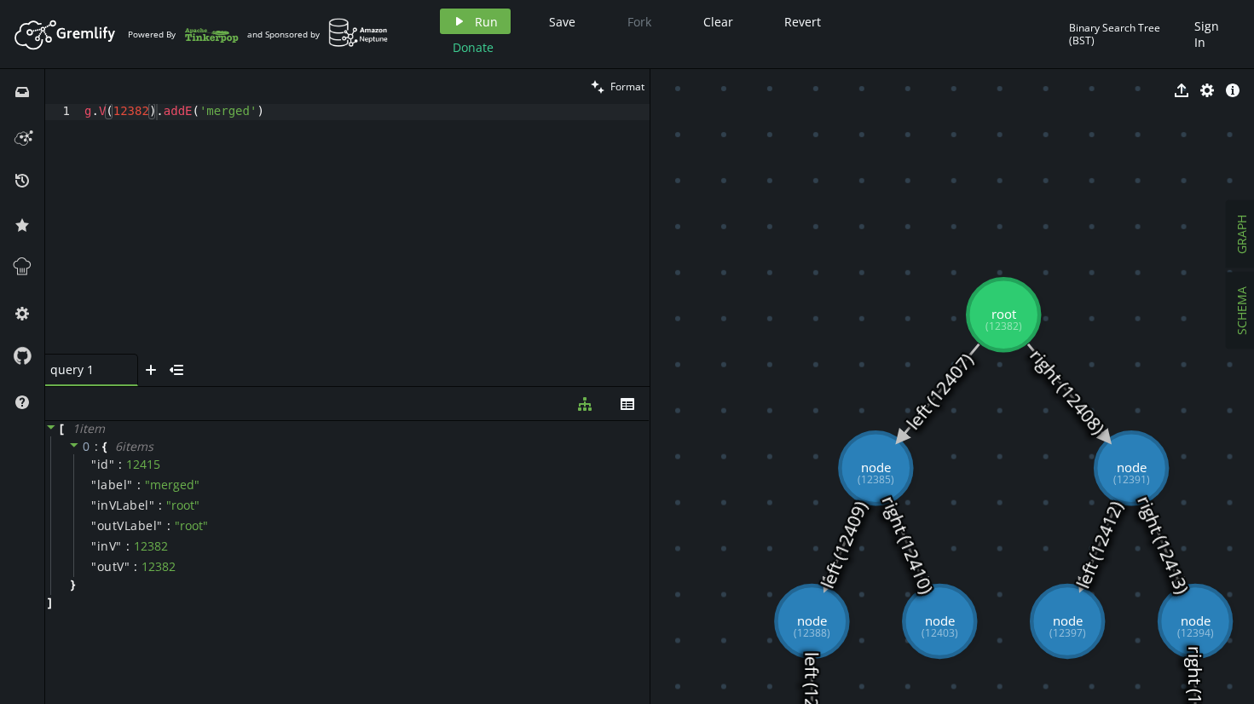
click at [1241, 323] on span "SCHEMA" at bounding box center [1242, 310] width 16 height 49
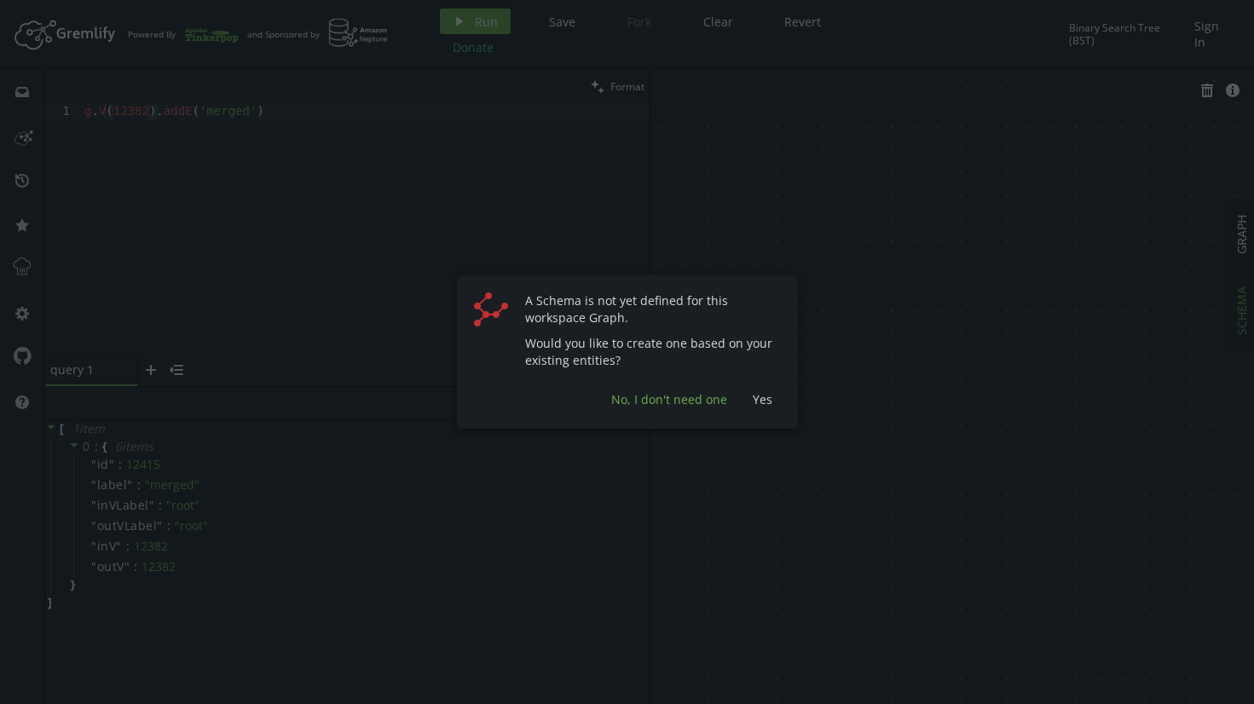
click at [675, 400] on span "No, I don't need one" at bounding box center [669, 399] width 116 height 16
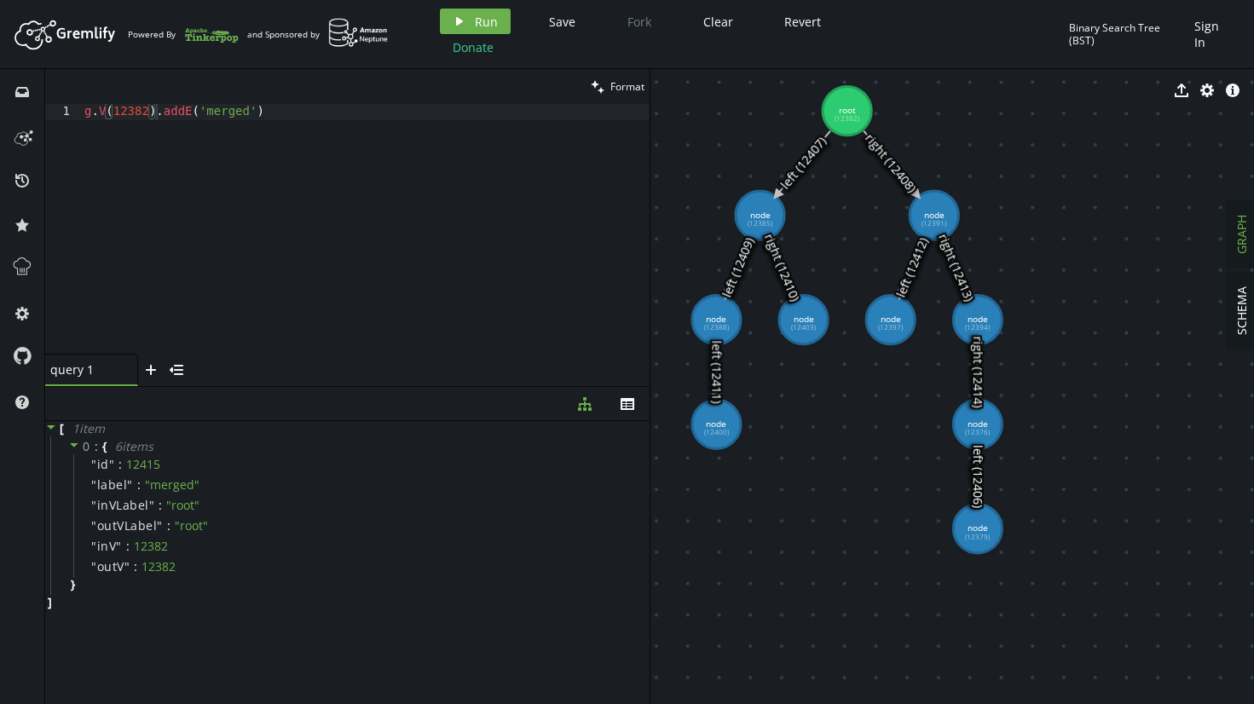
drag, startPoint x: 778, startPoint y: 411, endPoint x: 838, endPoint y: 419, distance: 61.0
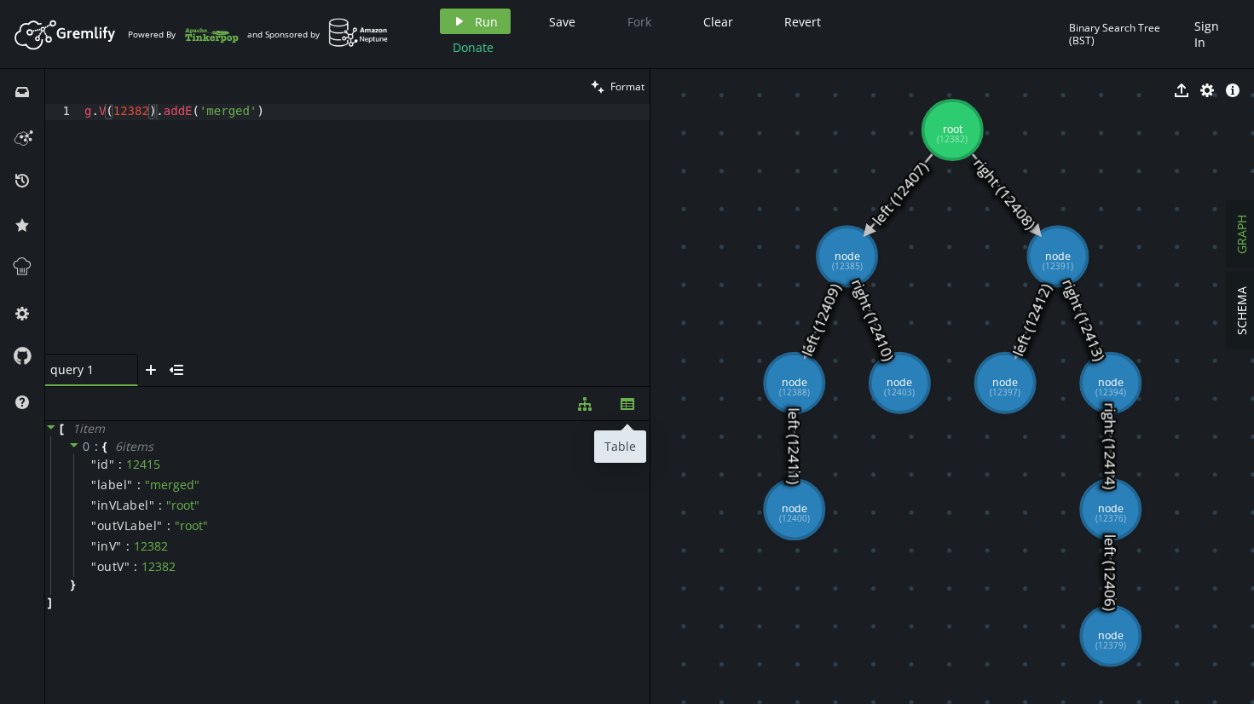
click at [636, 407] on button "th" at bounding box center [627, 403] width 43 height 33
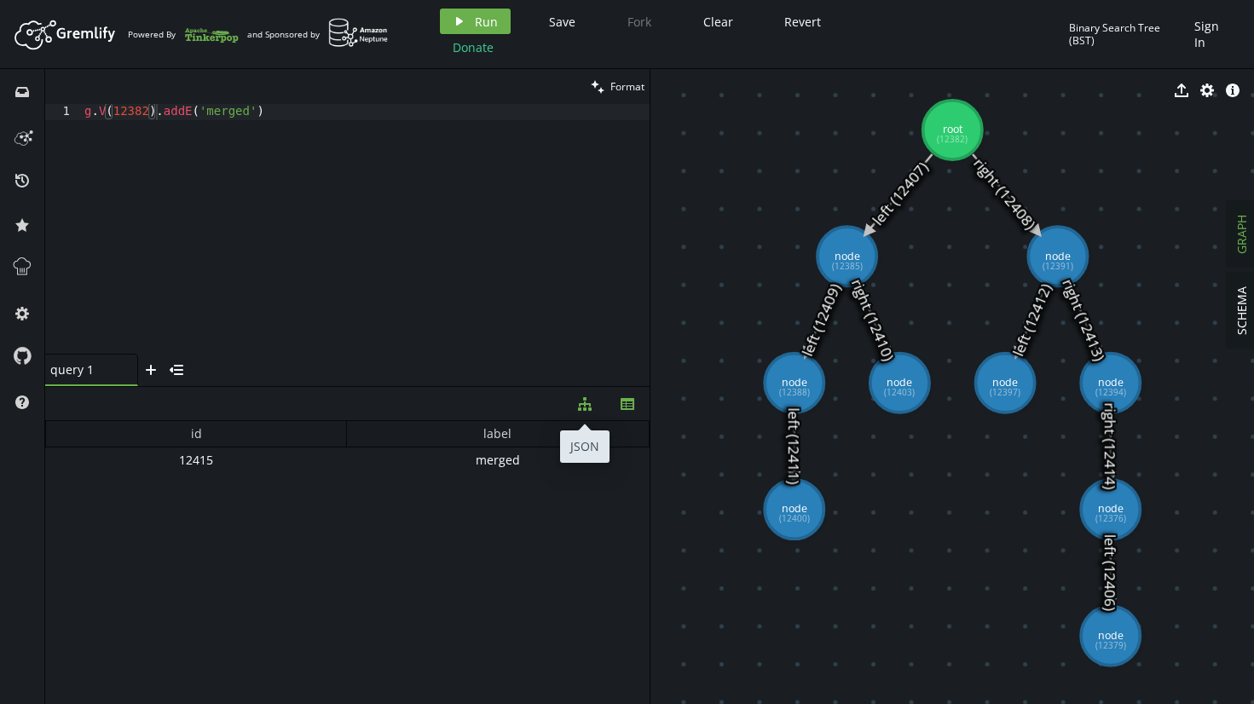
click at [589, 403] on icon "button" at bounding box center [585, 404] width 14 height 14
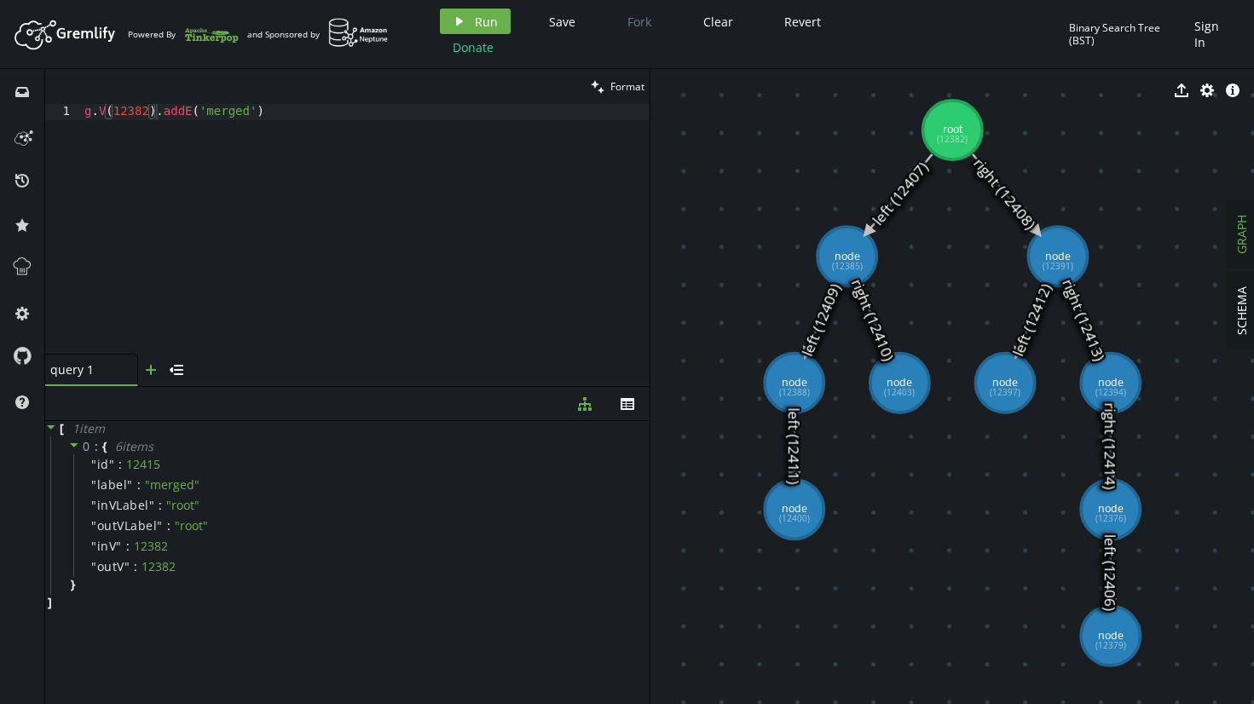
click at [155, 373] on icon "plus" at bounding box center [151, 370] width 14 height 14
click at [210, 371] on div "query 2" at bounding box center [177, 369] width 68 height 16
click at [222, 371] on icon "small-cross" at bounding box center [218, 371] width 14 height 14
click at [176, 372] on icon "menu-closed" at bounding box center [177, 370] width 14 height 14
click at [63, 379] on icon "menu-open" at bounding box center [58, 374] width 14 height 14
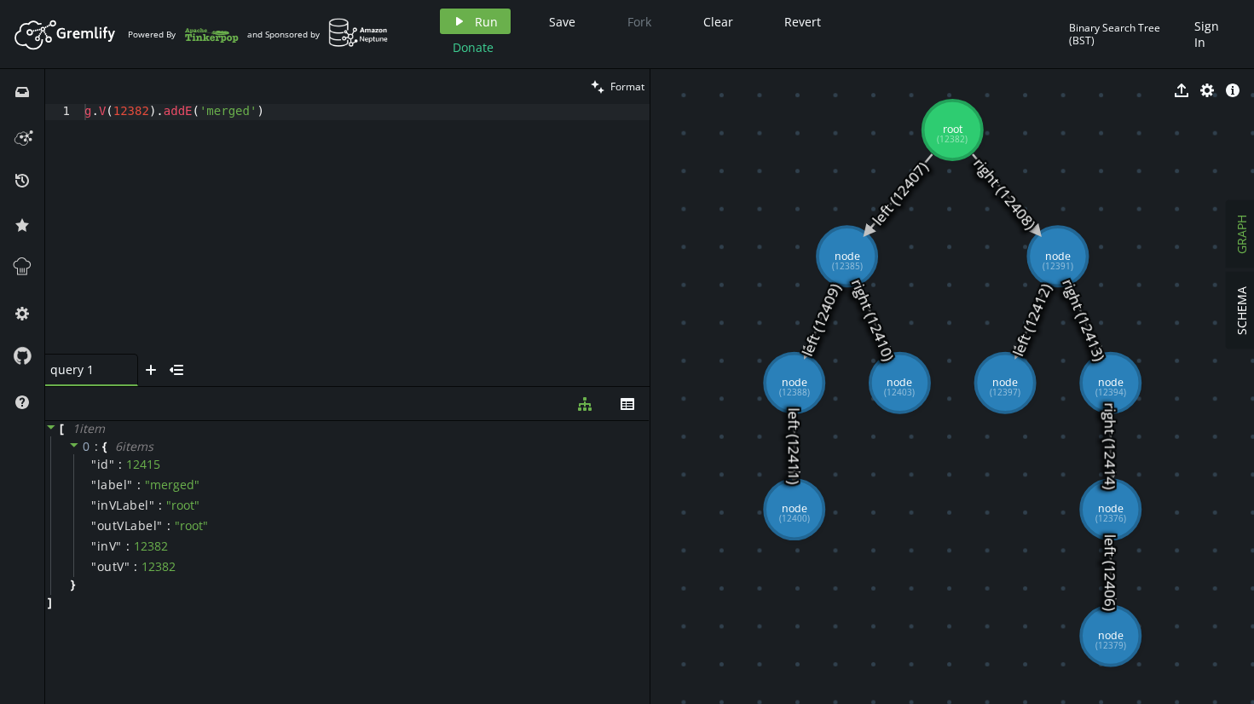
click at [221, 252] on div "g . V ( 12382 ) . addE ( 'merged' )" at bounding box center [365, 245] width 569 height 282
click at [706, 26] on span "Clear" at bounding box center [718, 22] width 30 height 16
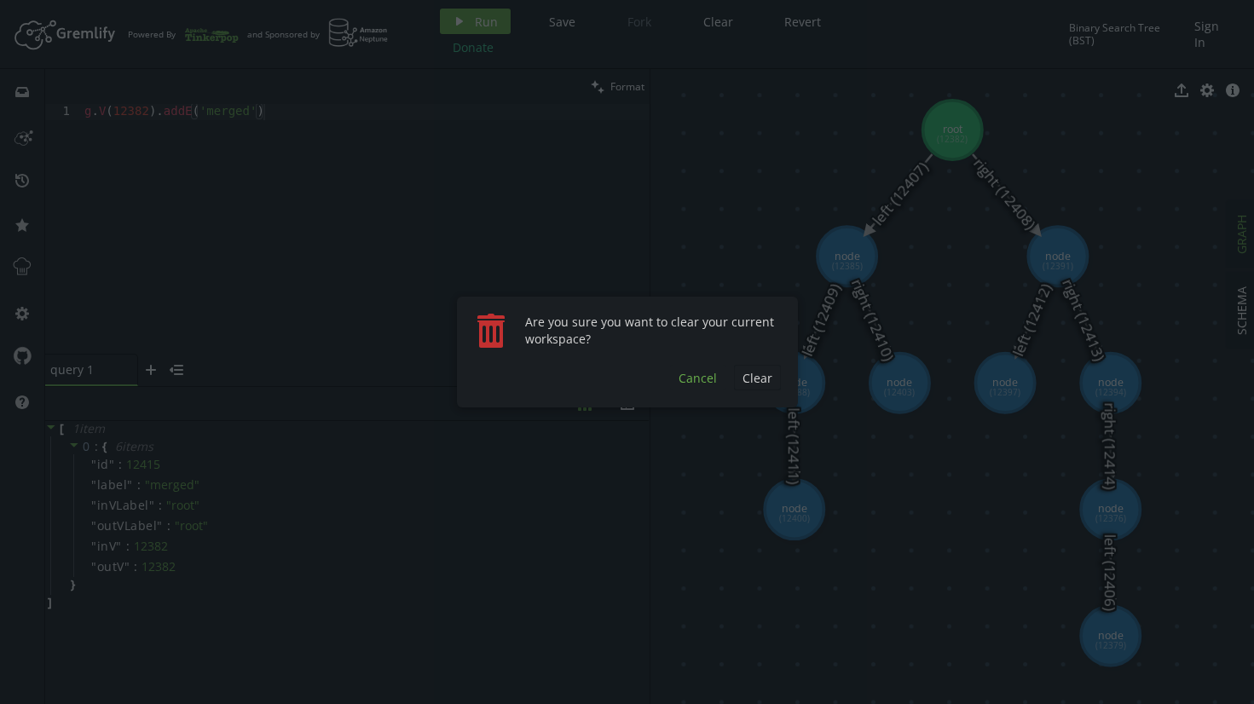
click at [692, 383] on span "Cancel" at bounding box center [698, 378] width 38 height 16
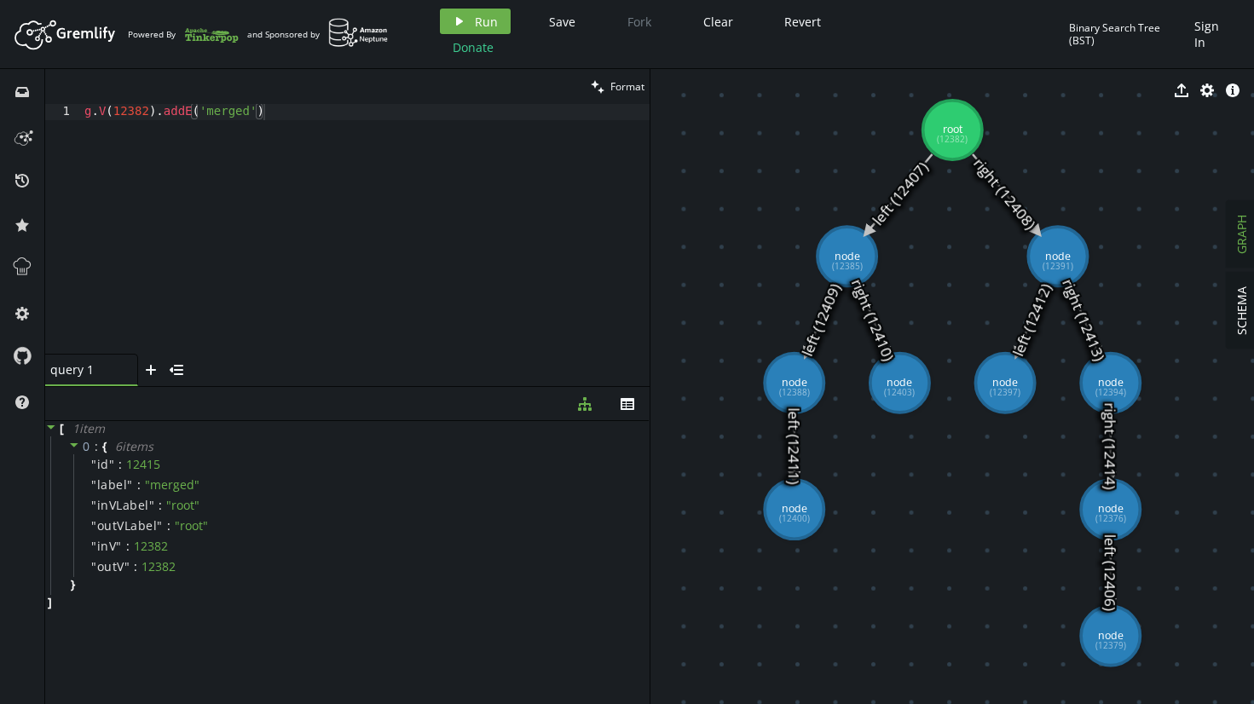
click at [160, 114] on div "g . V ( 12382 ) . addE ( 'merged' )" at bounding box center [365, 245] width 569 height 282
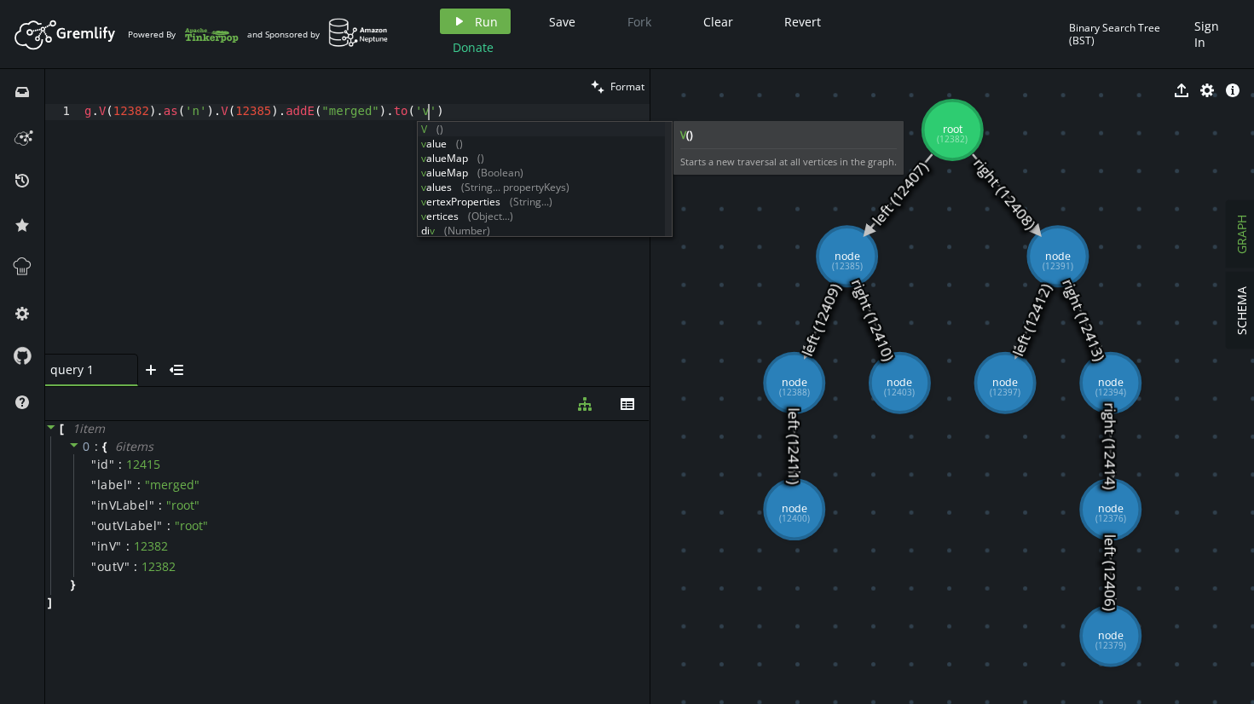
scroll to position [0, 344]
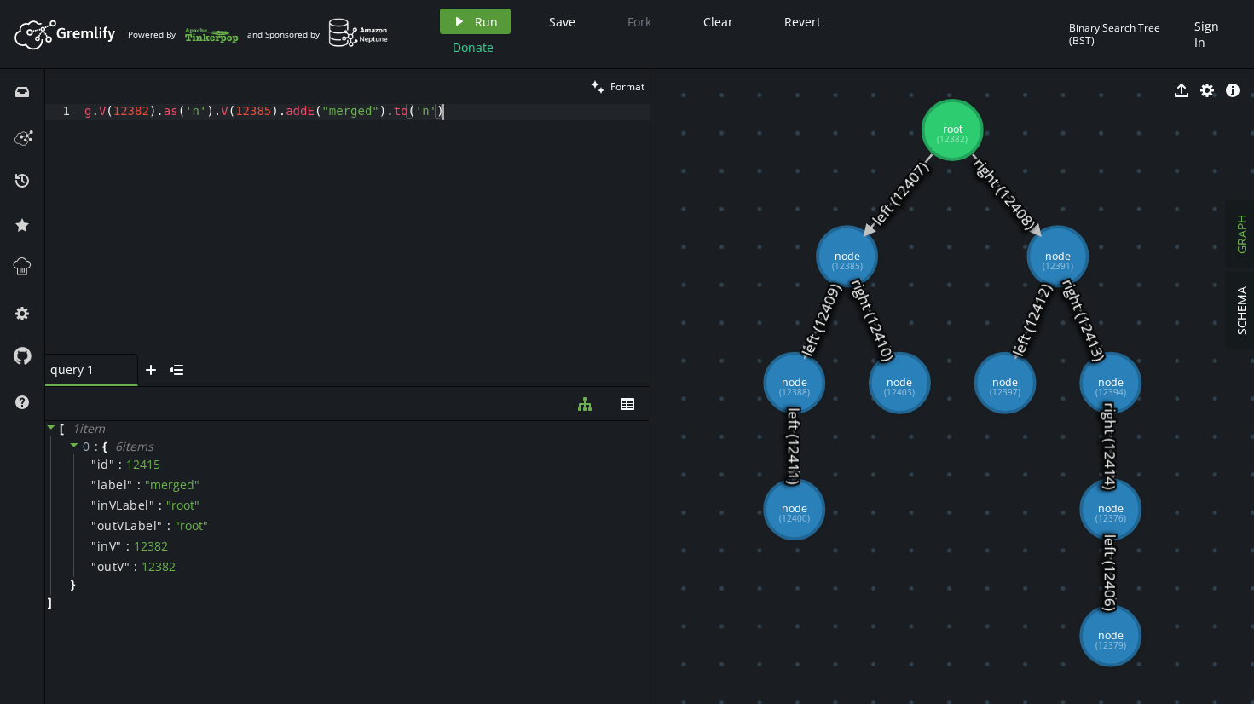
type textarea "g.V(12382).as('n').V(12385).addE("merged").to('n')"
click at [489, 16] on span "Run" at bounding box center [486, 22] width 23 height 16
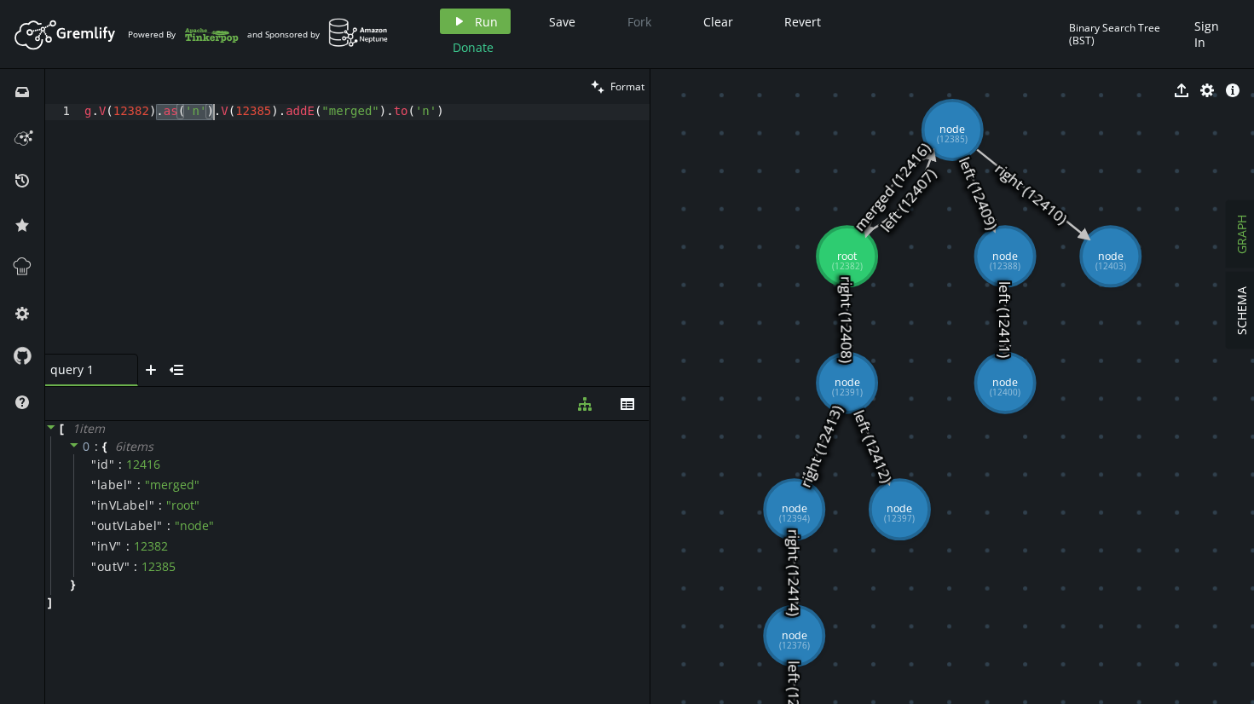
drag, startPoint x: 153, startPoint y: 115, endPoint x: 216, endPoint y: 114, distance: 63.1
click at [216, 114] on div "g . V ( 12382 ) . as ( 'n' ) . V ( 12385 ) . addE ( "merged" ) . to ( 'n' )" at bounding box center [365, 245] width 569 height 282
click at [225, 117] on div "g . V ( 12382 ) . as ( 'n' ) . V ( 12385 ) . addE ( "merged" ) . to ( 'n' )" at bounding box center [365, 245] width 569 height 282
click at [294, 113] on div "g . V ( 12382 ) . as ( 'n' ) . V ( 12385 ) . addE ( "merged" ) . to ( 'n' )" at bounding box center [365, 245] width 569 height 282
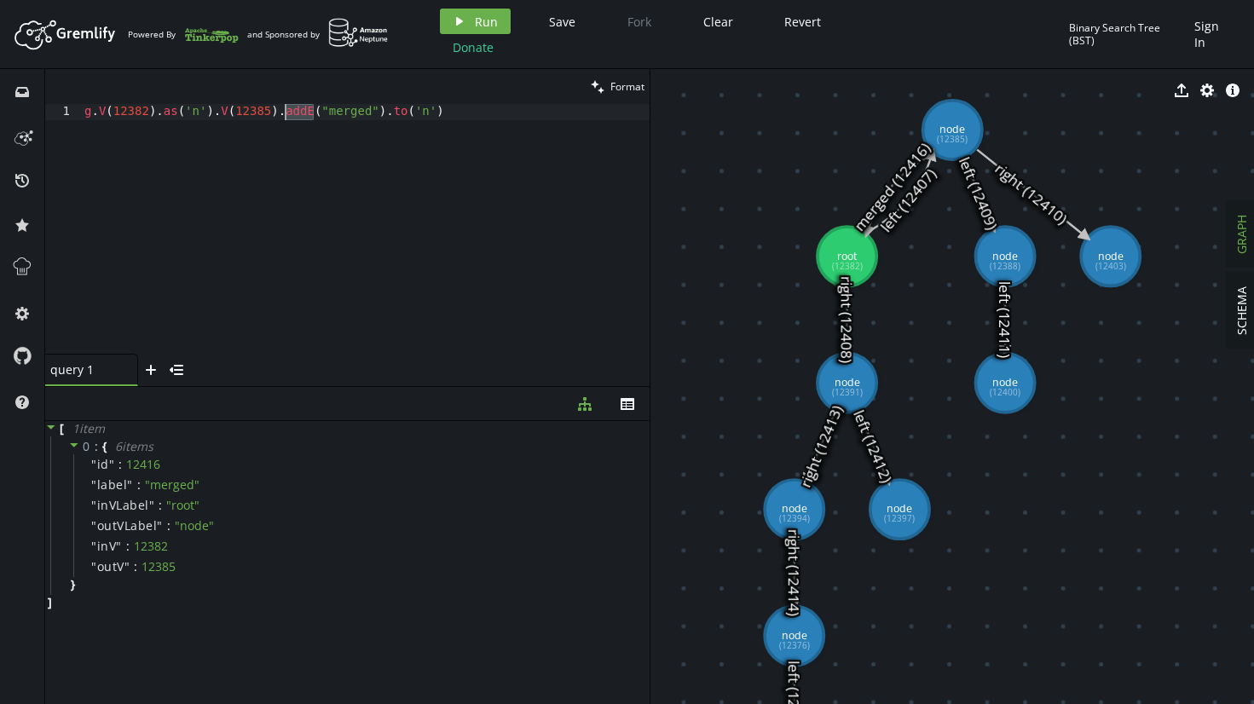
click at [461, 118] on div "g . V ( 12382 ) . as ( 'n' ) . V ( 12385 ) . addE ( "merged" ) . to ( 'n' )" at bounding box center [365, 245] width 569 height 282
click at [481, 176] on div "g . V ( 12382 ) . as ( 'n' ) . V ( 12385 ) . addE ( "merged" ) . to ( 'n' )" at bounding box center [365, 245] width 569 height 282
click at [610, 188] on div "g . V ( 12382 ) . as ( 'n' ) . V ( 12385 ) . addE ( "merged" ) . to ( 'n' )" at bounding box center [365, 245] width 569 height 282
click at [23, 261] on icon at bounding box center [22, 267] width 22 height 22
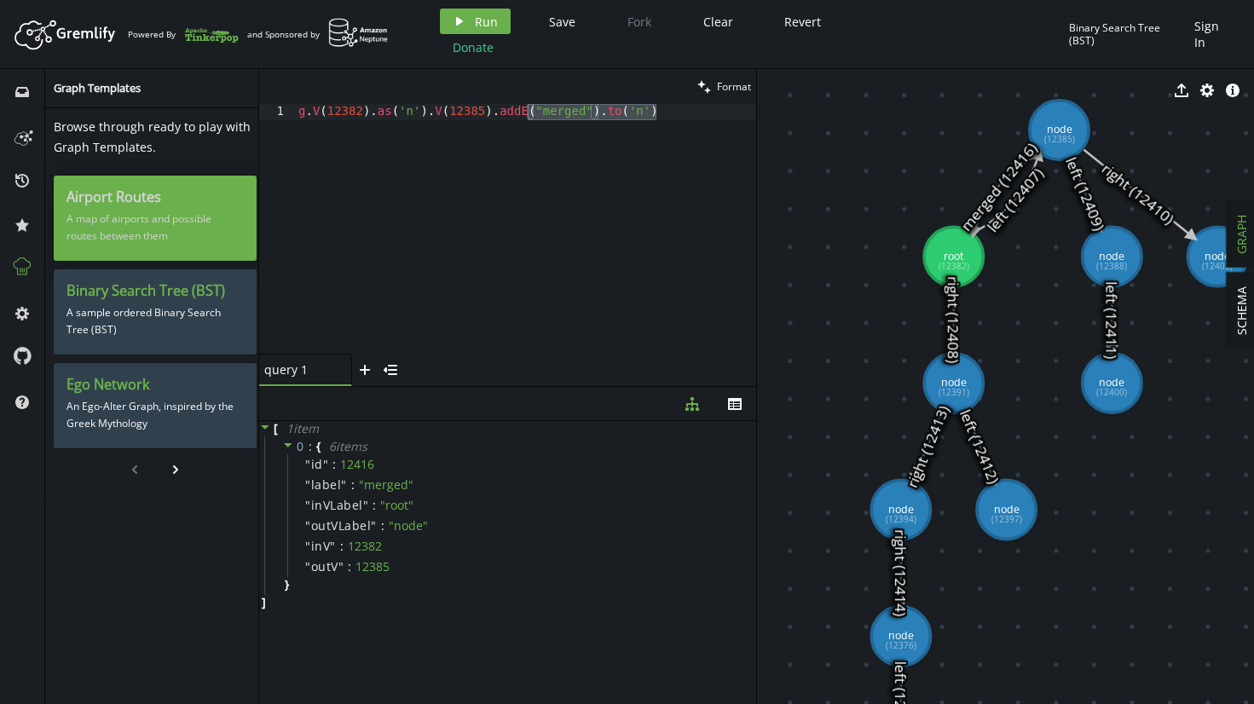
click at [212, 224] on p "A map of airports and possible routes between them" at bounding box center [155, 227] width 177 height 43
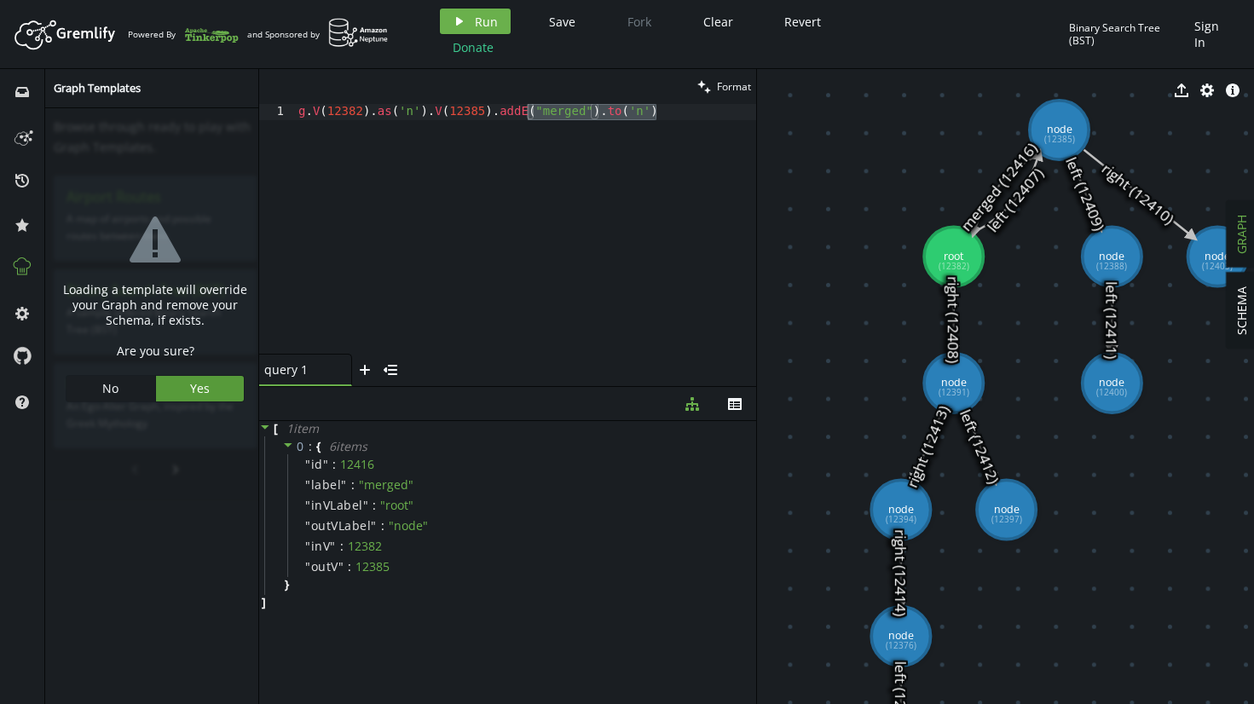
click at [186, 379] on button "Yes" at bounding box center [200, 389] width 89 height 26
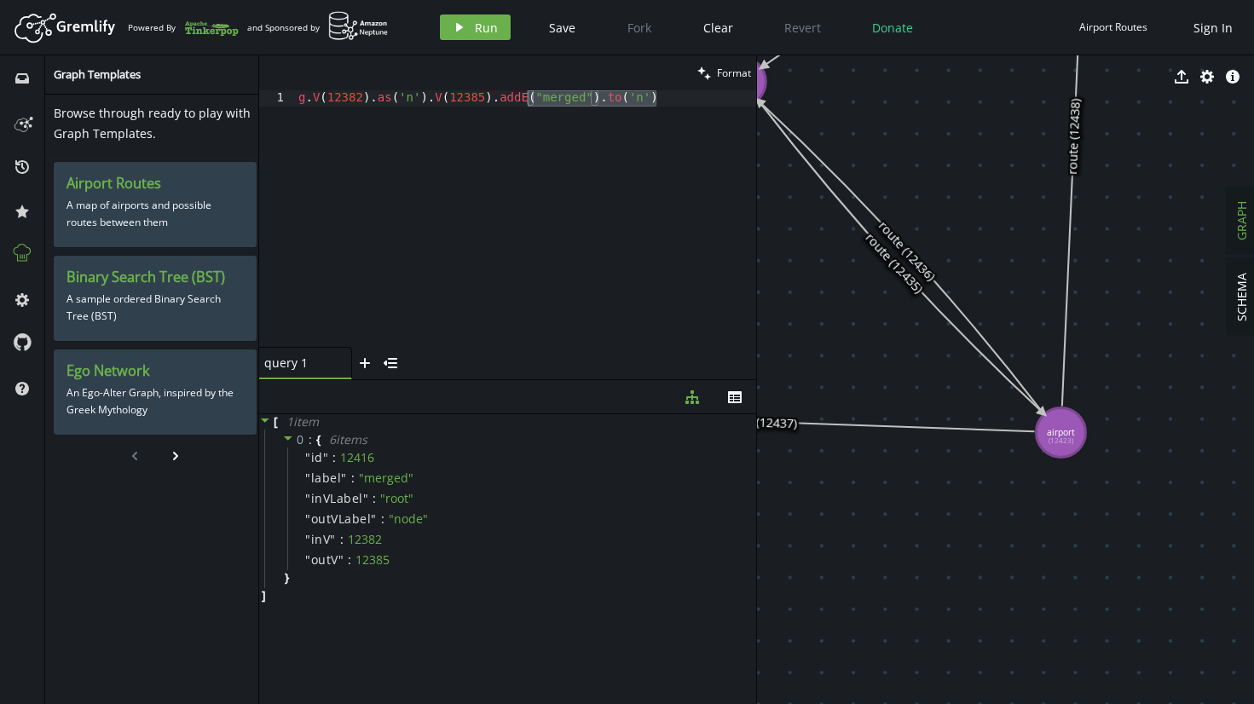
drag, startPoint x: 1055, startPoint y: 329, endPoint x: 1128, endPoint y: 474, distance: 162.4
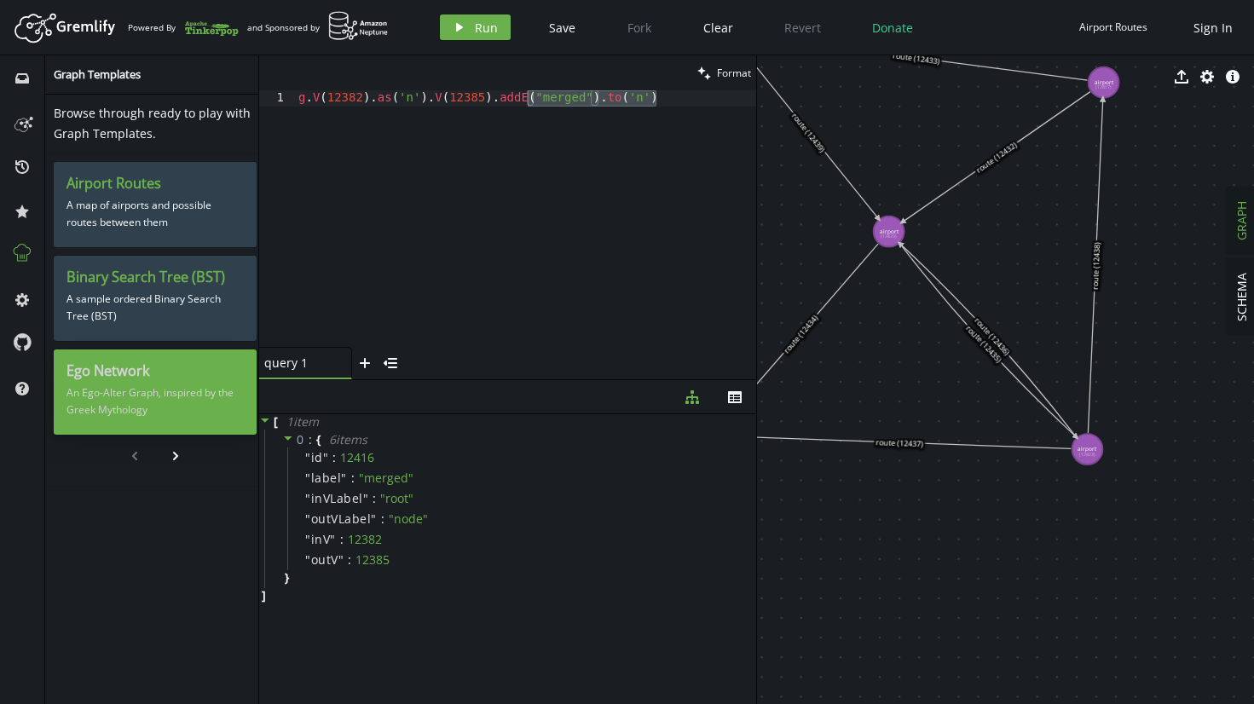
click at [136, 388] on p "An Ego-Alter Graph, inspired by the Greek Mythology" at bounding box center [155, 401] width 177 height 43
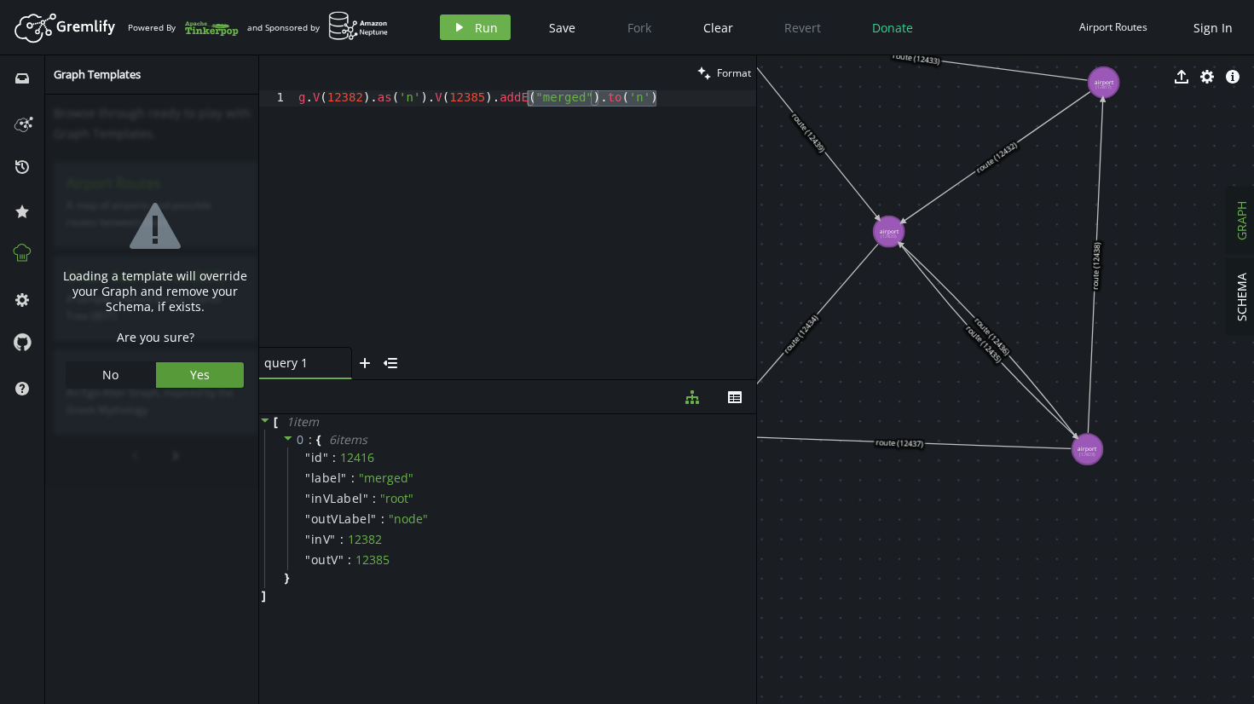
click at [200, 368] on span "Yes" at bounding box center [200, 375] width 20 height 16
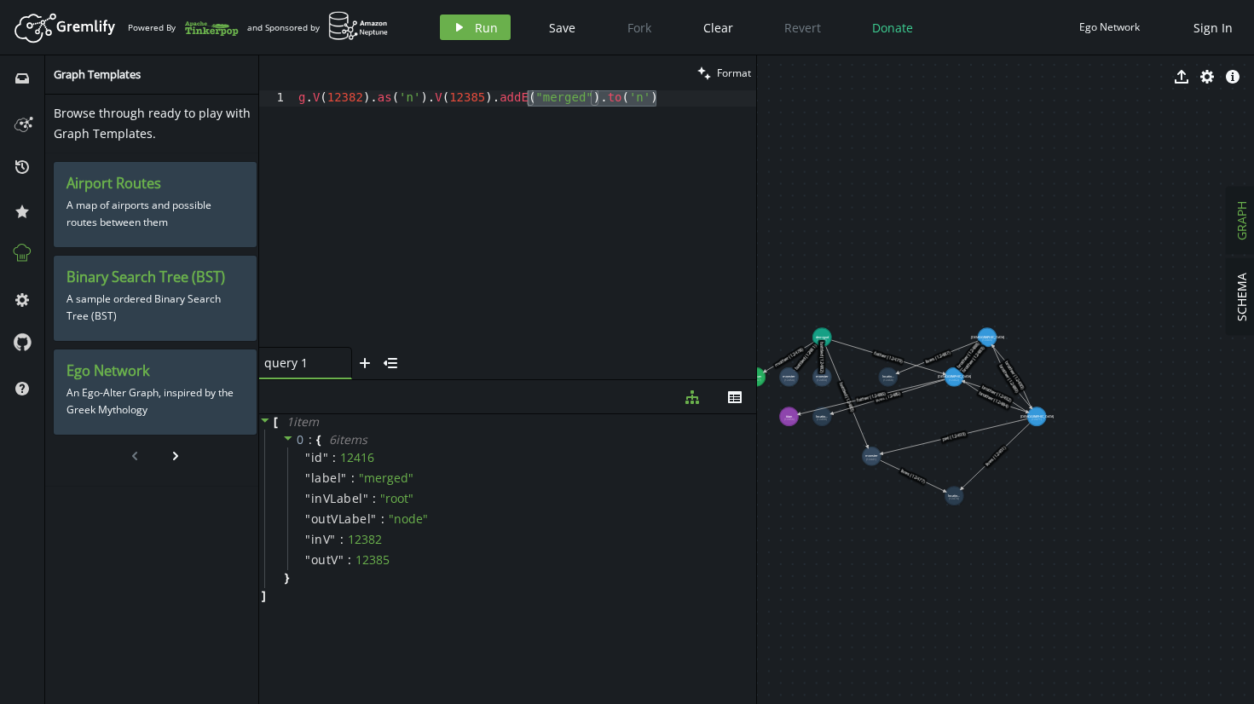
drag, startPoint x: 1019, startPoint y: 463, endPoint x: 775, endPoint y: 355, distance: 266.8
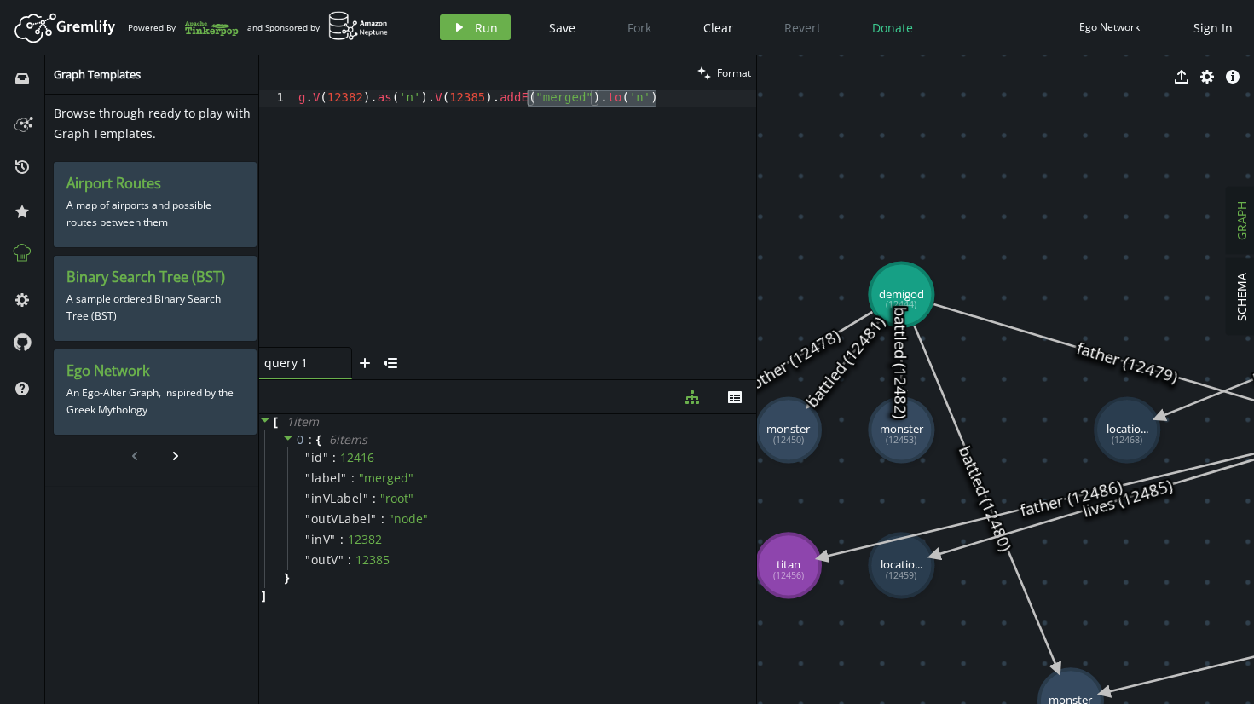
drag, startPoint x: 920, startPoint y: 339, endPoint x: 1200, endPoint y: 246, distance: 294.9
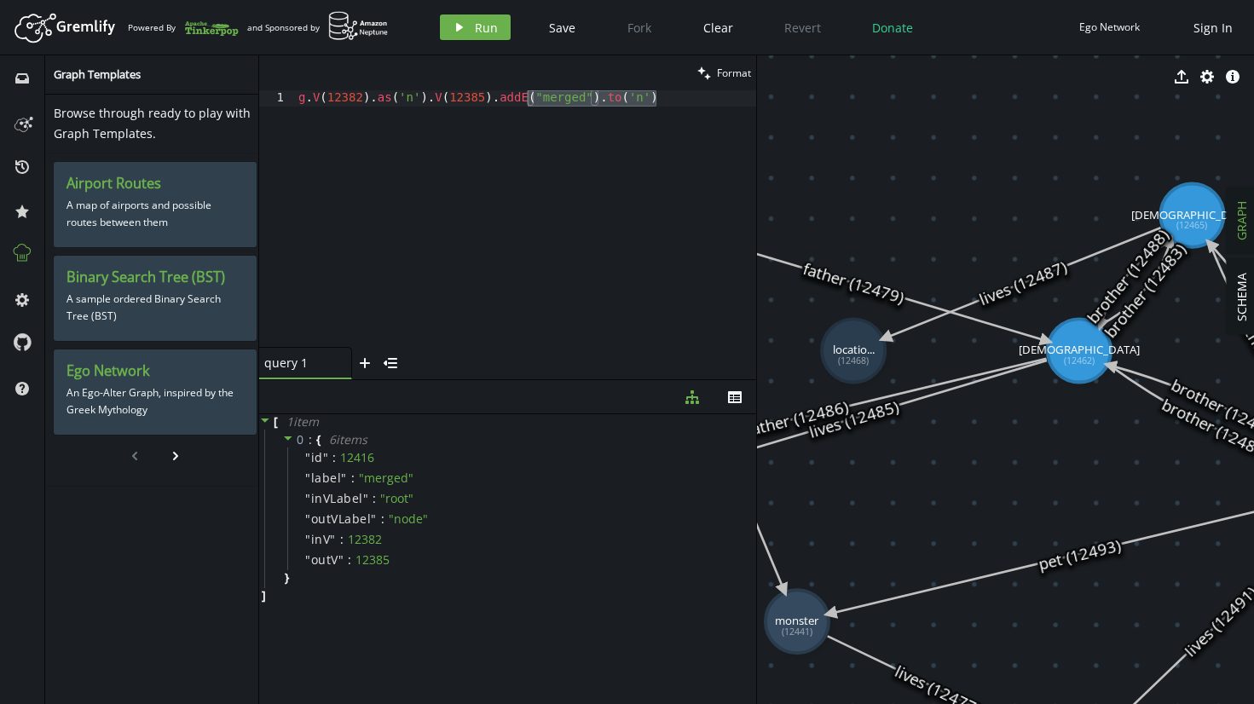
drag, startPoint x: 1200, startPoint y: 246, endPoint x: 905, endPoint y: 183, distance: 300.6
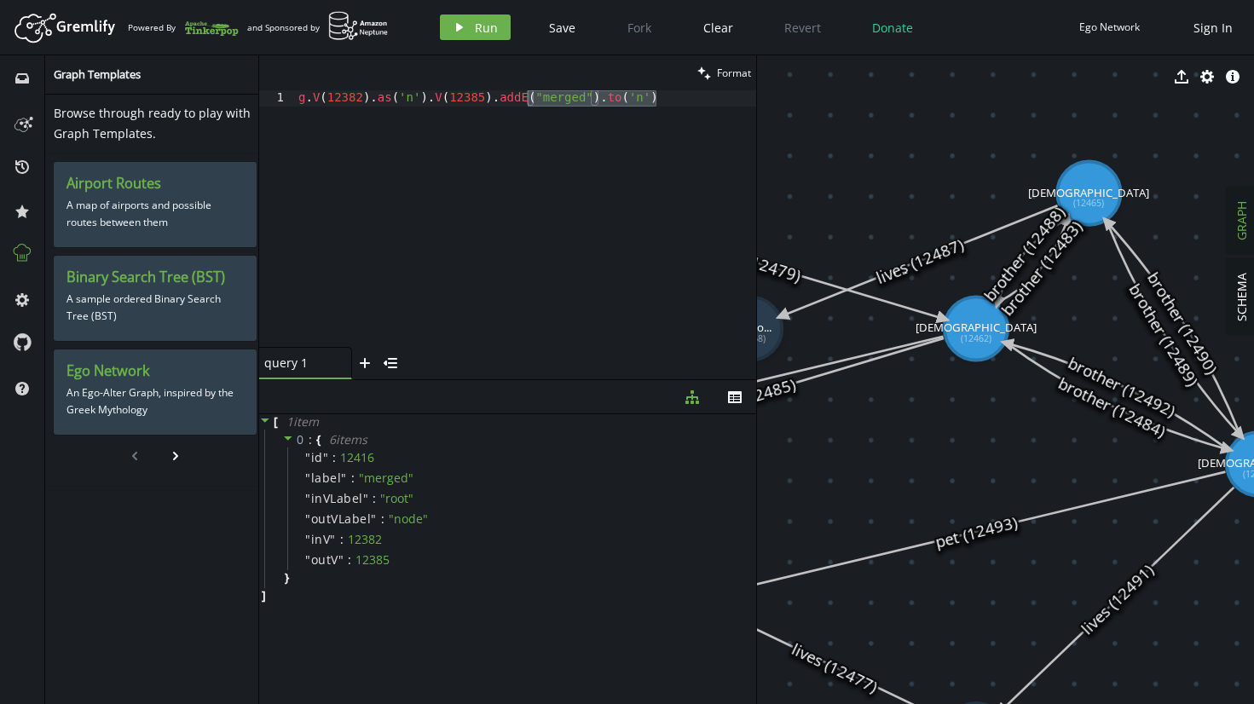
drag, startPoint x: 905, startPoint y: 183, endPoint x: 809, endPoint y: 156, distance: 100.1
click at [597, 193] on div "g . V ( 12382 ) . as ( 'n' ) . V ( 12385 ) . addE ( "merged" ) . to ( 'n' )" at bounding box center [525, 234] width 461 height 289
click at [610, 236] on div "g . V ( 12382 ) . as ( 'n' ) . V ( 12385 ) . addE ( "merged" ) . to ( 'n' )" at bounding box center [525, 234] width 461 height 289
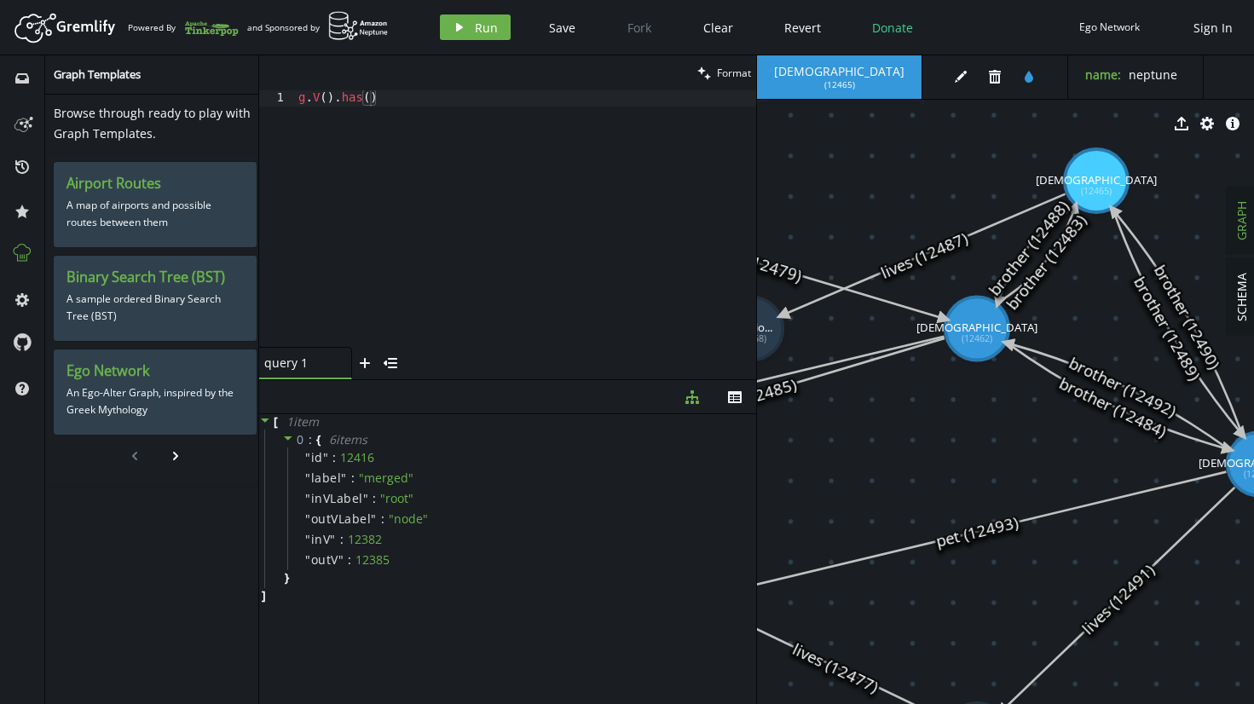
click at [784, 77] on span "[DEMOGRAPHIC_DATA]" at bounding box center [839, 71] width 130 height 15
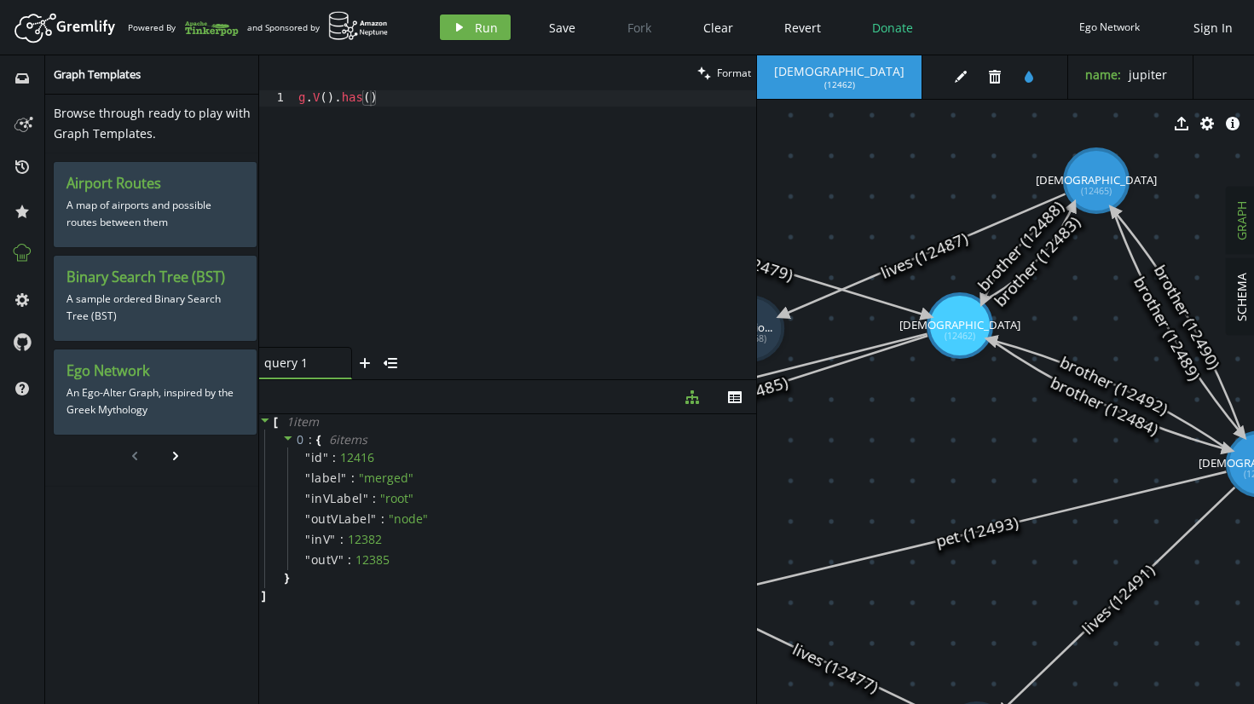
click at [1140, 289] on icon at bounding box center [1177, 322] width 129 height 224
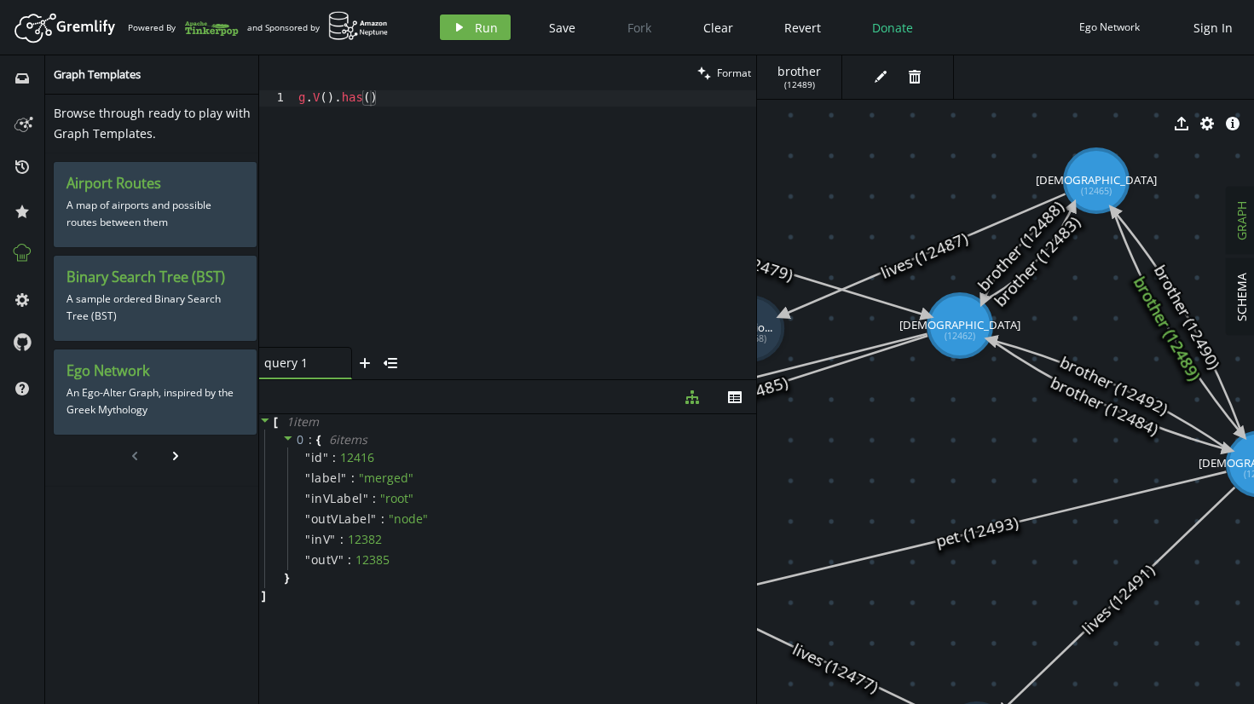
click at [1021, 287] on text "brother (12483)" at bounding box center [1036, 260] width 95 height 99
click at [992, 286] on icon at bounding box center [1028, 252] width 90 height 95
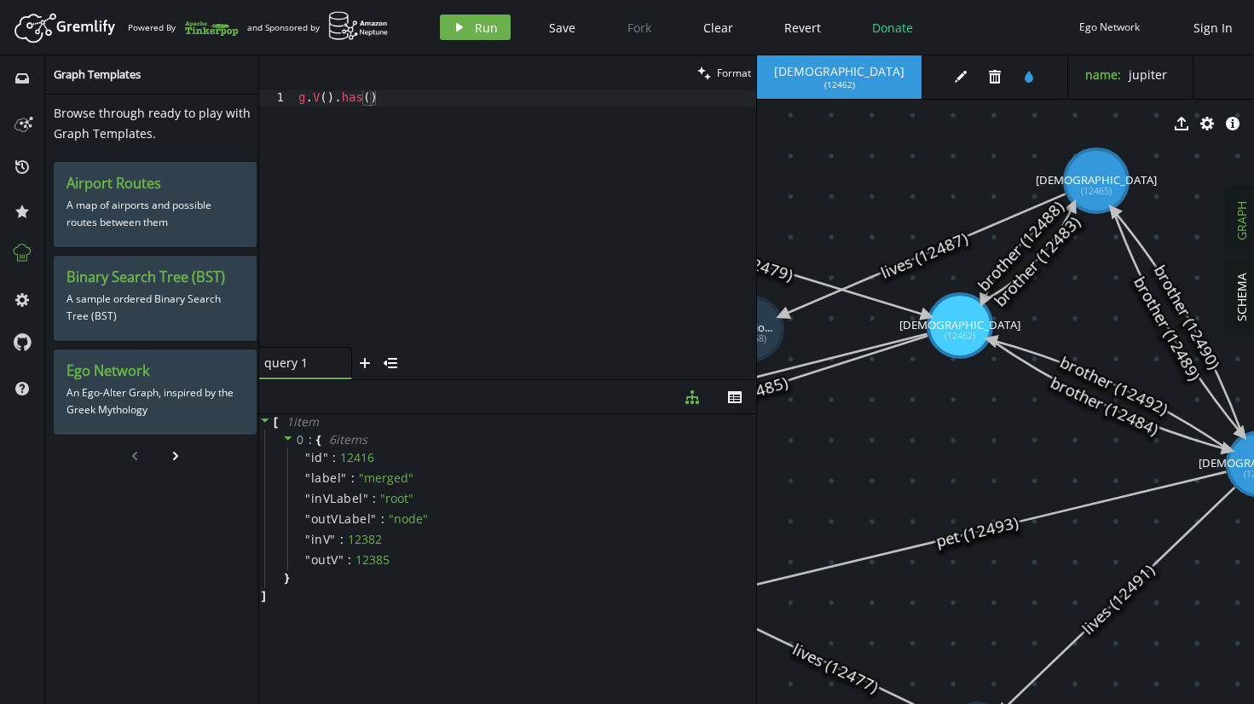
click at [1052, 237] on icon at bounding box center [1028, 252] width 90 height 95
click at [437, 109] on div "g . V ( ) . has ( )" at bounding box center [525, 234] width 461 height 289
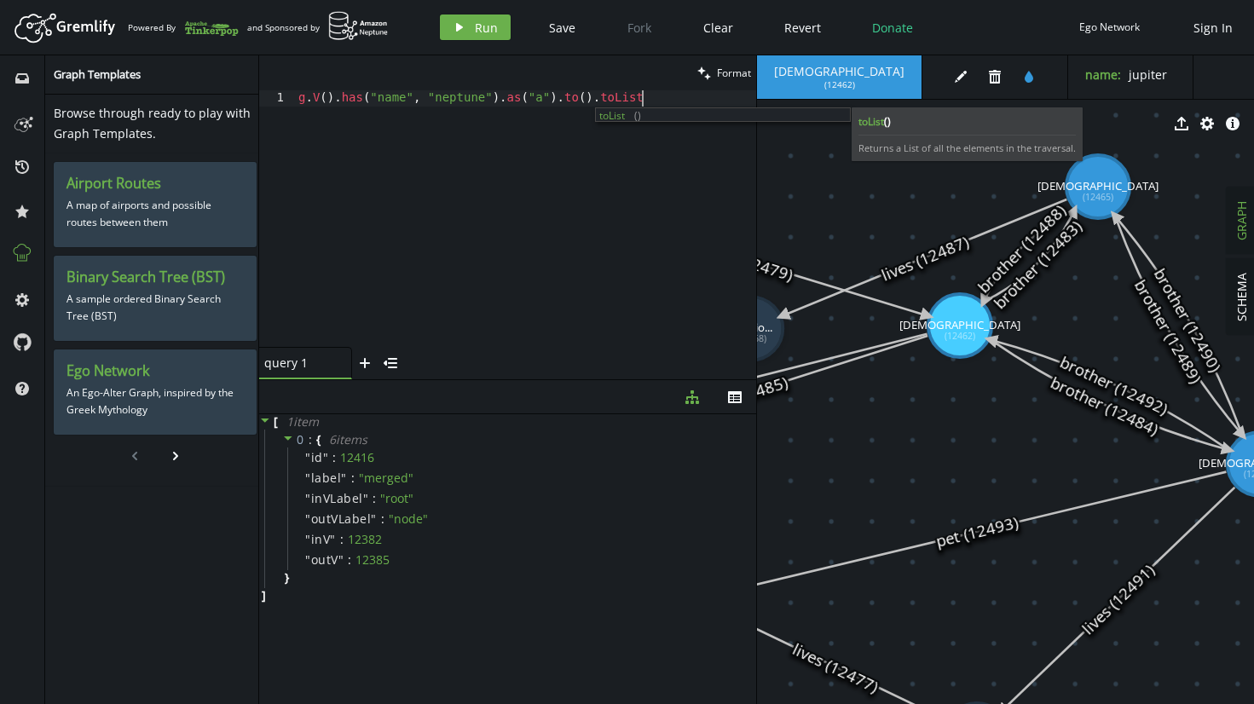
scroll to position [0, 357]
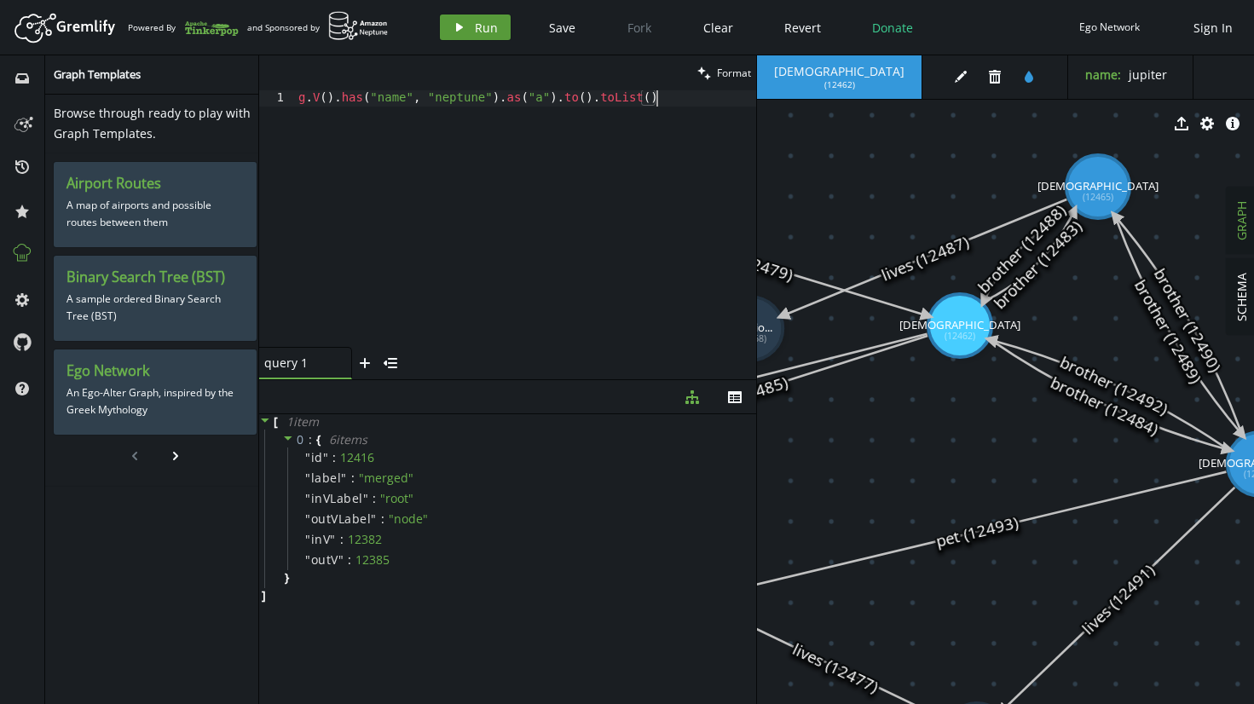
click at [482, 32] on span "Run" at bounding box center [486, 28] width 23 height 16
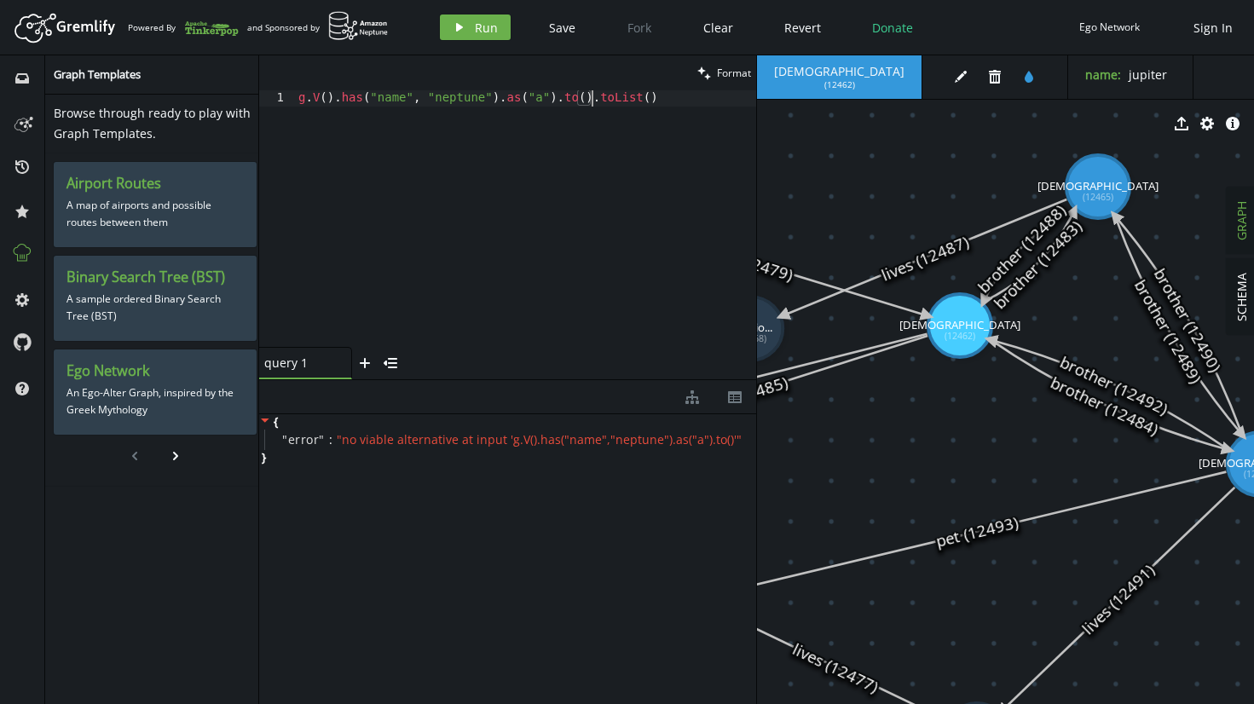
click at [592, 101] on div "g . V ( ) . has ( "name" , "neptune" ) . as ( "a" ) . to ( ) . toList ( )" at bounding box center [525, 234] width 461 height 289
click at [481, 36] on button "play Run" at bounding box center [475, 27] width 71 height 26
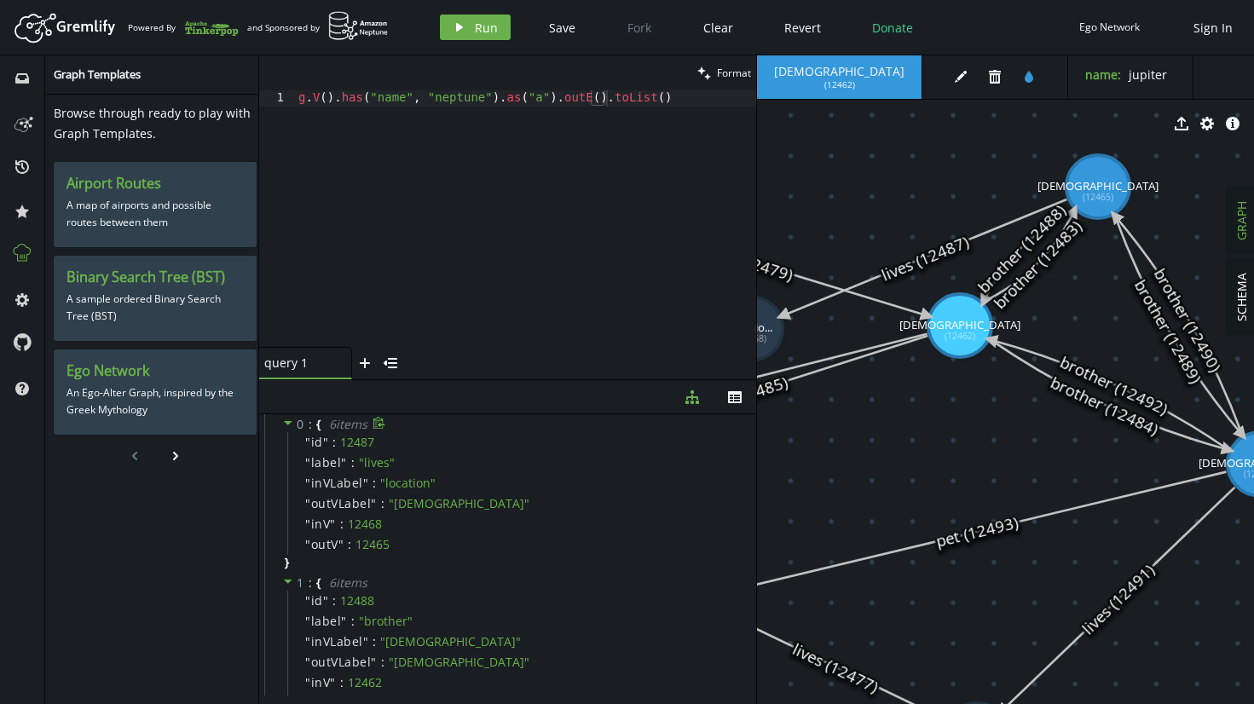
scroll to position [0, 0]
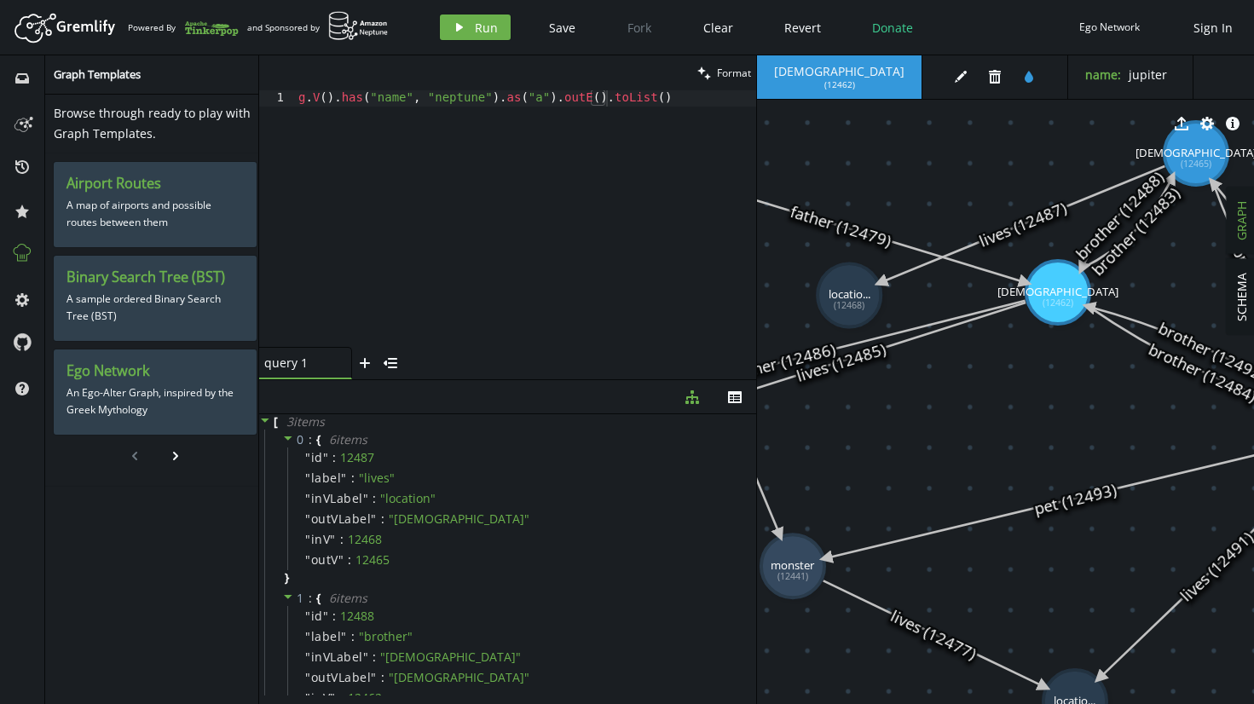
drag, startPoint x: 980, startPoint y: 427, endPoint x: 1077, endPoint y: 394, distance: 102.7
click at [580, 101] on div "g . V ( ) . has ( "name" , "neptune" ) . as ( "a" ) . outE ( ) . toList ( )" at bounding box center [525, 234] width 461 height 289
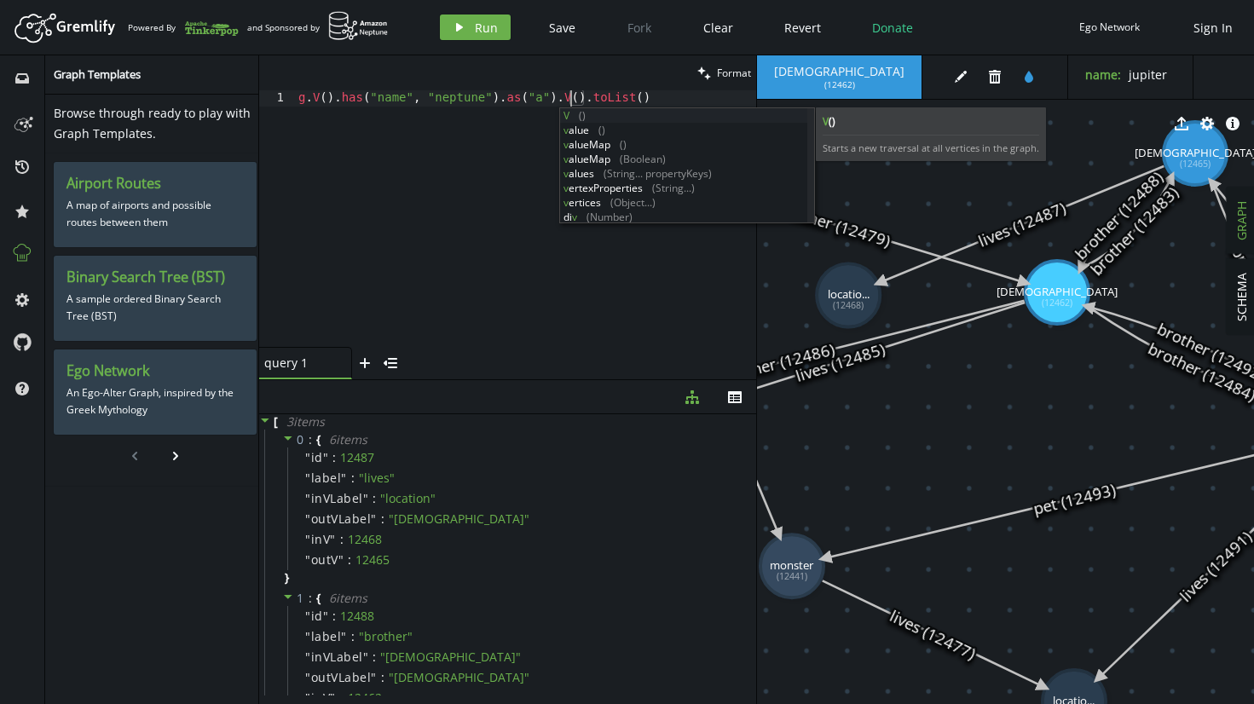
scroll to position [0, 286]
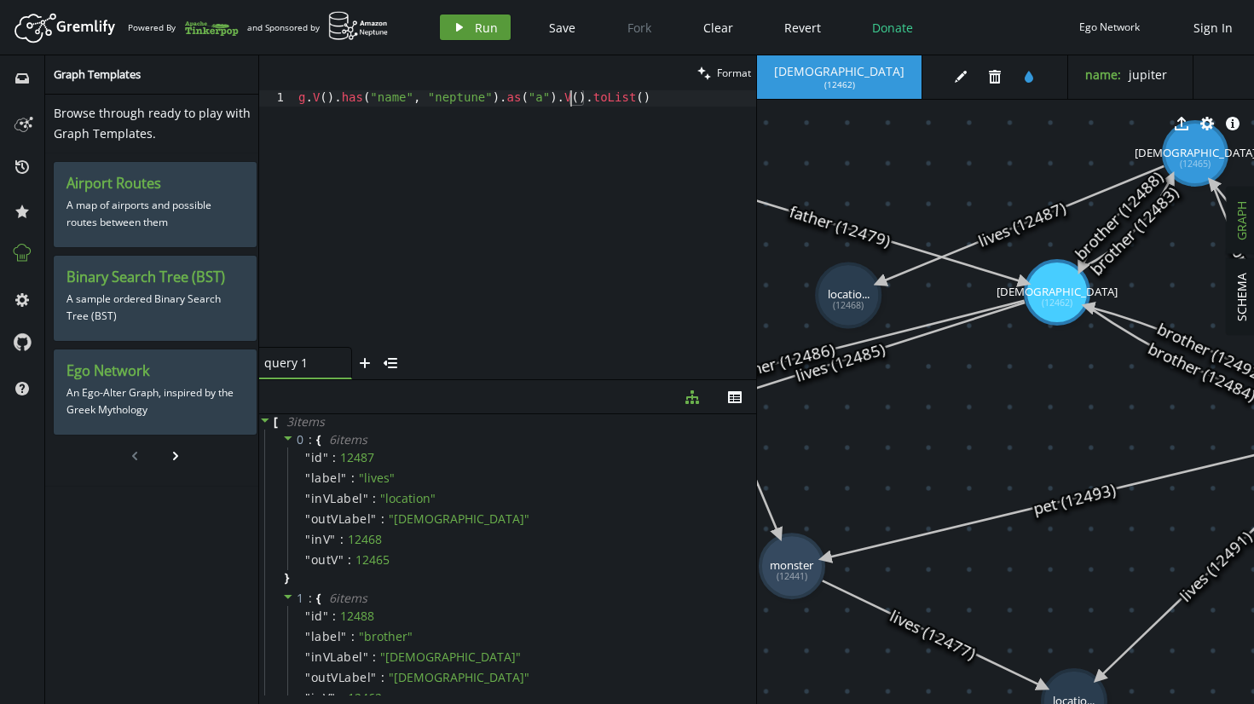
click at [485, 25] on span "Run" at bounding box center [486, 28] width 23 height 16
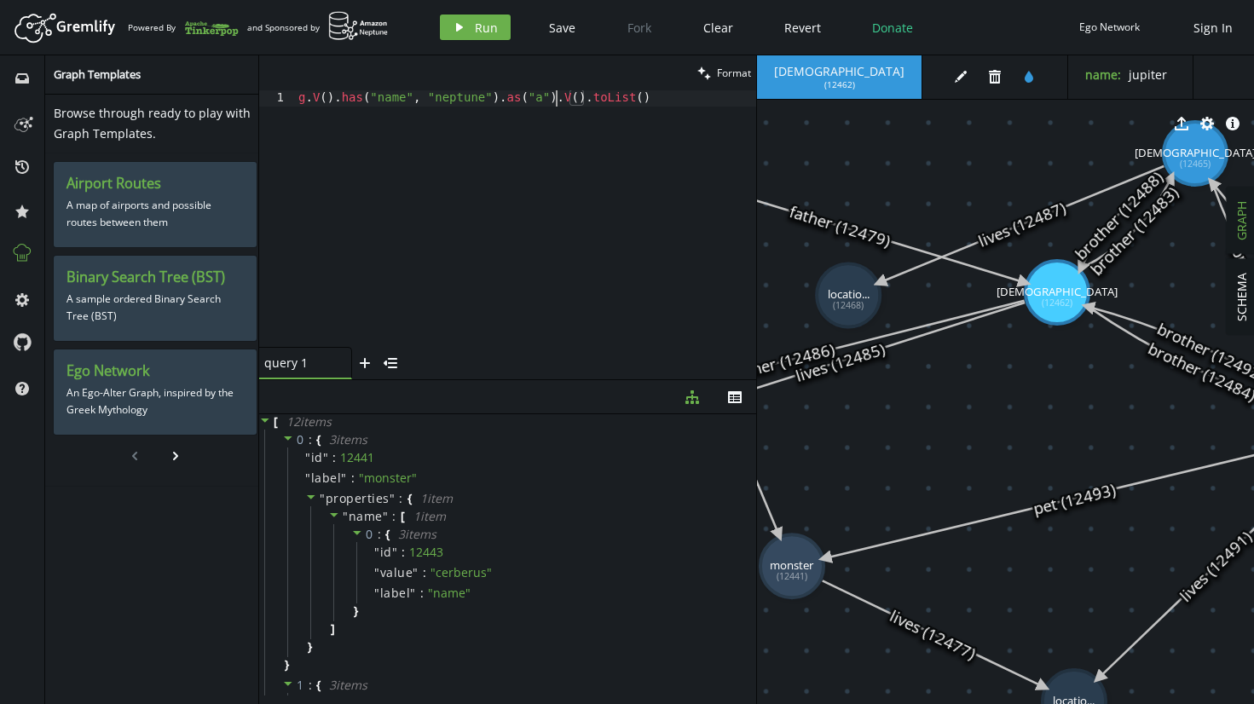
click at [559, 103] on div "g . V ( ) . has ( "name" , "neptune" ) . as ( "a" ) . V ( ) . toList ( )" at bounding box center [525, 234] width 461 height 289
click at [468, 14] on div "Artboard Created with Sketch. Powered By and Sponsored by play Run Save Fork Cl…" at bounding box center [627, 27] width 1237 height 34
click at [468, 26] on button "play Run" at bounding box center [475, 27] width 71 height 26
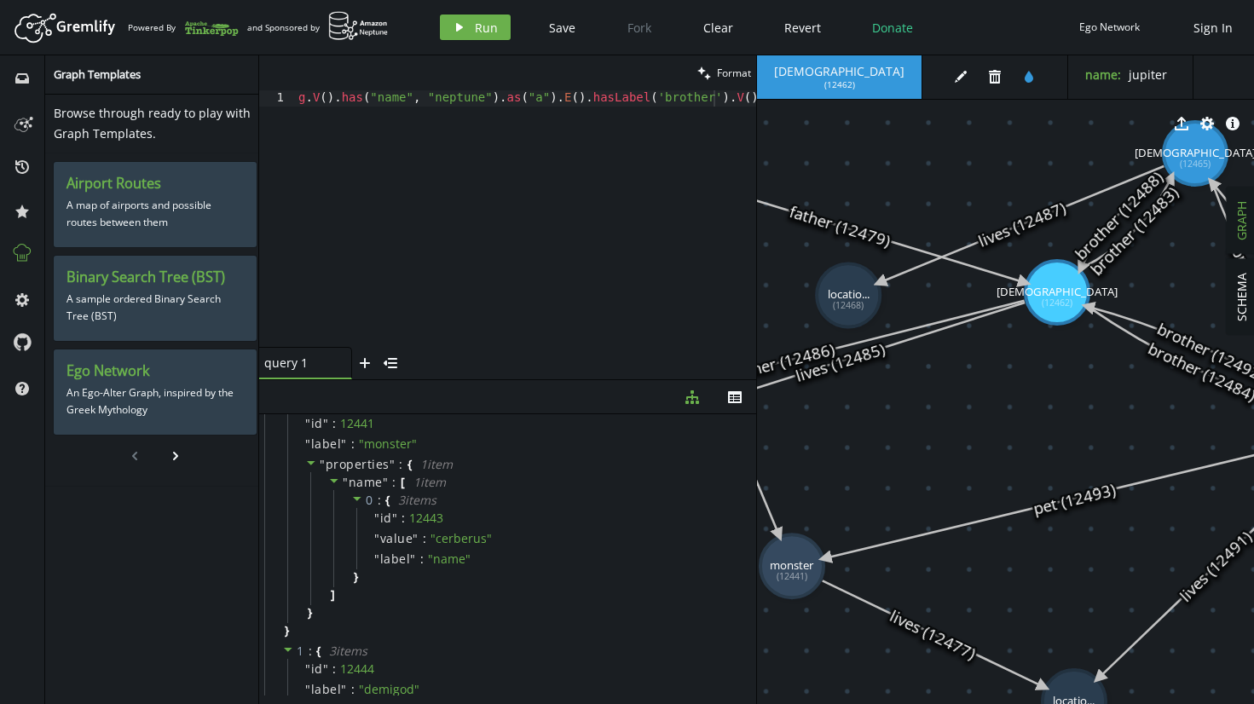
scroll to position [0, 68]
drag, startPoint x: 639, startPoint y: 272, endPoint x: 587, endPoint y: 273, distance: 52.9
click at [586, 273] on div "g . V ( ) . has ( "name" , "neptune" ) . as ( "a" ) . E ( ) . [PERSON_NAME] ( '…" at bounding box center [491, 231] width 529 height 282
drag, startPoint x: 575, startPoint y: 588, endPoint x: 575, endPoint y: 521, distance: 67.4
click at [575, 521] on div "" name " : [ 1 item 0 : { 3 item s " id " : 12443 " value " : " cerberus " " la…" at bounding box center [528, 538] width 437 height 133
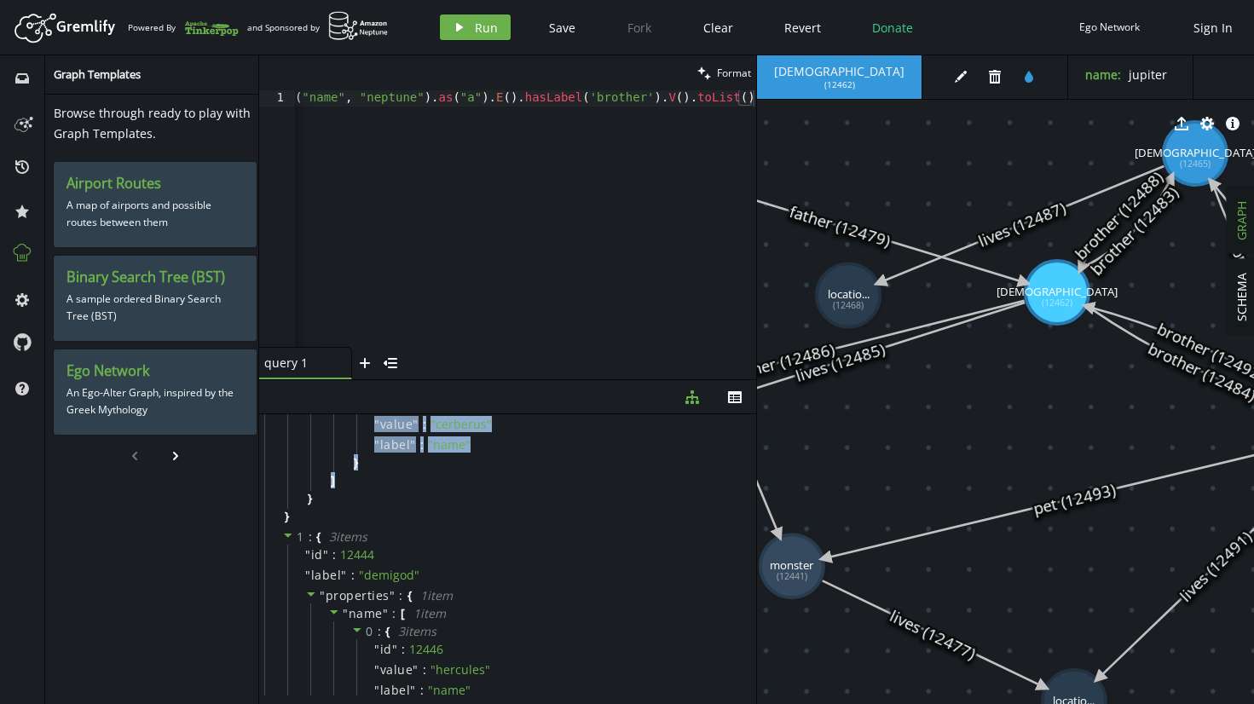
scroll to position [152, 0]
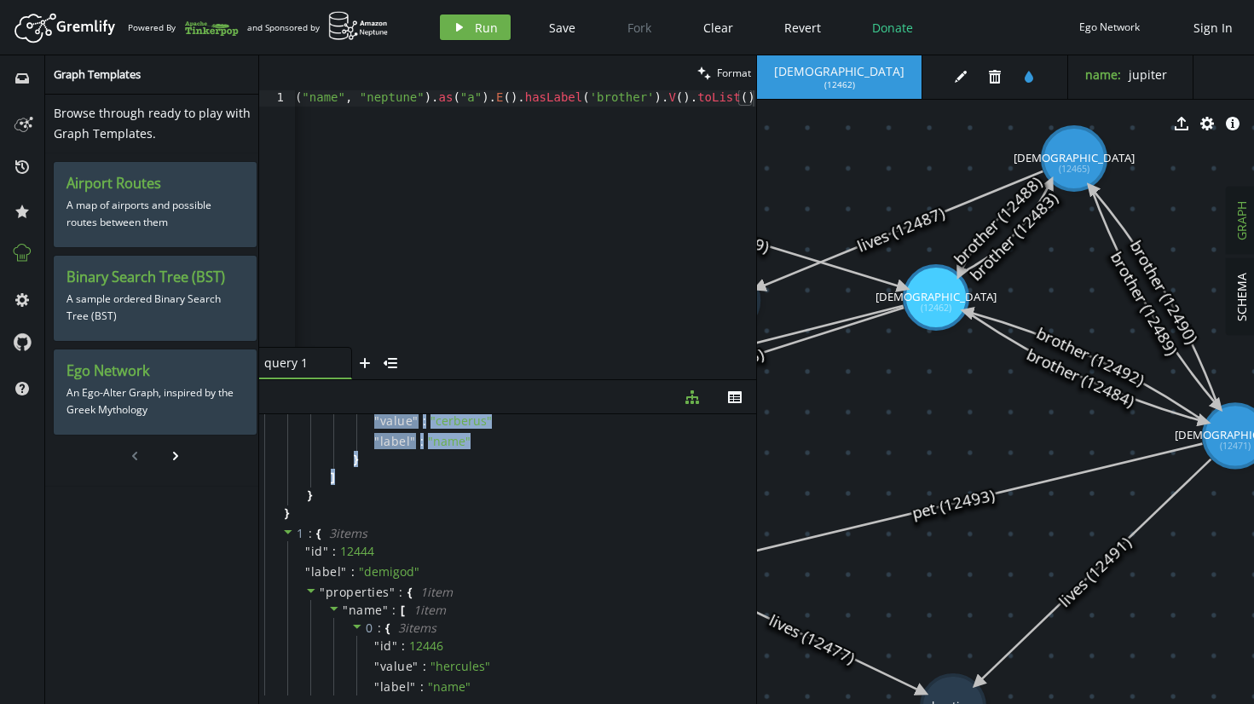
drag, startPoint x: 890, startPoint y: 457, endPoint x: 770, endPoint y: 462, distance: 120.3
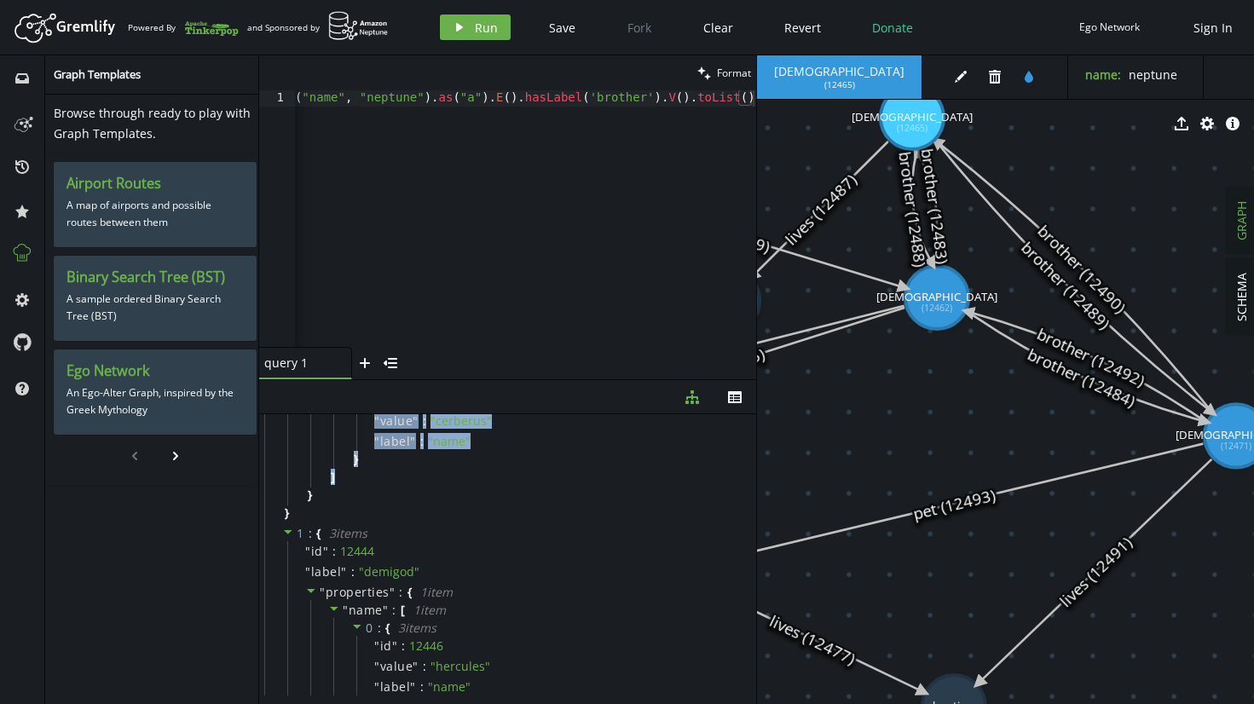
drag, startPoint x: 1076, startPoint y: 184, endPoint x: 912, endPoint y: 118, distance: 176.7
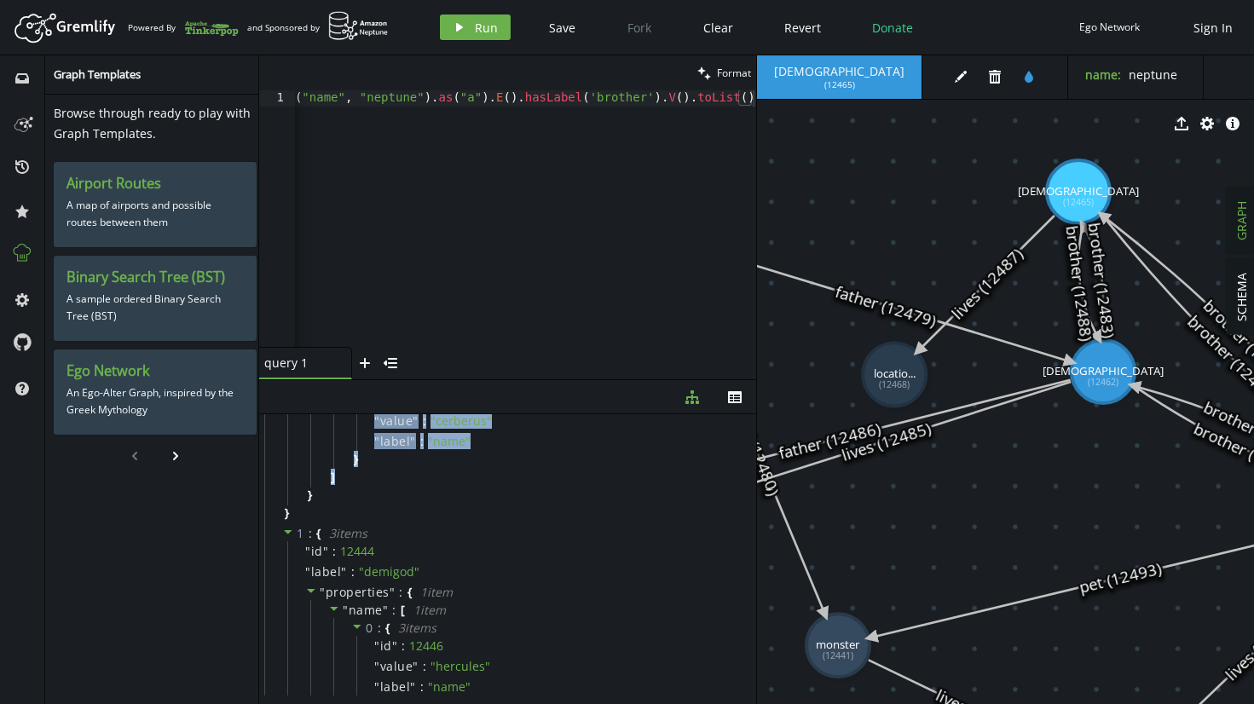
drag, startPoint x: 848, startPoint y: 414, endPoint x: 1015, endPoint y: 488, distance: 181.7
drag, startPoint x: 489, startPoint y: 98, endPoint x: 431, endPoint y: 104, distance: 58.3
click at [431, 104] on div "g . V ( ) . has ( "name" , "neptune" ) . as ( "a" ) . E ( ) . [PERSON_NAME] ( '…" at bounding box center [491, 231] width 529 height 282
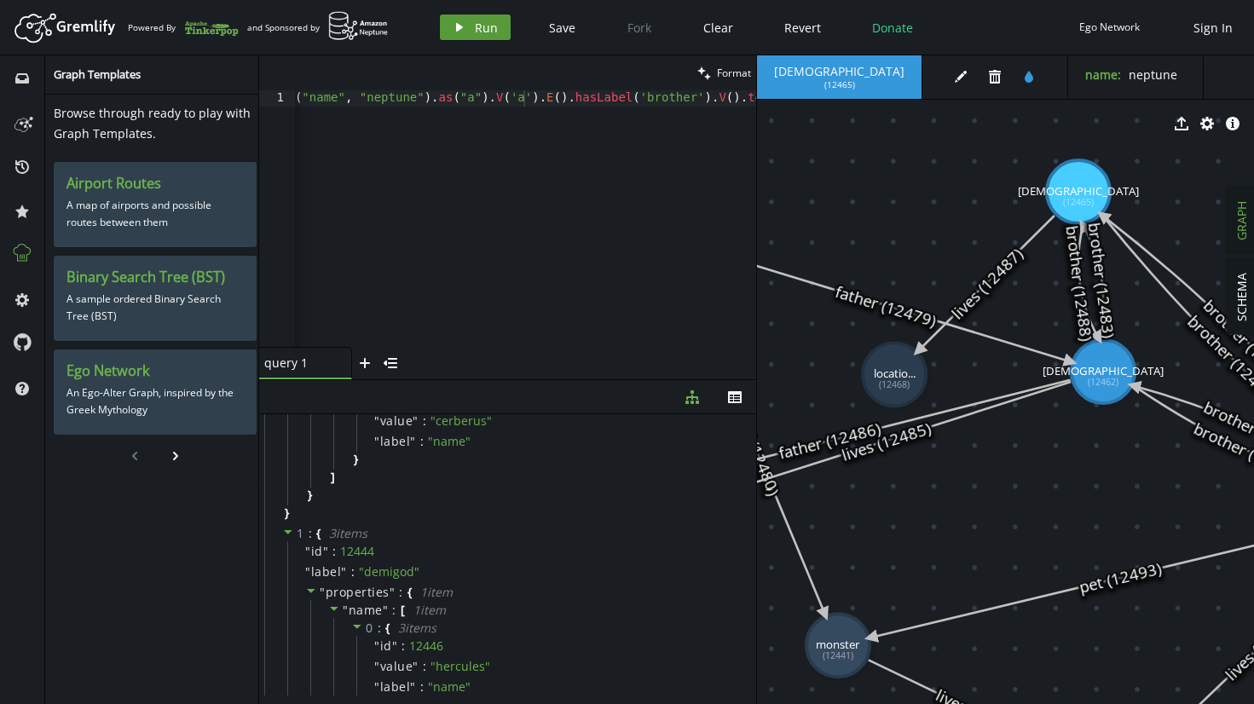
click at [483, 33] on span "Run" at bounding box center [486, 28] width 23 height 16
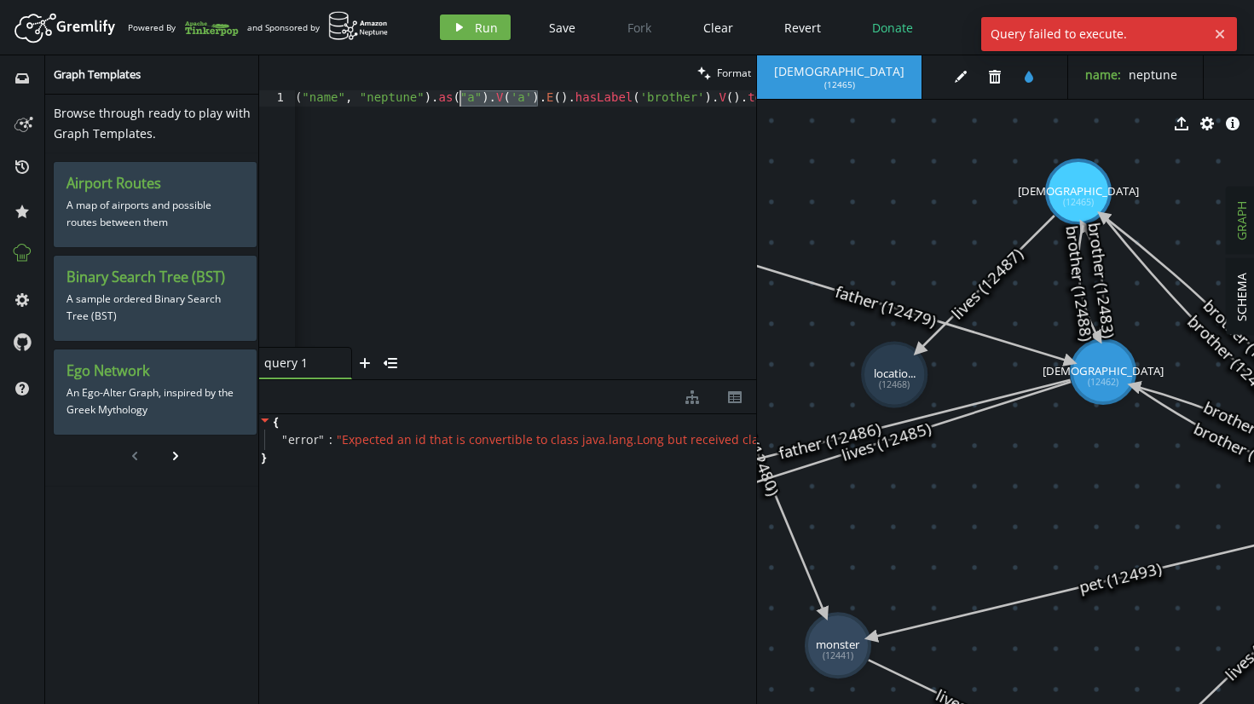
scroll to position [0, 119]
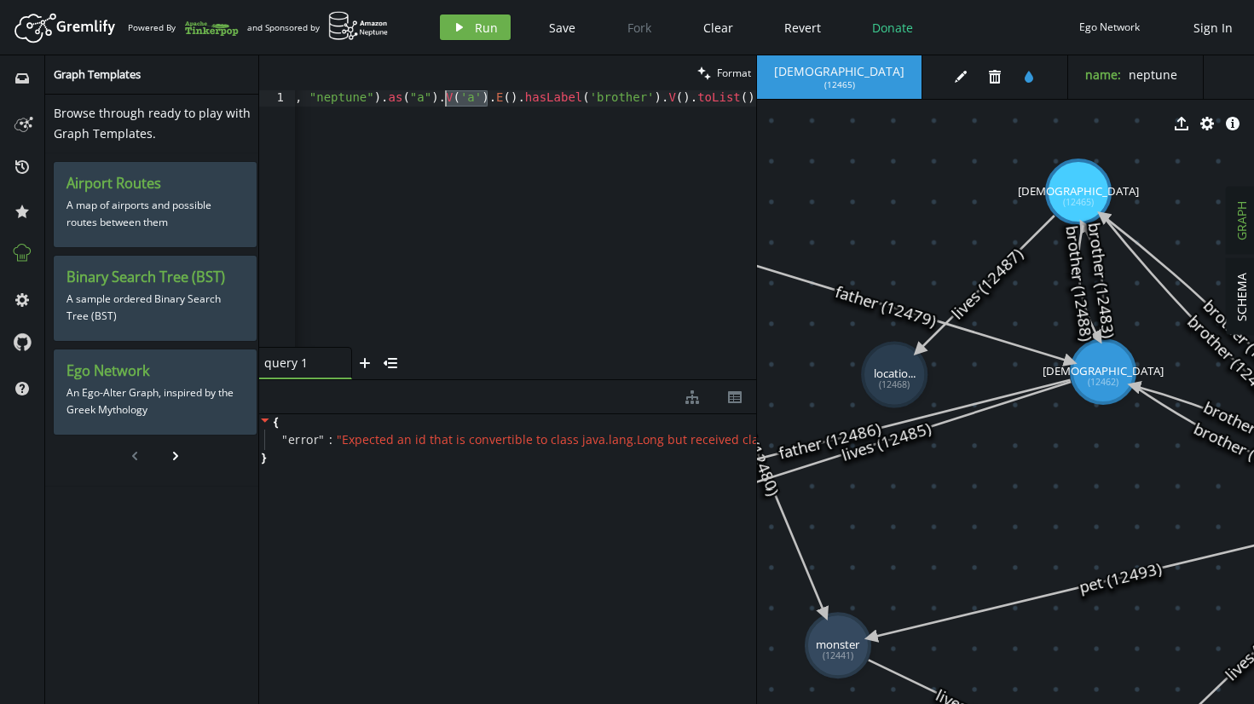
drag, startPoint x: 535, startPoint y: 99, endPoint x: 442, endPoint y: 101, distance: 93.0
click at [442, 101] on div "g . V ( ) . has ( "name" , "neptune" ) . as ( "a" ) . V ( 'a' ) . E ( ) . [PERS…" at bounding box center [466, 231] width 580 height 282
click at [468, 32] on button "play Run" at bounding box center [475, 27] width 71 height 26
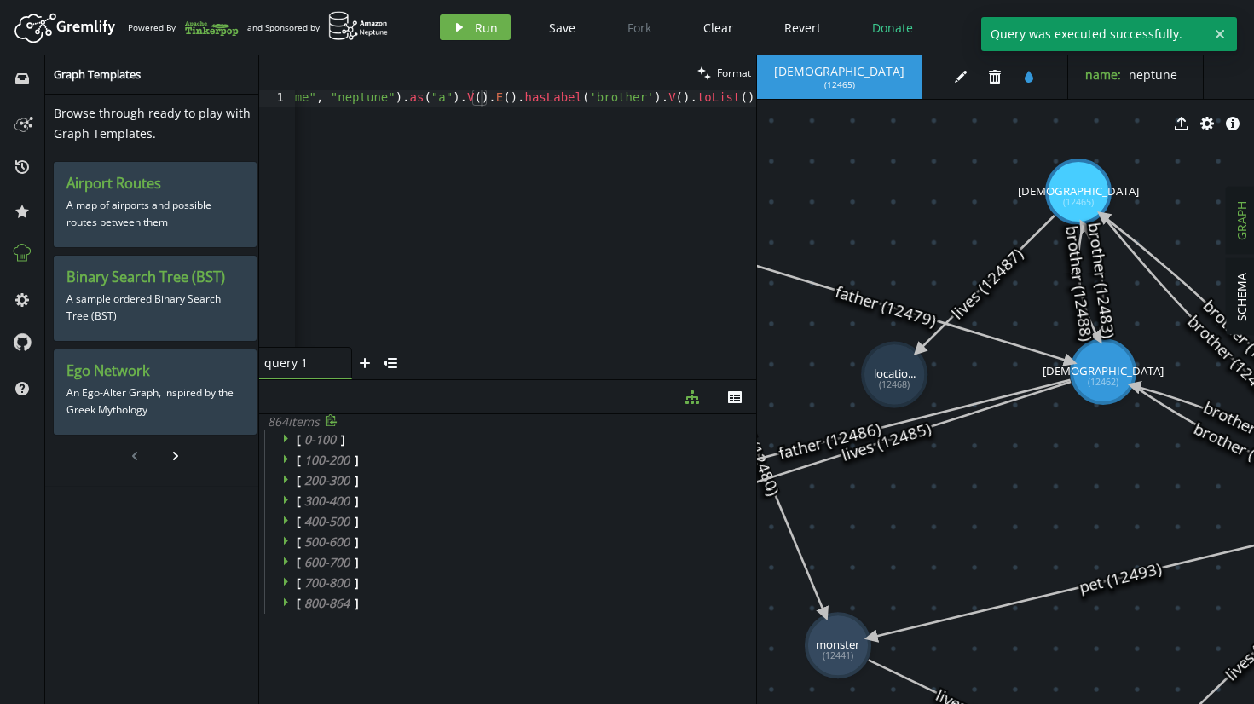
click at [307, 441] on span "0 - 100" at bounding box center [320, 439] width 32 height 16
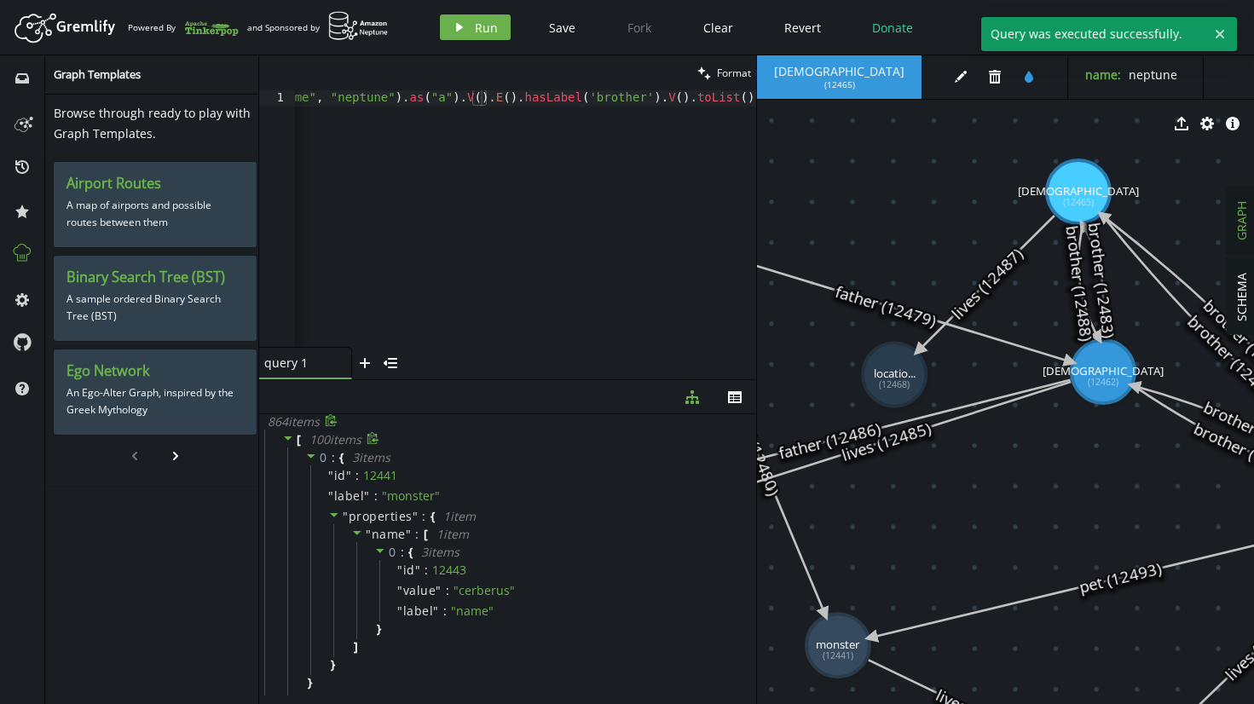
click at [310, 439] on span "100 item s" at bounding box center [335, 439] width 52 height 16
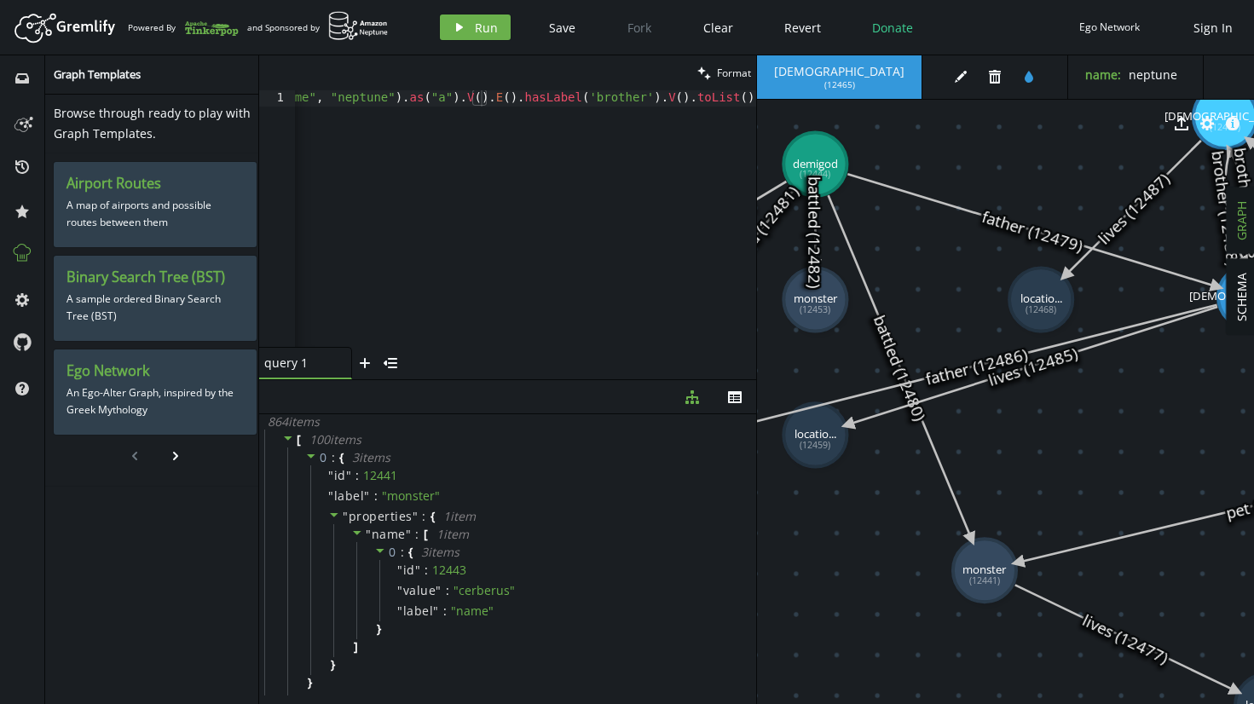
drag, startPoint x: 928, startPoint y: 500, endPoint x: 1074, endPoint y: 425, distance: 164.7
click at [482, 104] on div "g . V ( ) . has ( "name" , "neptune" ) . as ( "a" ) . V ( ) . E ( ) . [PERSON_N…" at bounding box center [477, 231] width 558 height 282
click at [471, 35] on button "play Run" at bounding box center [475, 27] width 71 height 26
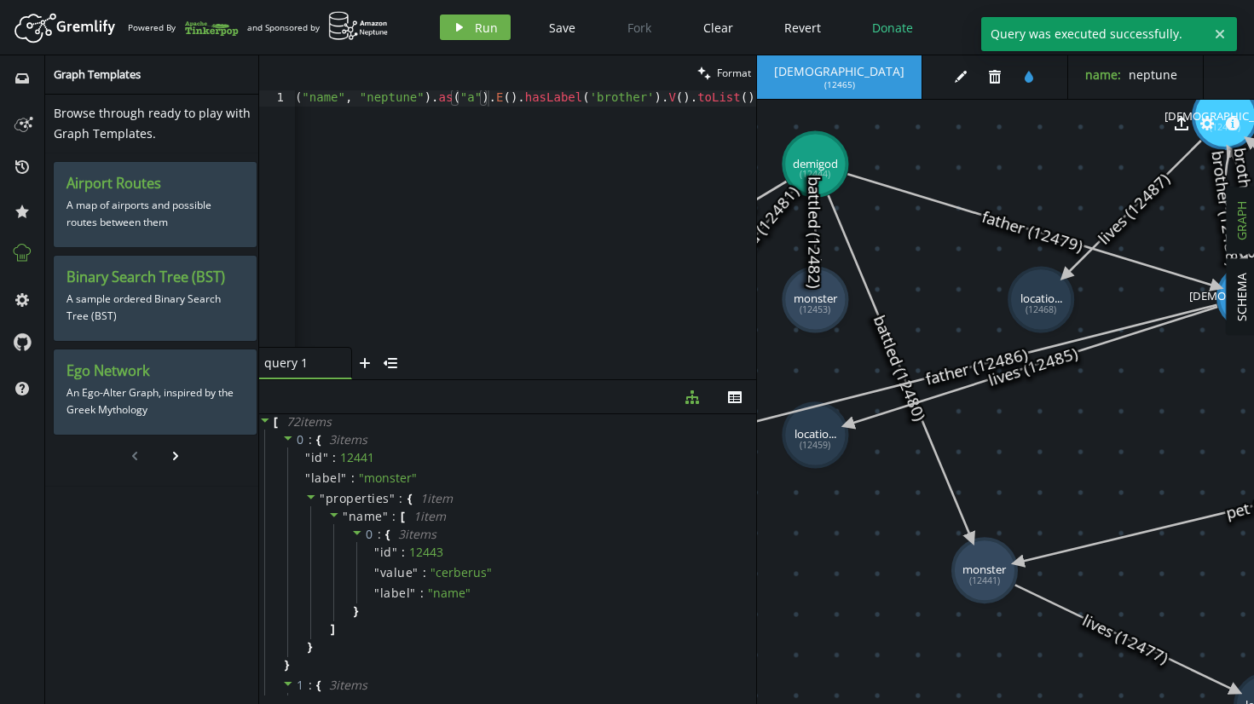
click at [483, 90] on div "clean Format" at bounding box center [507, 72] width 497 height 35
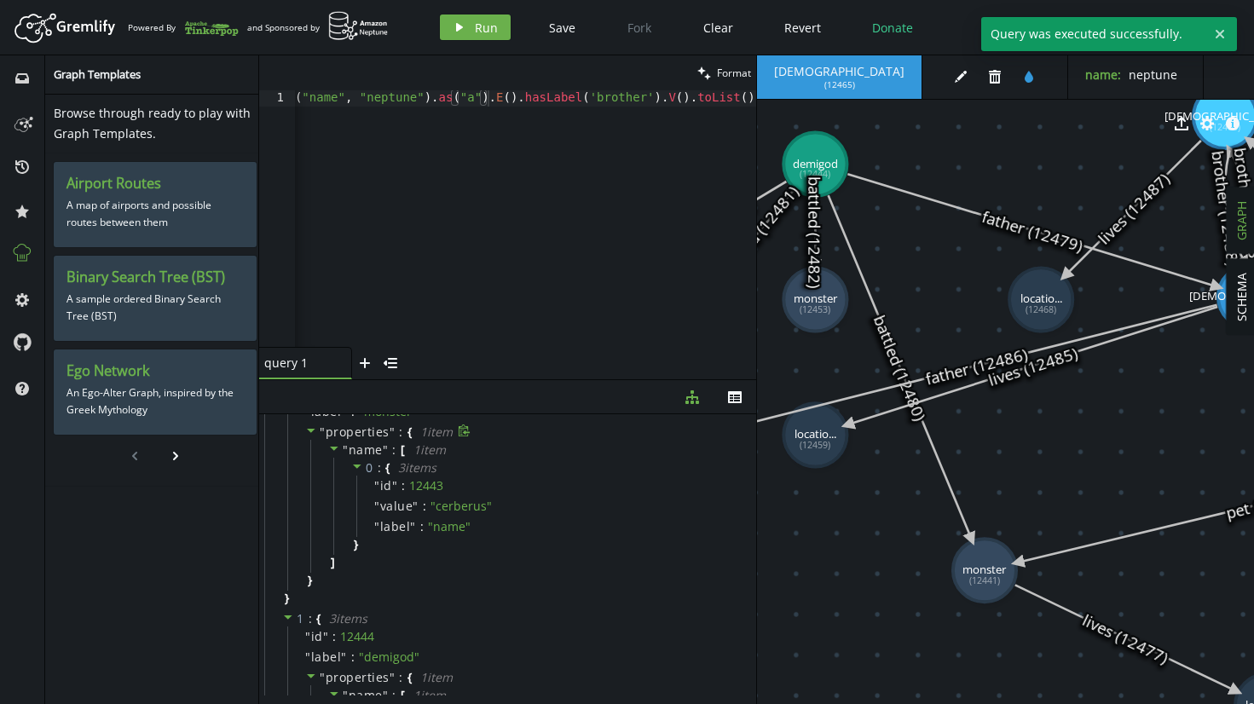
scroll to position [32, 0]
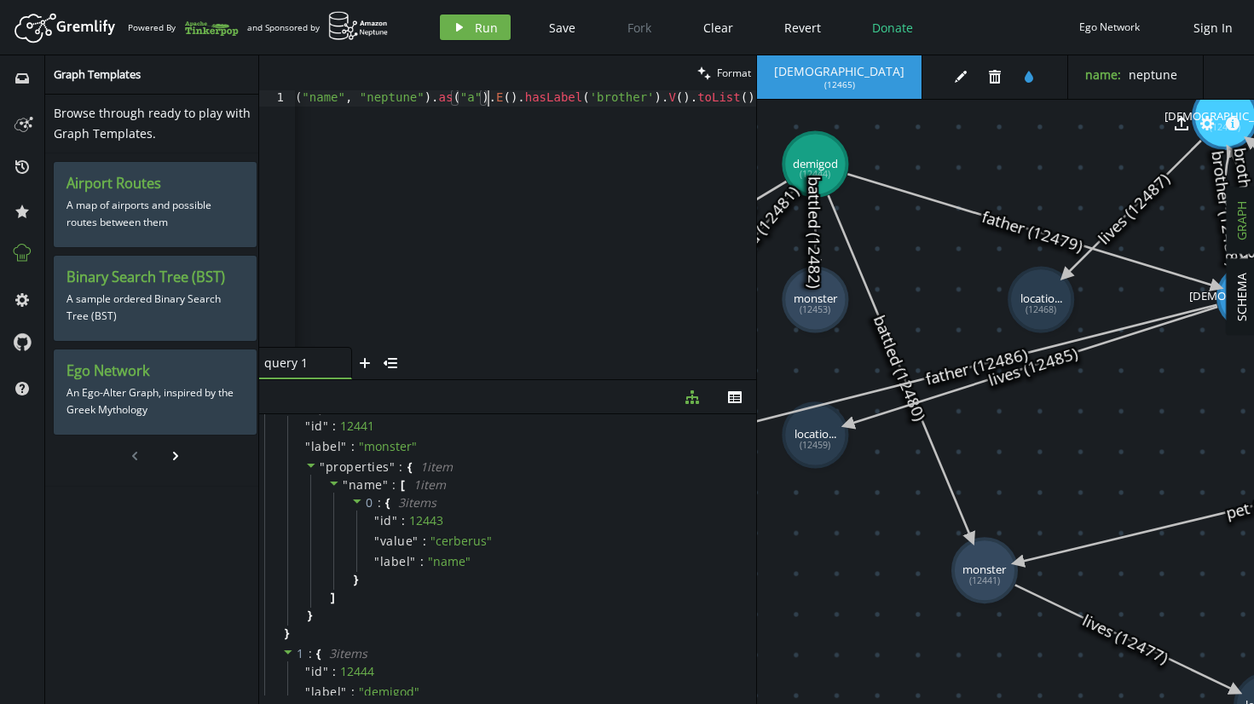
click at [488, 100] on div "g . V ( ) . has ( "name" , "neptune" ) . as ( "a" ) . E ( ) . [PERSON_NAME] ( '…" at bounding box center [491, 231] width 529 height 282
type textarea "g.V().has("name", "neptune").E().[PERSON_NAME]('brother').V().toList()"
click at [475, 29] on span "Run" at bounding box center [486, 28] width 23 height 16
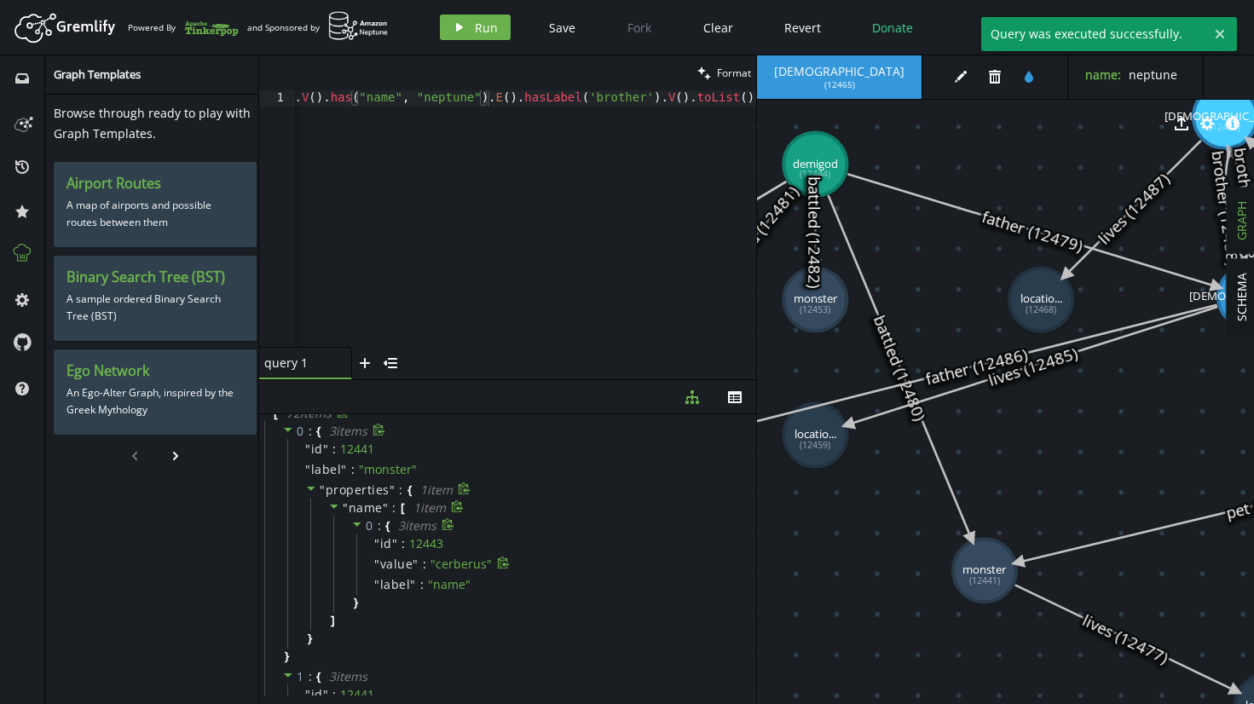
scroll to position [0, 0]
click at [679, 154] on div "g . V ( ) . has ( "name" , "neptune" ) . E ( ) . [PERSON_NAME] ( 'brother' ) . …" at bounding box center [520, 231] width 472 height 282
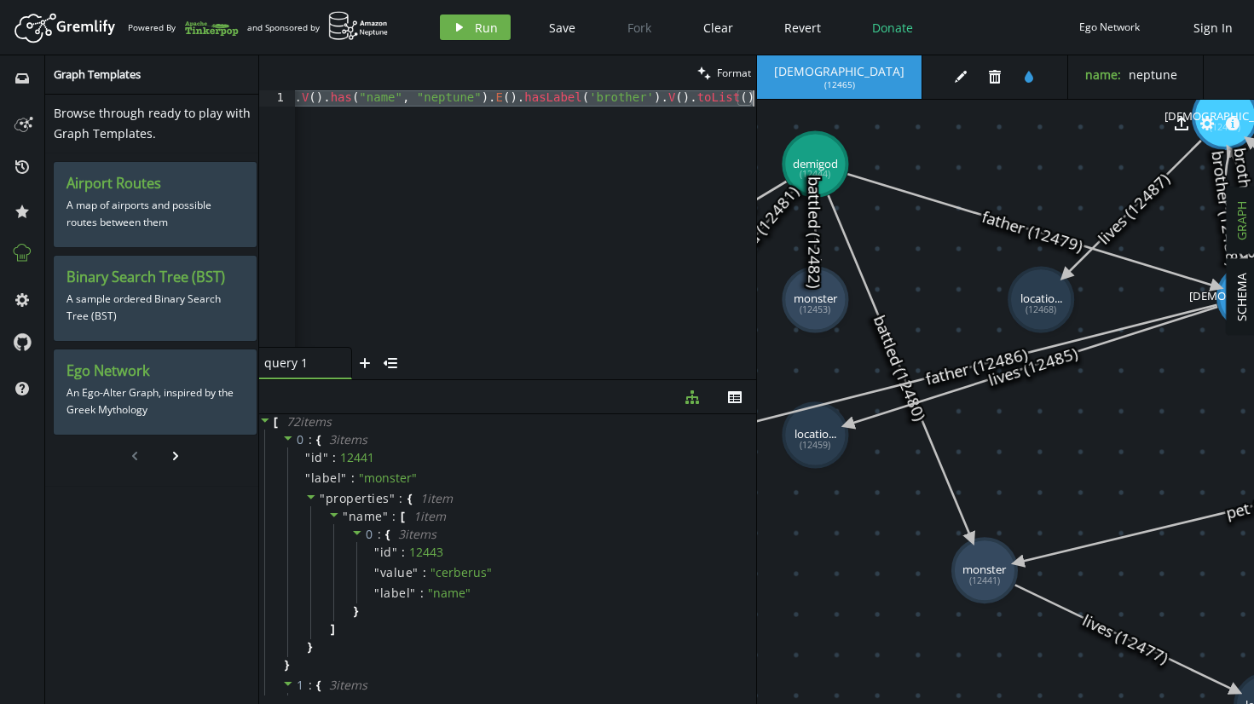
click at [450, 169] on div "g . V ( ) . has ( "name" , "neptune" ) . E ( ) . [PERSON_NAME] ( 'brother' ) . …" at bounding box center [520, 231] width 472 height 282
click at [480, 38] on button "play Run" at bounding box center [475, 27] width 71 height 26
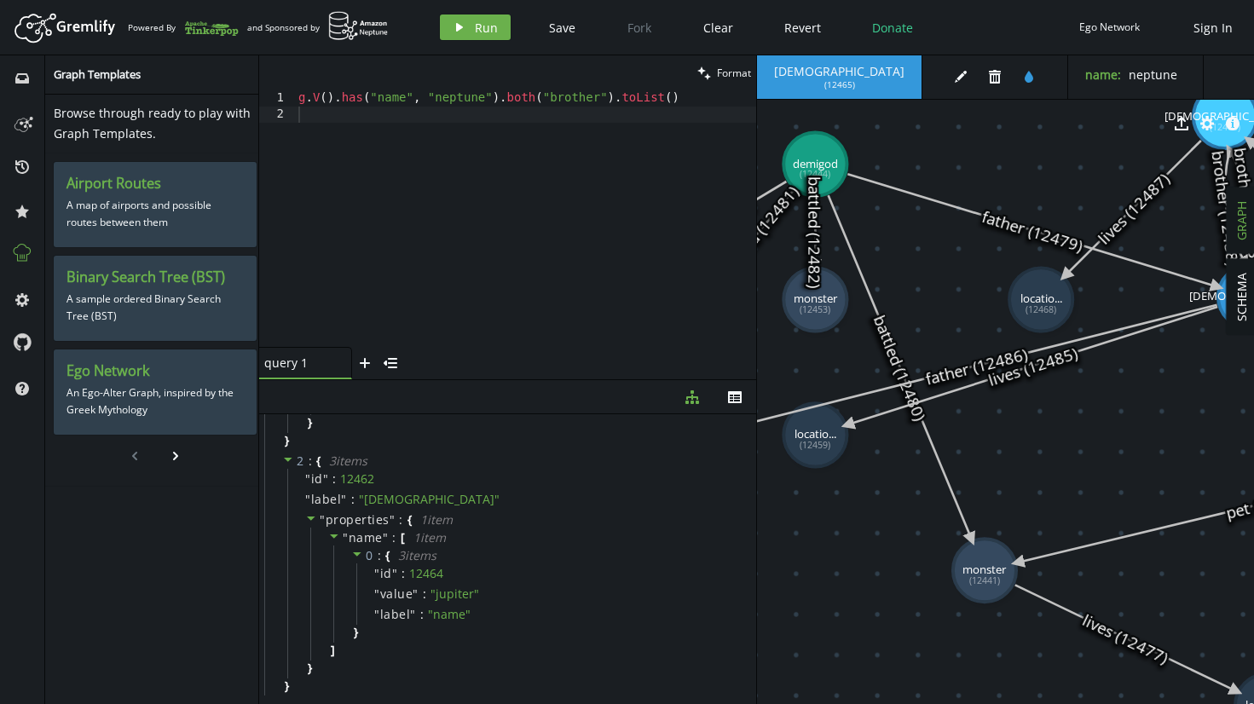
scroll to position [456, 0]
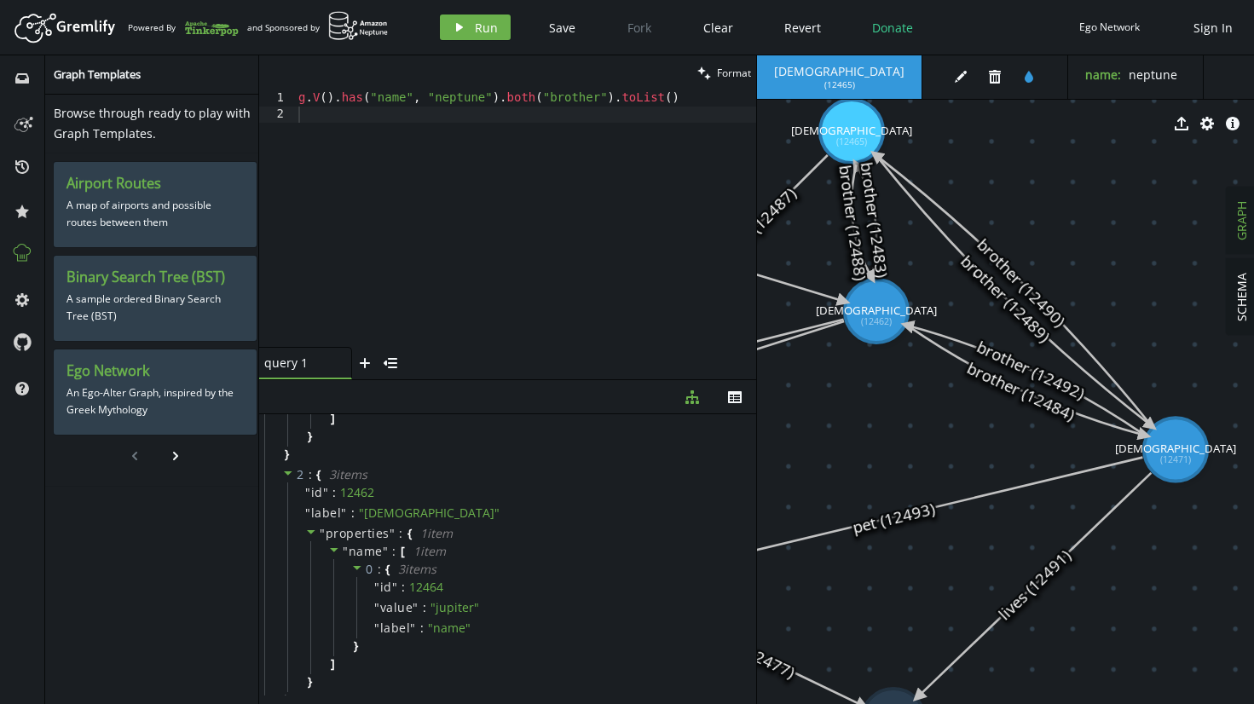
drag, startPoint x: 1140, startPoint y: 477, endPoint x: 766, endPoint y: 491, distance: 373.7
click at [1032, 286] on icon at bounding box center [1013, 290] width 275 height 271
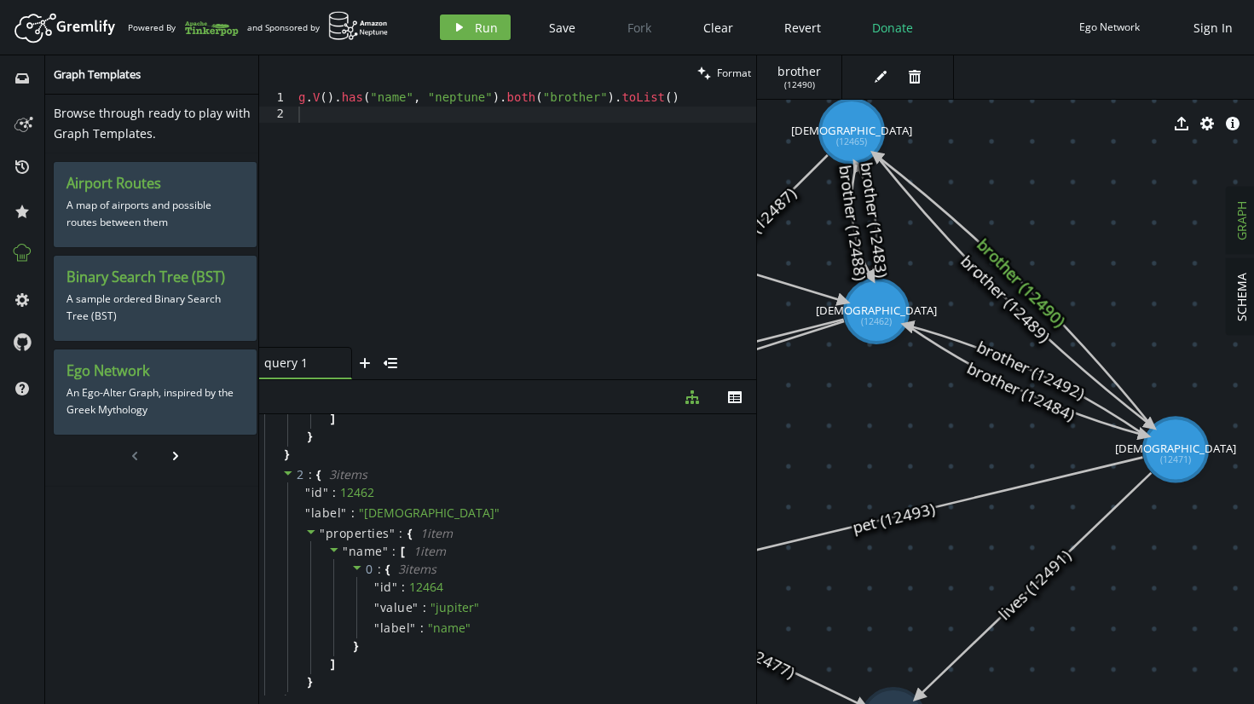
click at [1007, 301] on icon at bounding box center [1013, 290] width 275 height 271
click at [1032, 314] on icon at bounding box center [1013, 290] width 275 height 271
drag, startPoint x: 1026, startPoint y: 274, endPoint x: 1037, endPoint y: 266, distance: 12.8
click at [1034, 266] on text "brother (12490)" at bounding box center [1022, 282] width 98 height 96
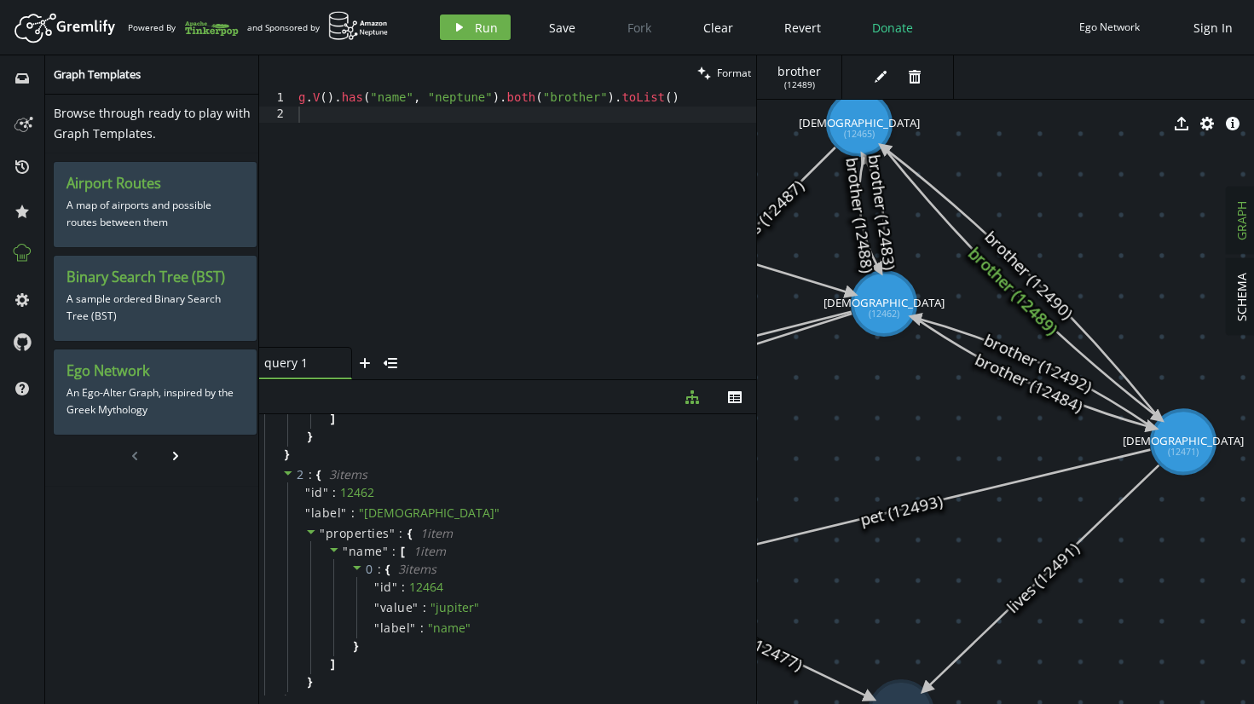
click at [1034, 270] on icon at bounding box center [1020, 282] width 275 height 271
click at [884, 228] on icon at bounding box center [874, 213] width 20 height 113
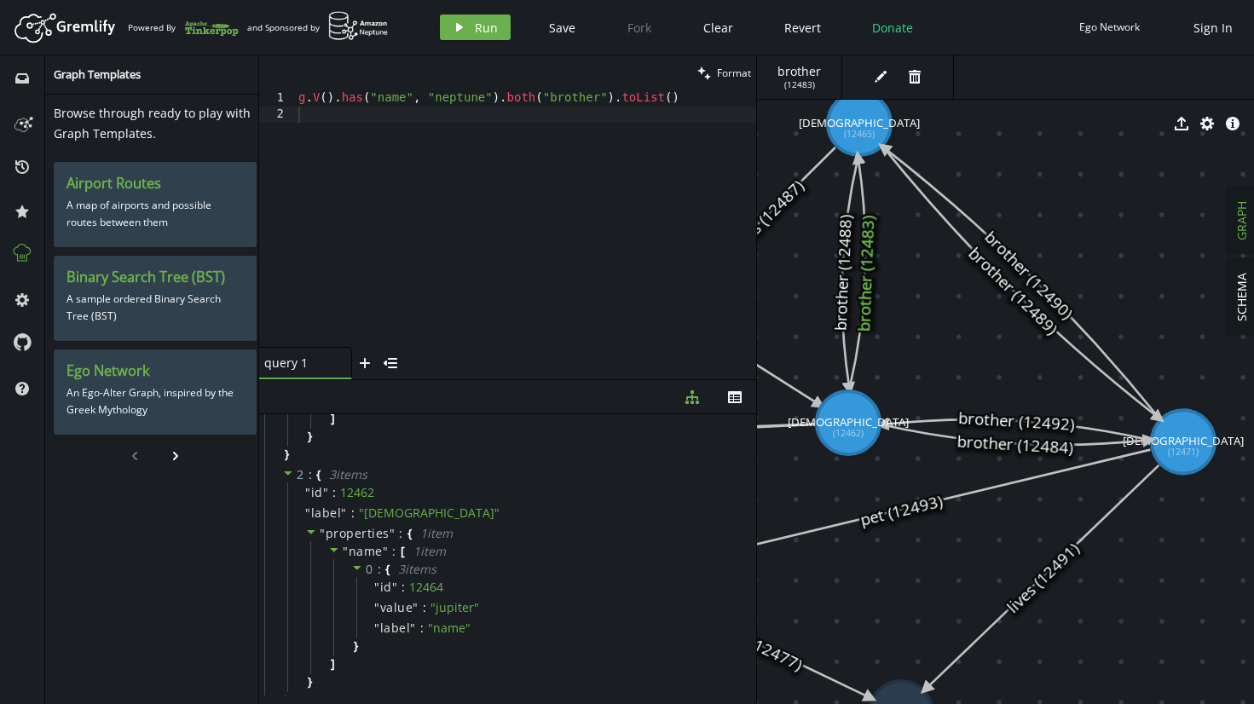
drag, startPoint x: 868, startPoint y: 314, endPoint x: 848, endPoint y: 423, distance: 110.9
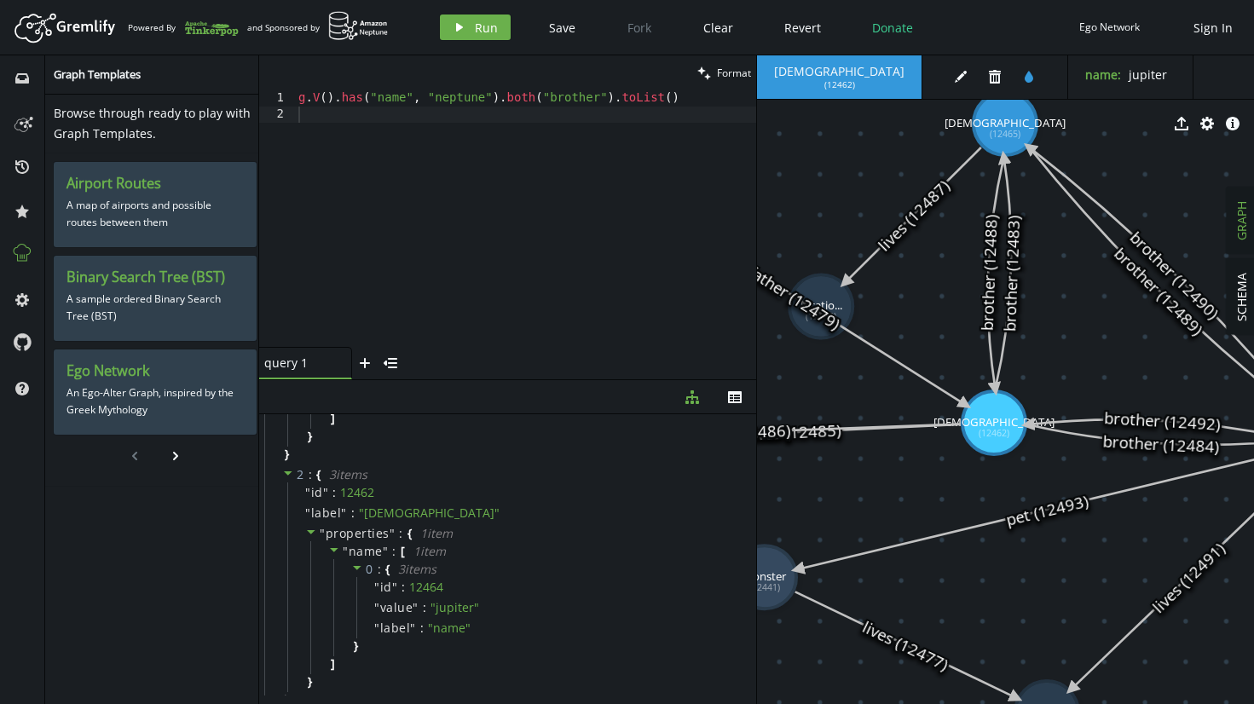
drag, startPoint x: 818, startPoint y: 287, endPoint x: 964, endPoint y: 287, distance: 145.8
